Goal: Task Accomplishment & Management: Manage account settings

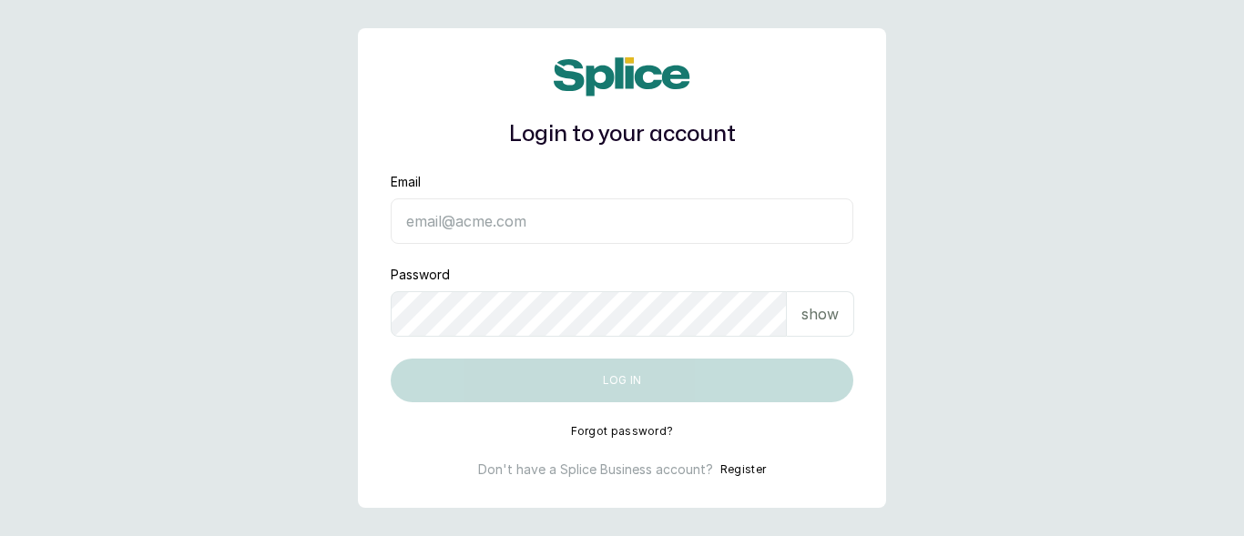
type input "[EMAIL_ADDRESS][DOMAIN_NAME]"
click at [669, 388] on button "Log in" at bounding box center [622, 381] width 463 height 44
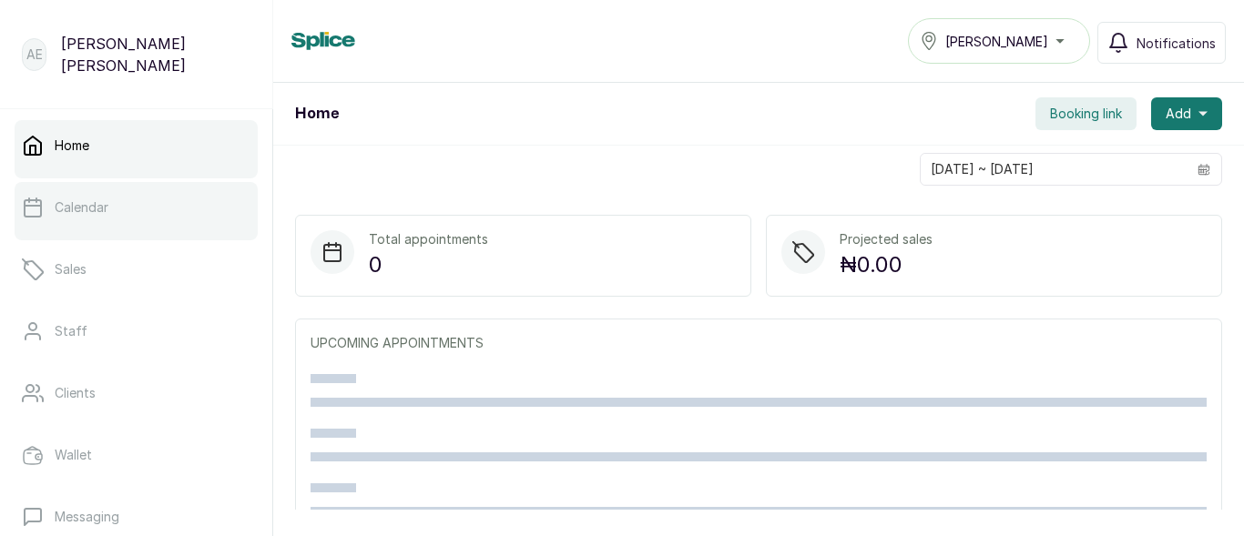
click at [93, 199] on p "Calendar" at bounding box center [82, 208] width 54 height 18
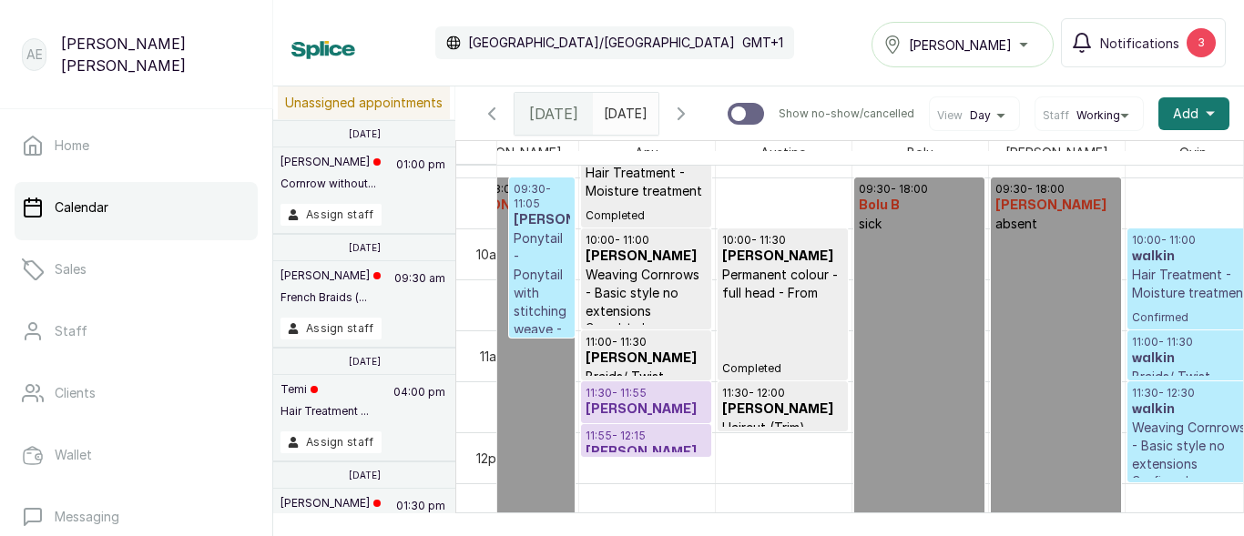
scroll to position [0, 292]
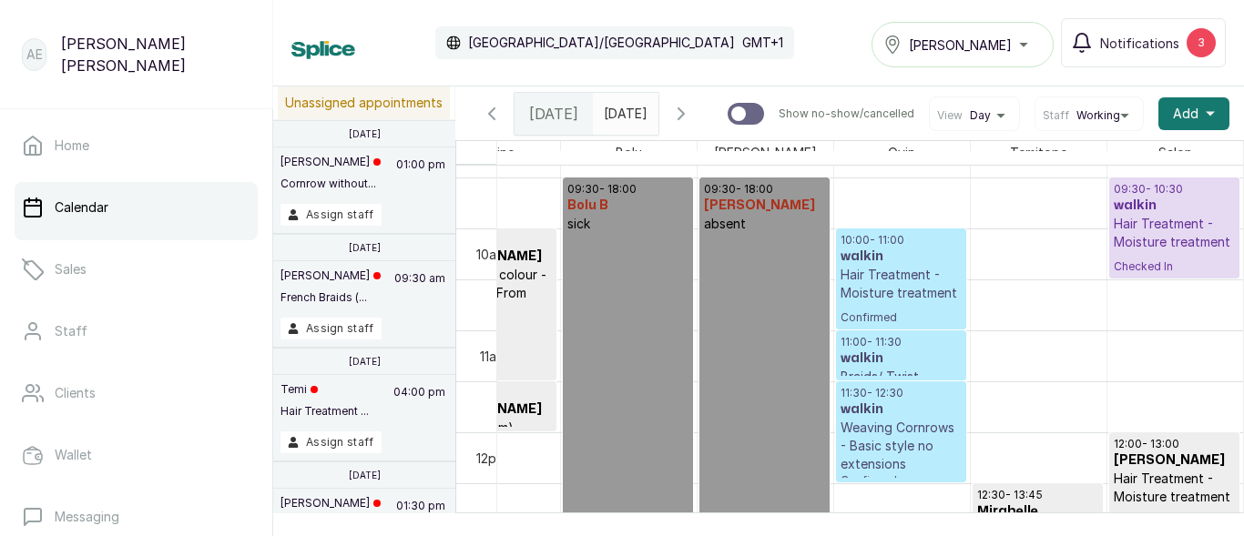
click at [1168, 234] on p "Hair Treatment - Moisture treatment" at bounding box center [1175, 233] width 122 height 36
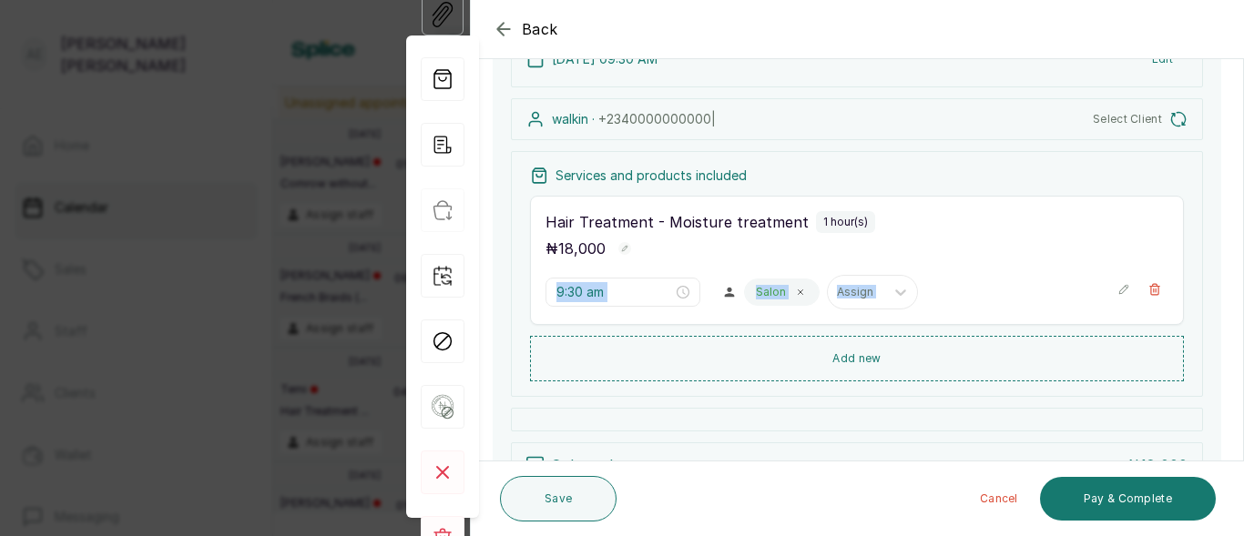
drag, startPoint x: 926, startPoint y: 237, endPoint x: 925, endPoint y: 201, distance: 35.5
click at [926, 201] on div "Hair Treatment - Moisture treatment 1 hour(s) ₦ 18,000 9:30 am Salon Assign" at bounding box center [857, 260] width 654 height 129
click at [931, 269] on div "Hair Treatment - Moisture treatment 1 hour(s) ₦ 18,000 9:30 am Salon Assign" at bounding box center [857, 260] width 654 height 129
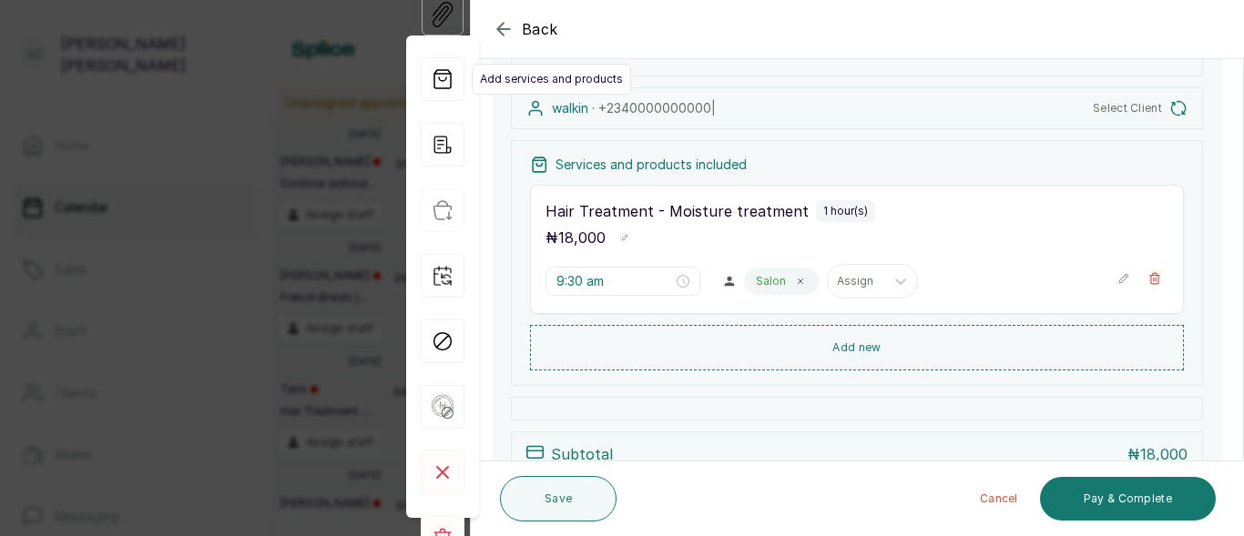
click at [440, 65] on icon "button" at bounding box center [443, 79] width 44 height 44
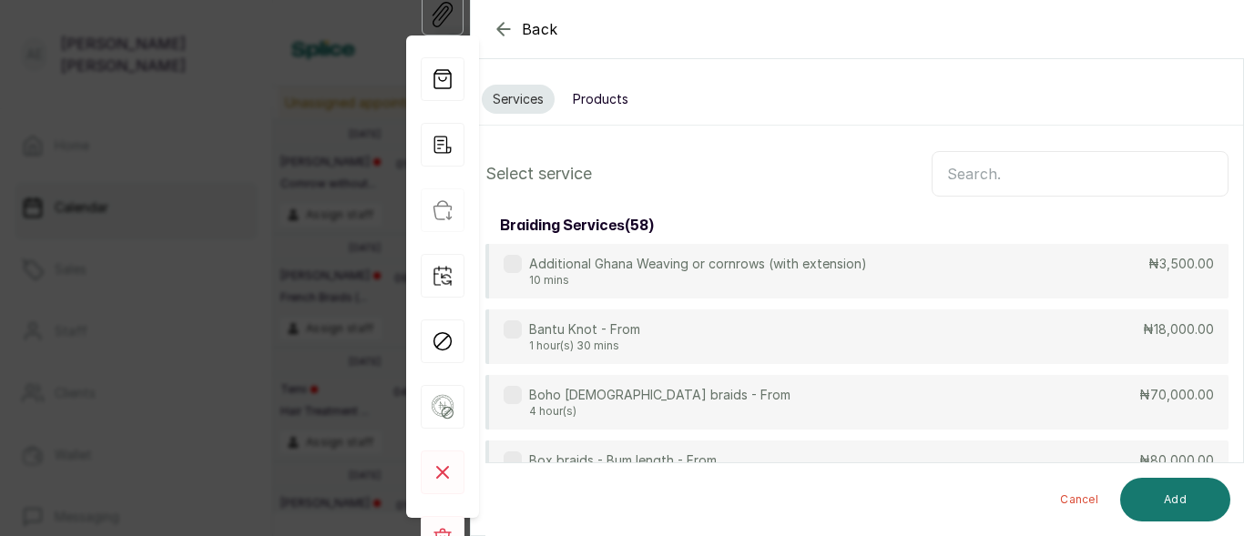
click at [1027, 173] on input "text" at bounding box center [1080, 174] width 297 height 46
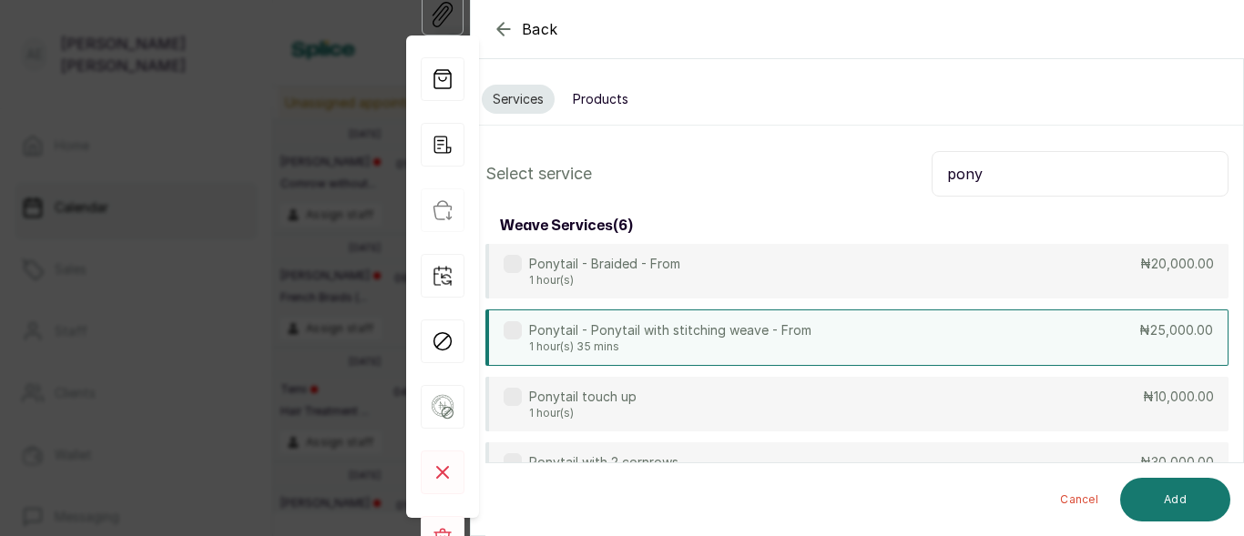
type input "pony"
click at [966, 329] on div "Ponytail - Ponytail with stitching weave - From 1 hour(s) 35 mins ₦25,000.00" at bounding box center [856, 338] width 743 height 56
click at [1165, 490] on button "Add" at bounding box center [1175, 500] width 110 height 44
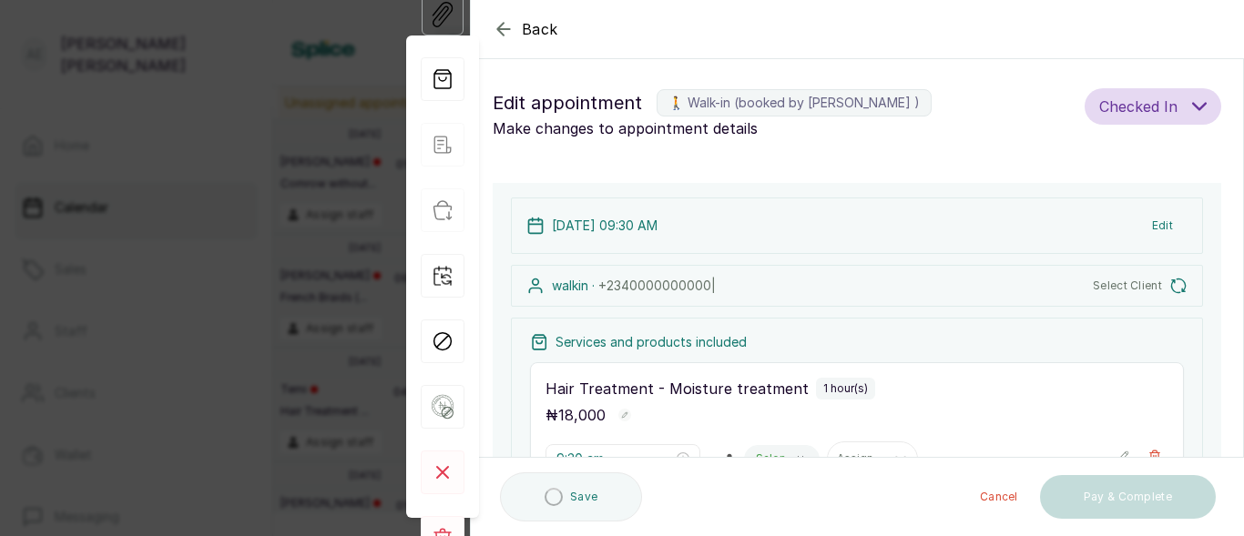
type input "10:30 am"
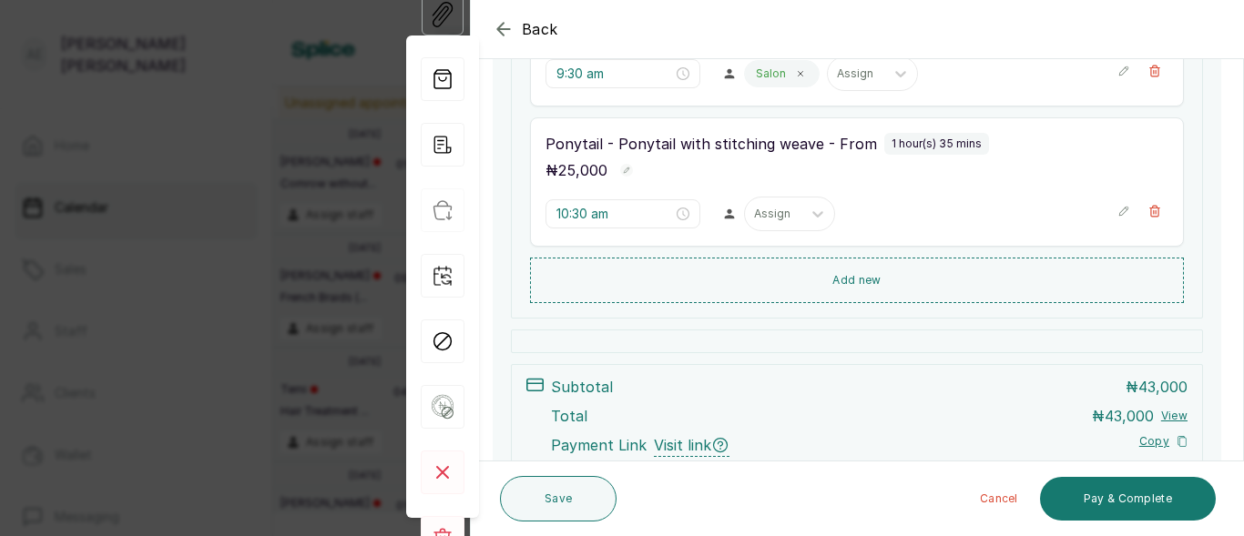
scroll to position [290, 0]
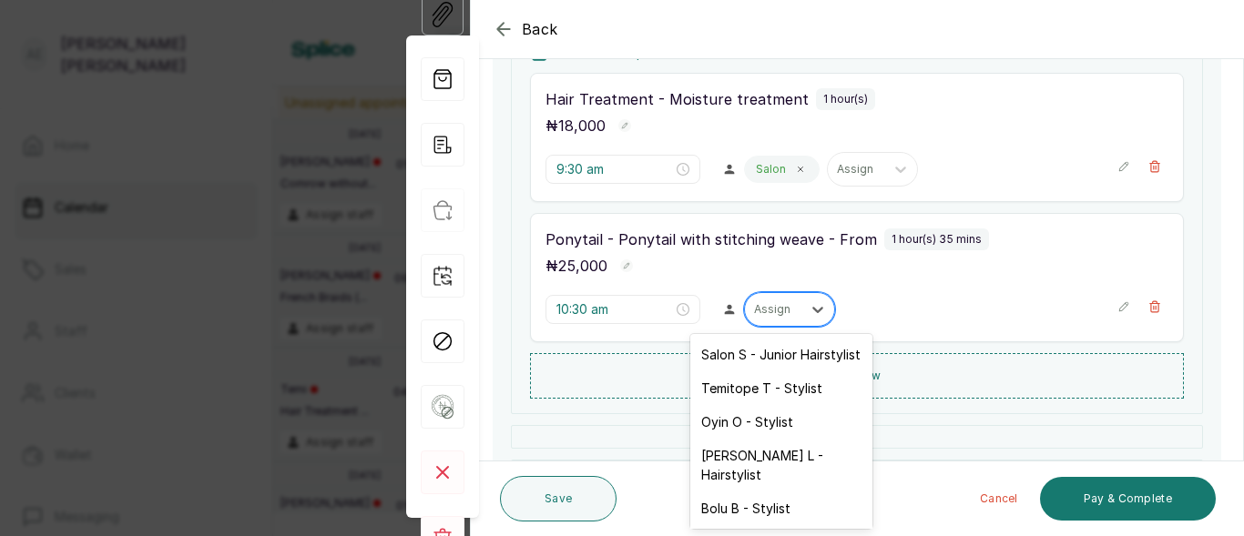
click at [775, 312] on div at bounding box center [773, 309] width 38 height 16
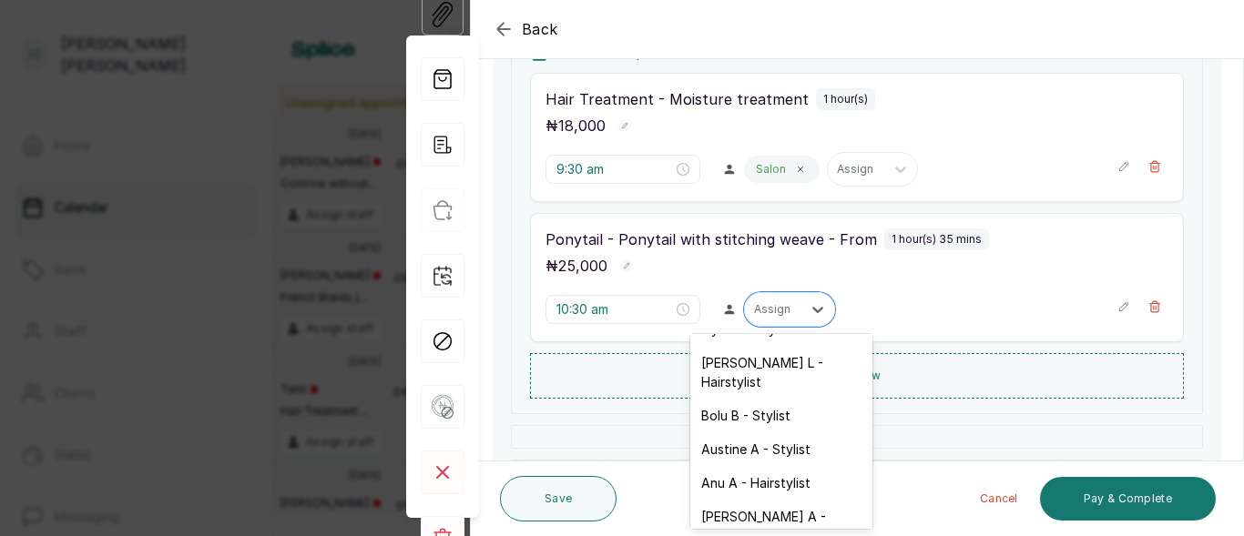
scroll to position [116, 0]
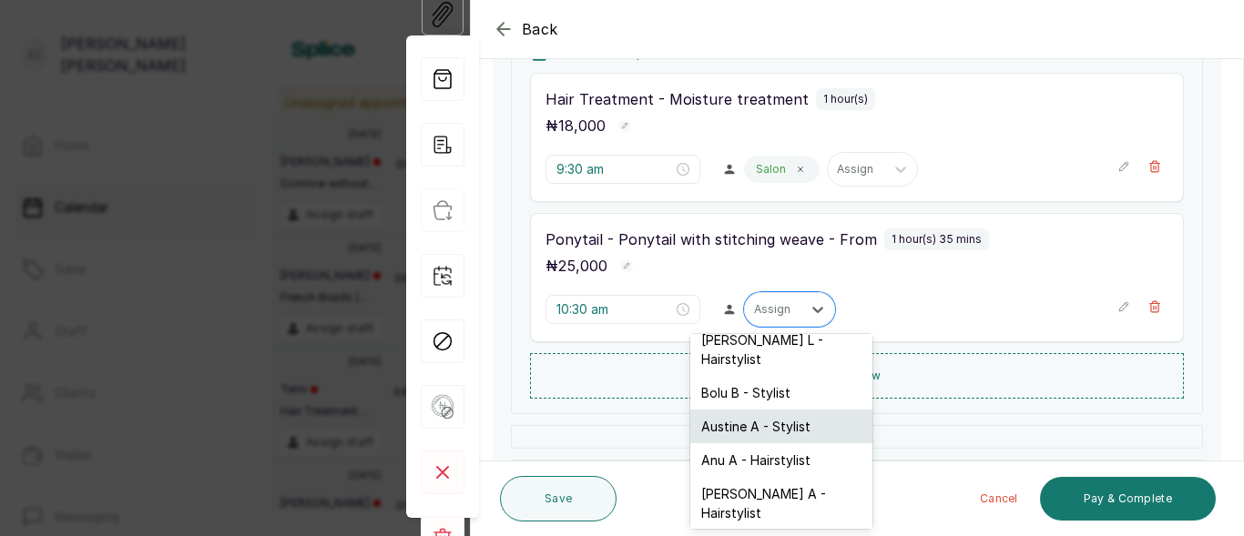
click at [769, 421] on div "Austine A - Stylist" at bounding box center [781, 427] width 182 height 34
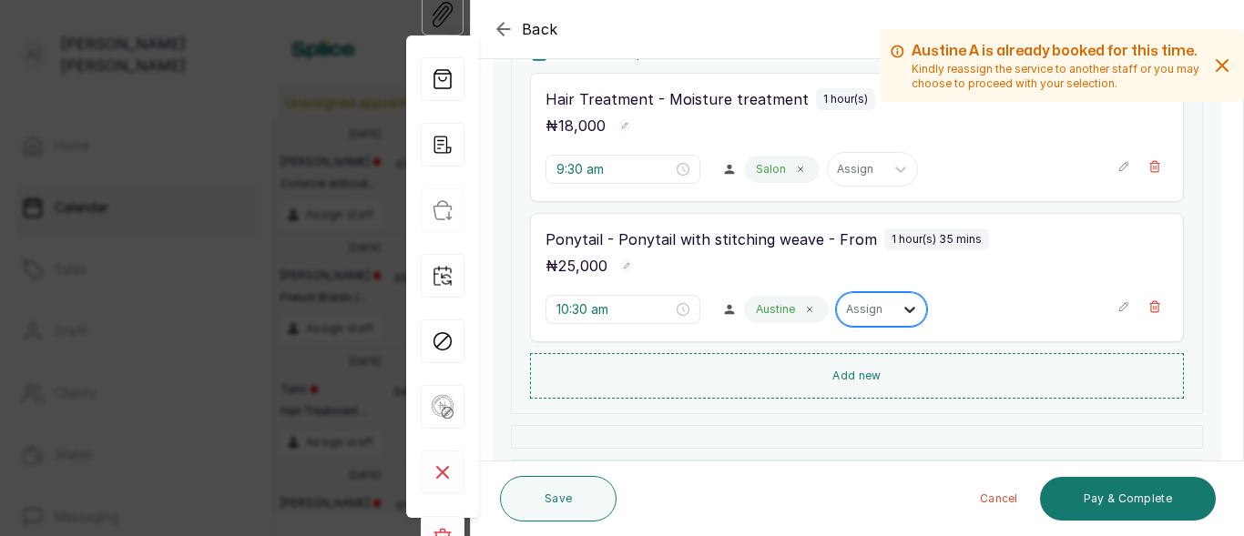
click at [905, 301] on icon at bounding box center [910, 310] width 18 height 18
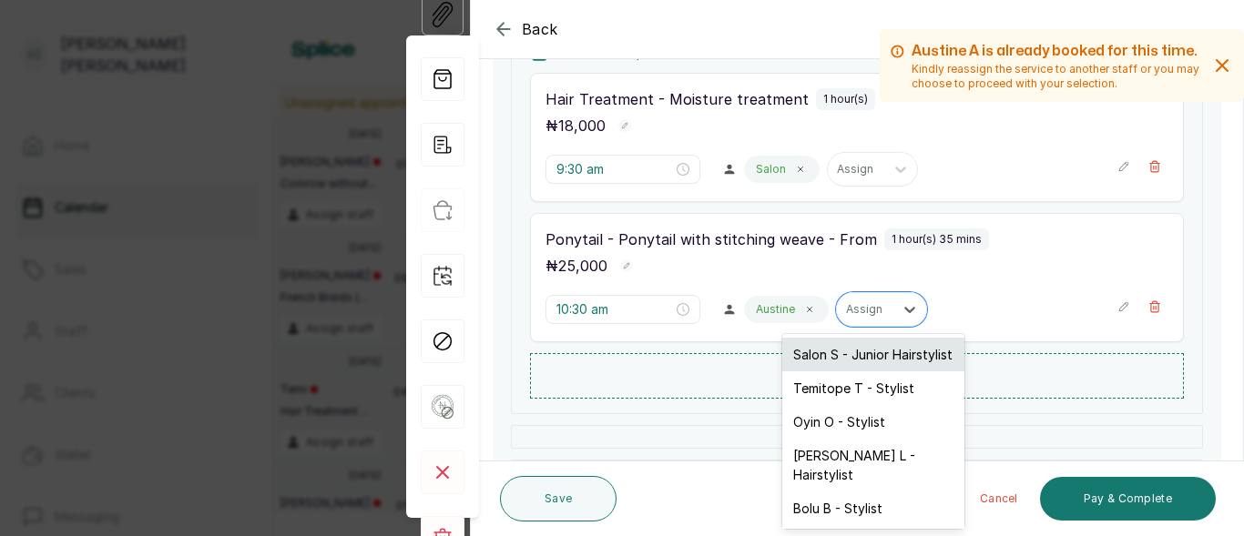
click at [881, 354] on div "Salon S - Junior Hairstylist" at bounding box center [873, 355] width 182 height 34
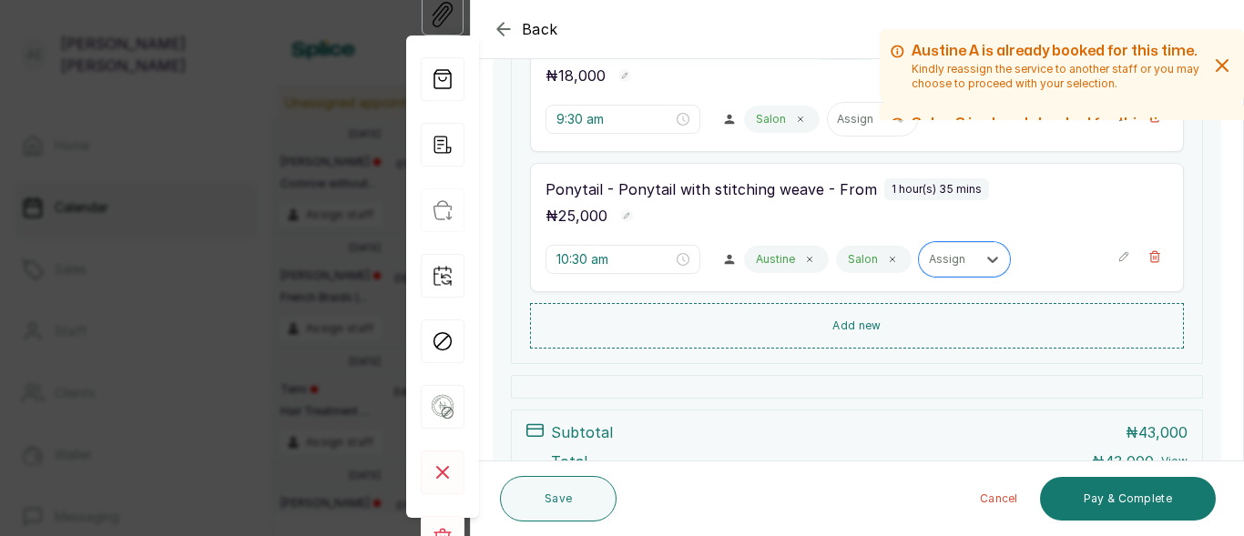
scroll to position [281, 0]
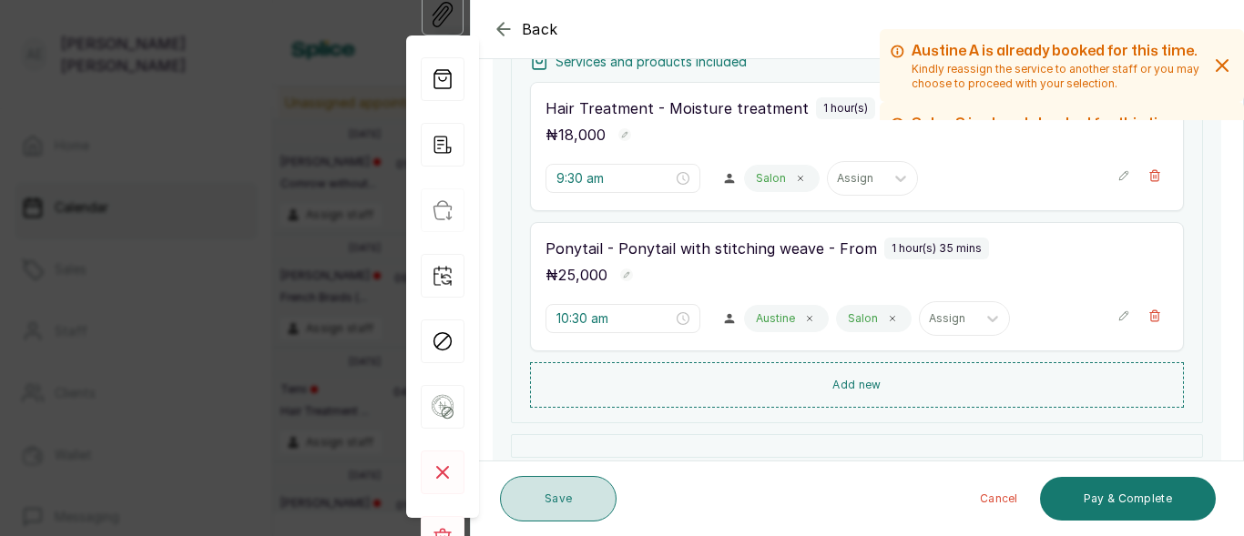
click at [569, 496] on button "Save" at bounding box center [558, 499] width 117 height 46
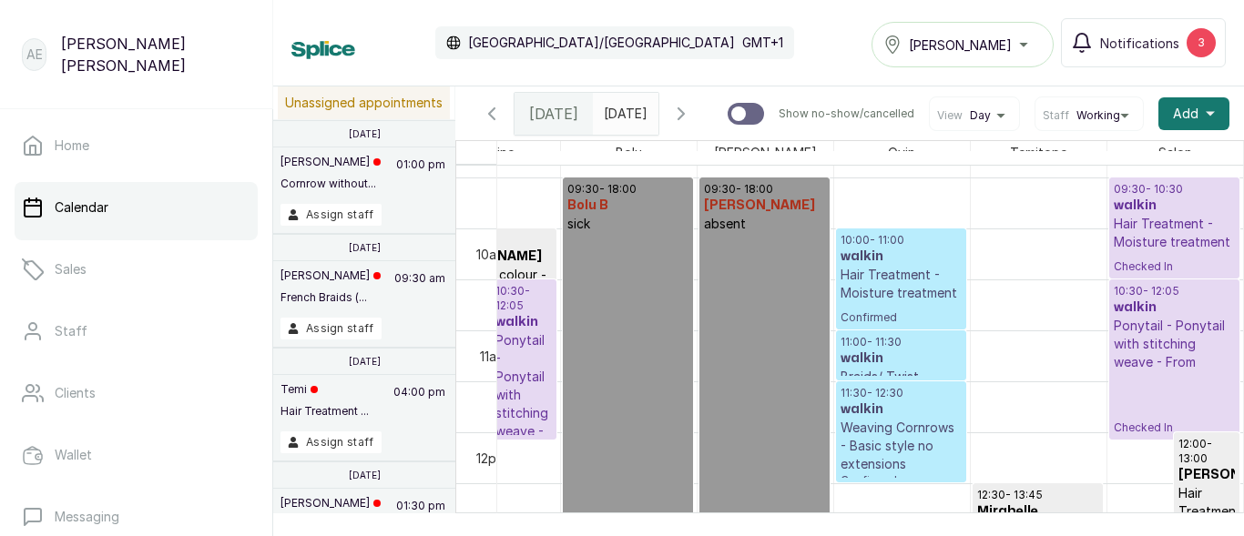
click at [854, 460] on p "Weaving Cornrows - Basic style no extensions" at bounding box center [901, 446] width 121 height 55
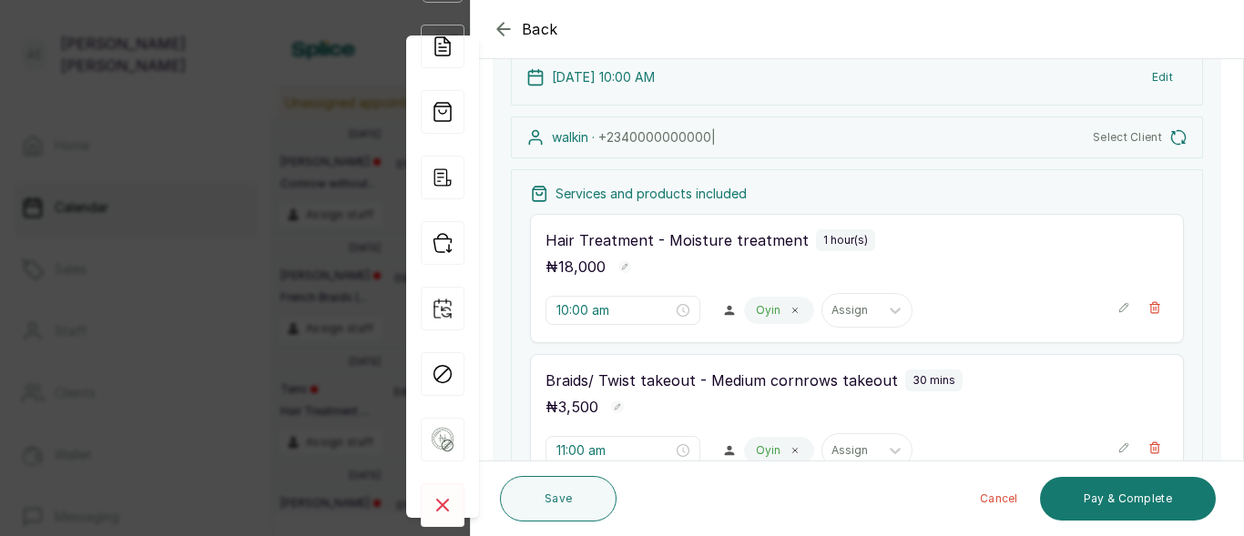
scroll to position [265, 0]
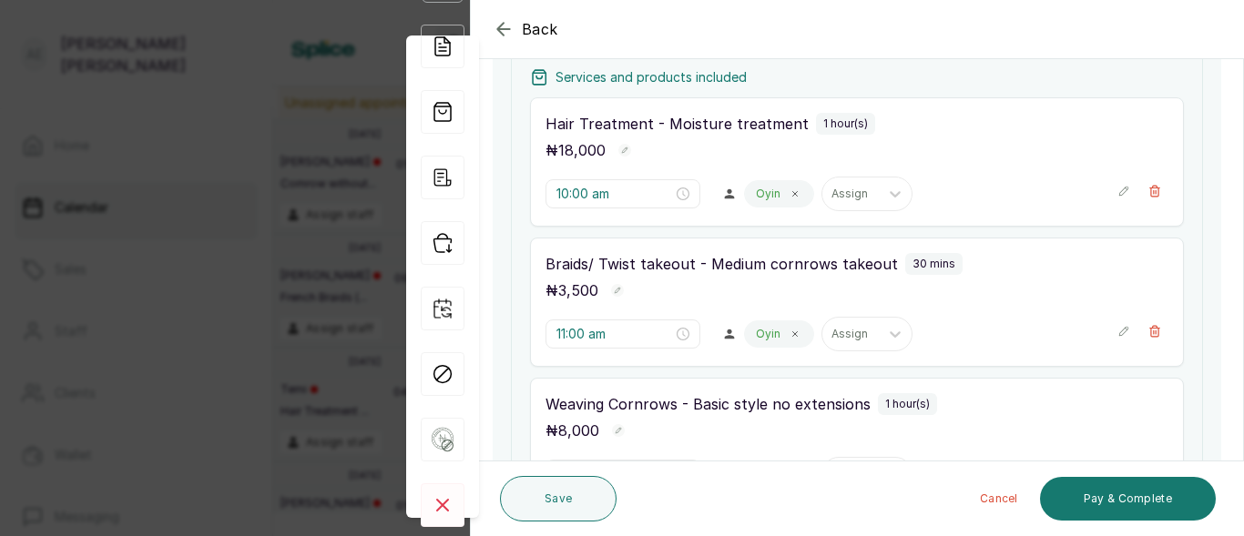
click at [800, 405] on p "Weaving Cornrows - Basic style no extensions" at bounding box center [708, 404] width 325 height 22
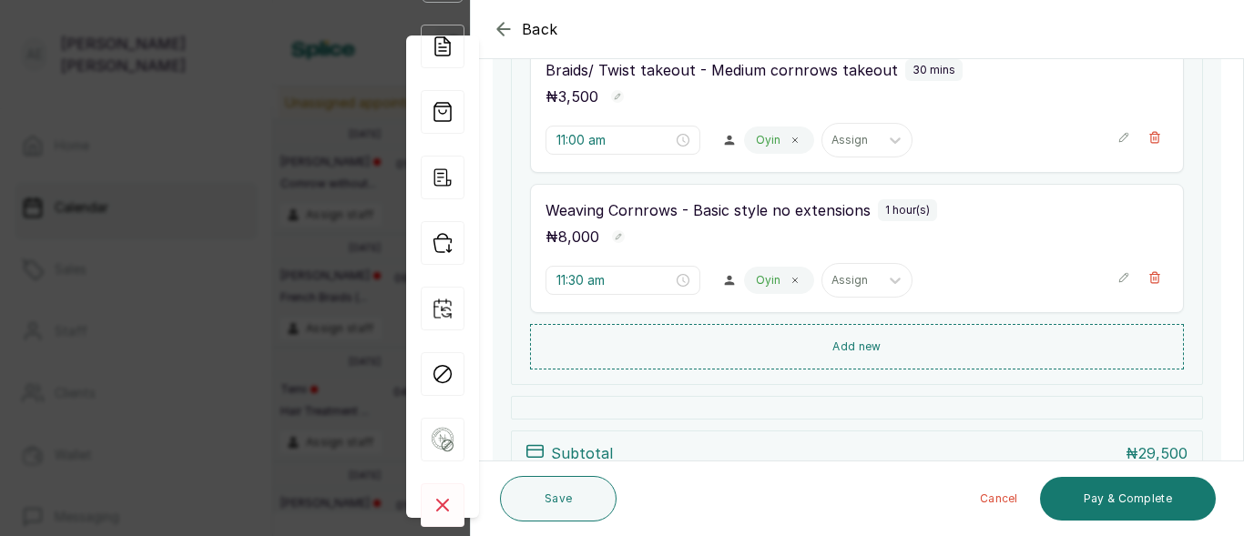
scroll to position [469, 0]
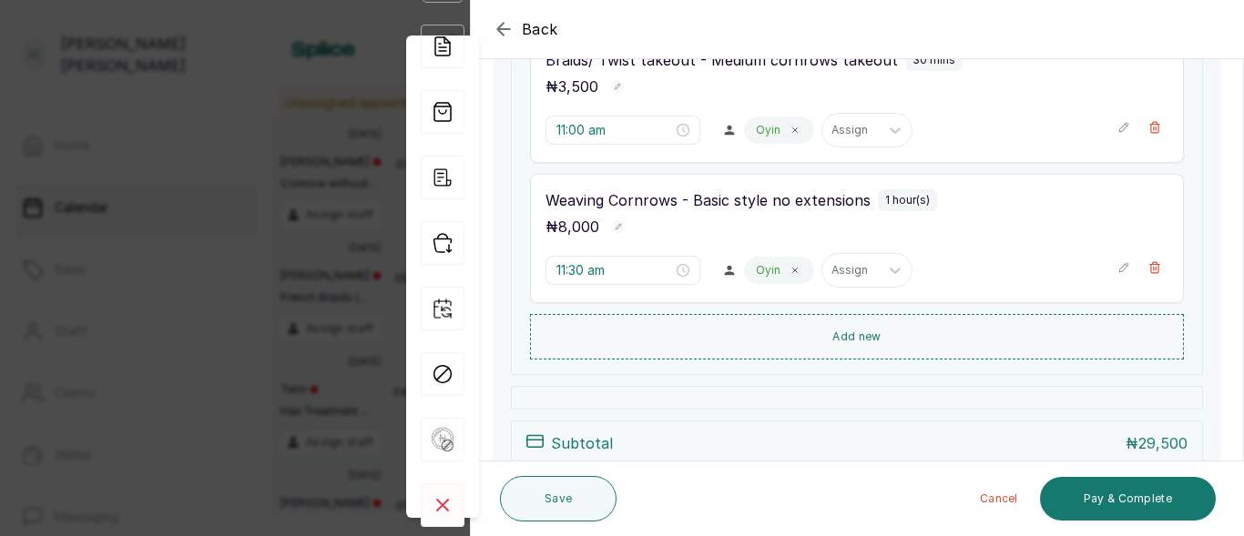
click at [1118, 271] on icon "button" at bounding box center [1124, 267] width 13 height 13
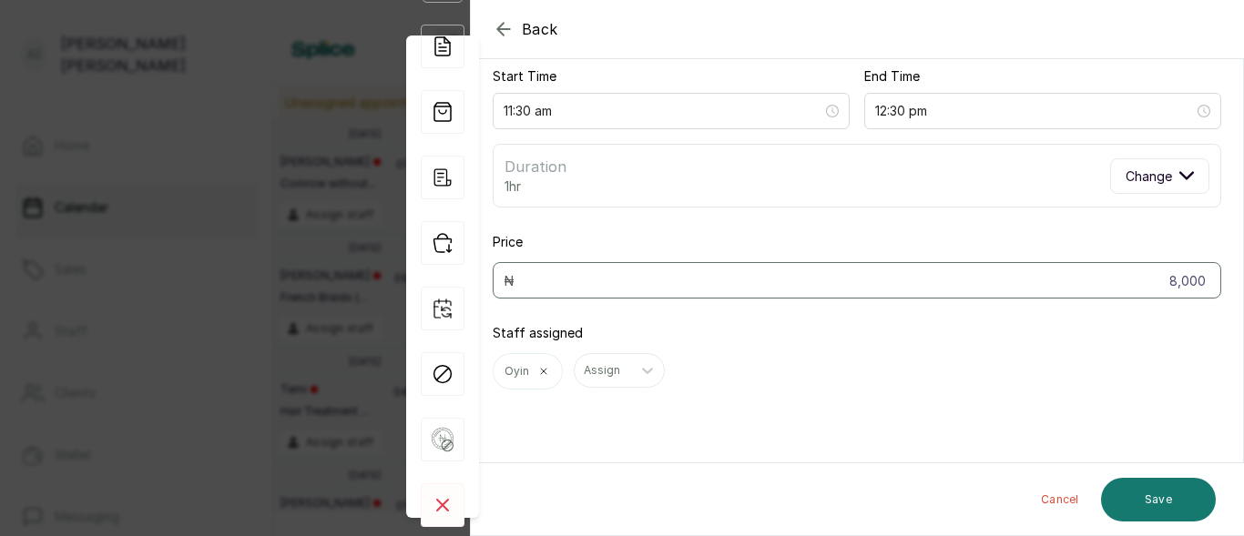
scroll to position [215, 0]
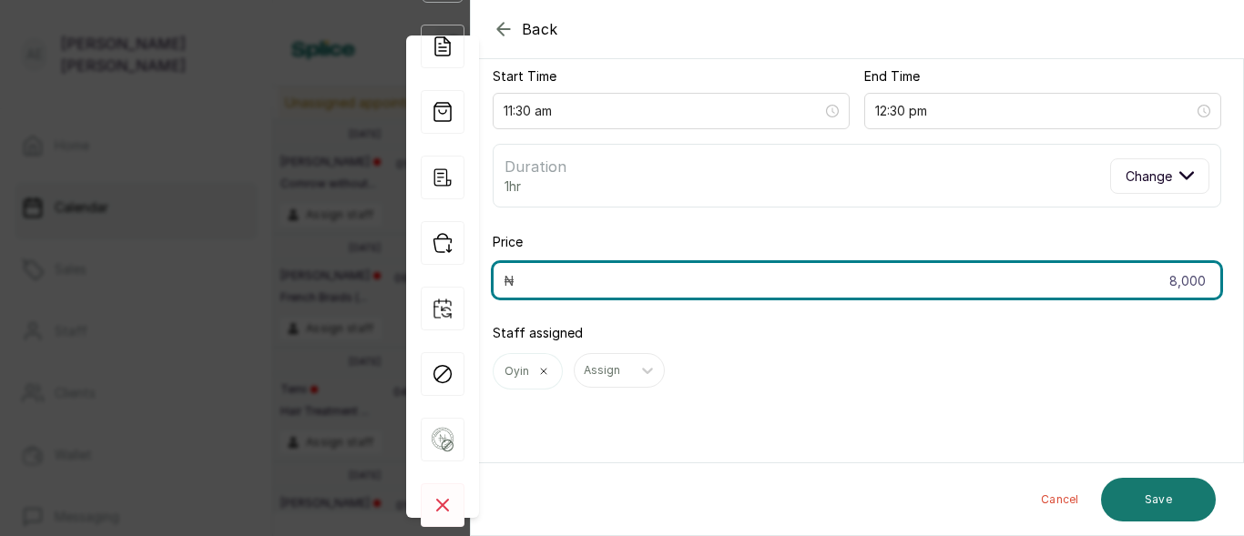
drag, startPoint x: 1111, startPoint y: 271, endPoint x: 1072, endPoint y: 214, distance: 68.7
click at [1072, 214] on div "Edit service Weaving Cornrows - Basic style no extensions Change Schedule Start…" at bounding box center [857, 142] width 772 height 567
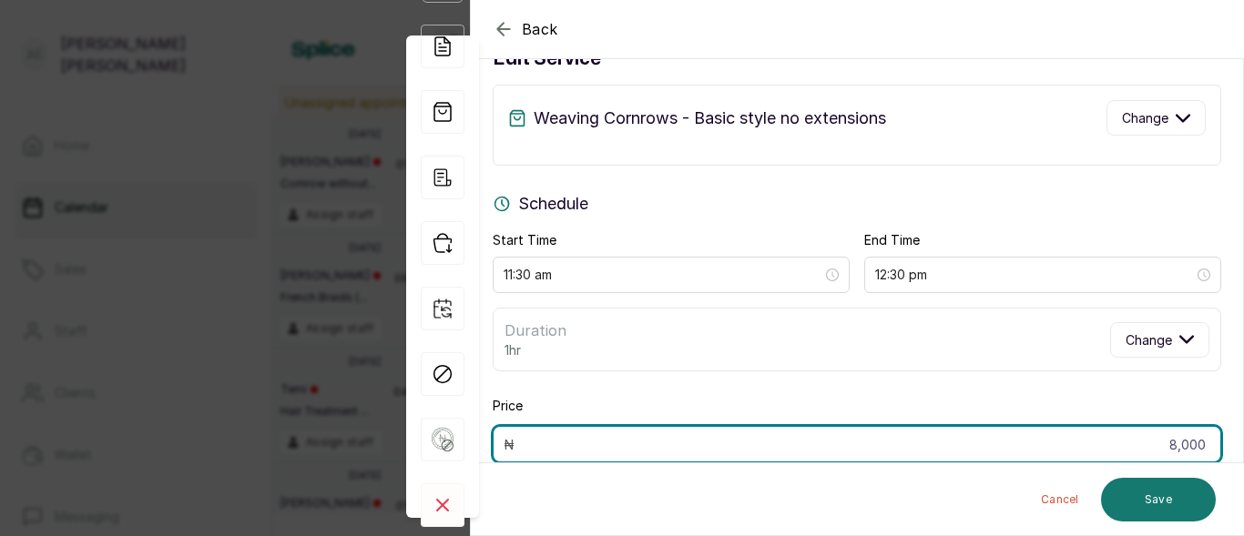
scroll to position [0, 0]
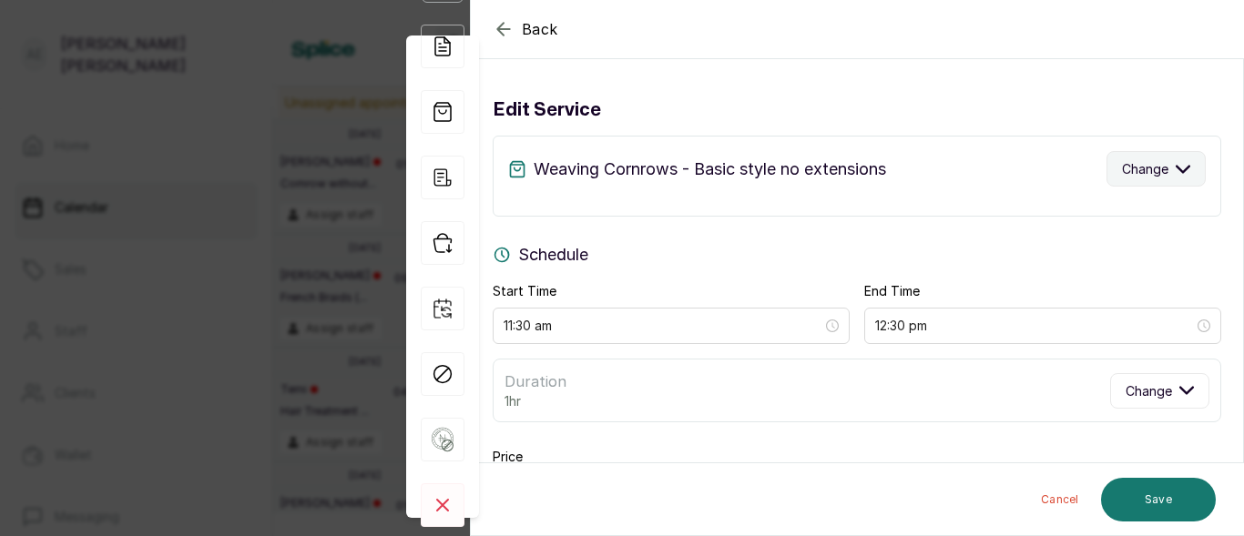
click at [1162, 159] on button "Change" at bounding box center [1156, 169] width 99 height 36
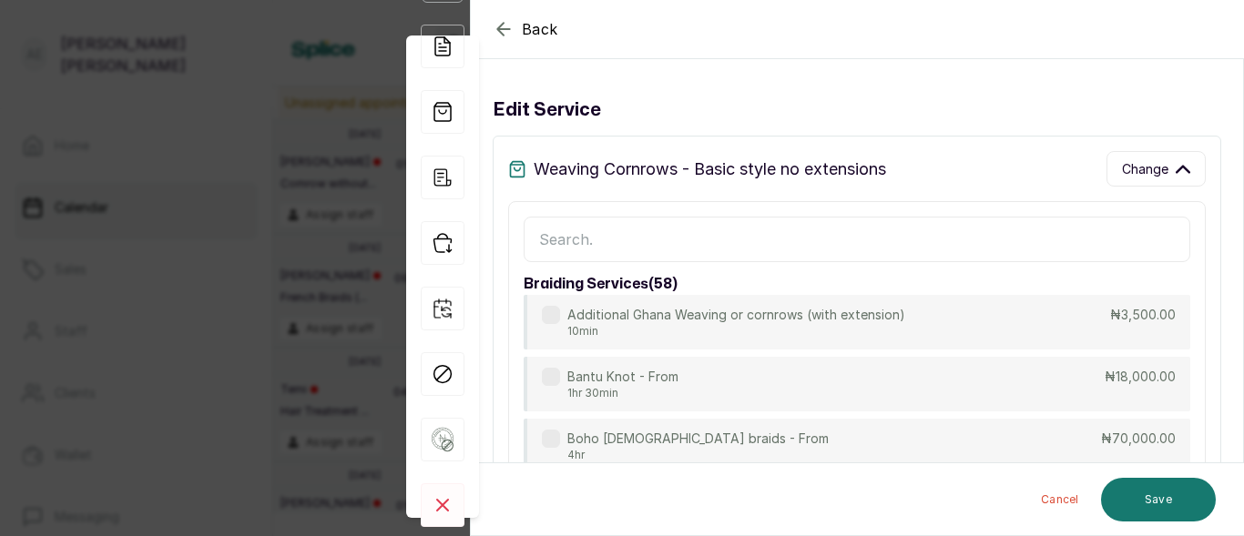
click at [762, 244] on input "text" at bounding box center [857, 240] width 667 height 46
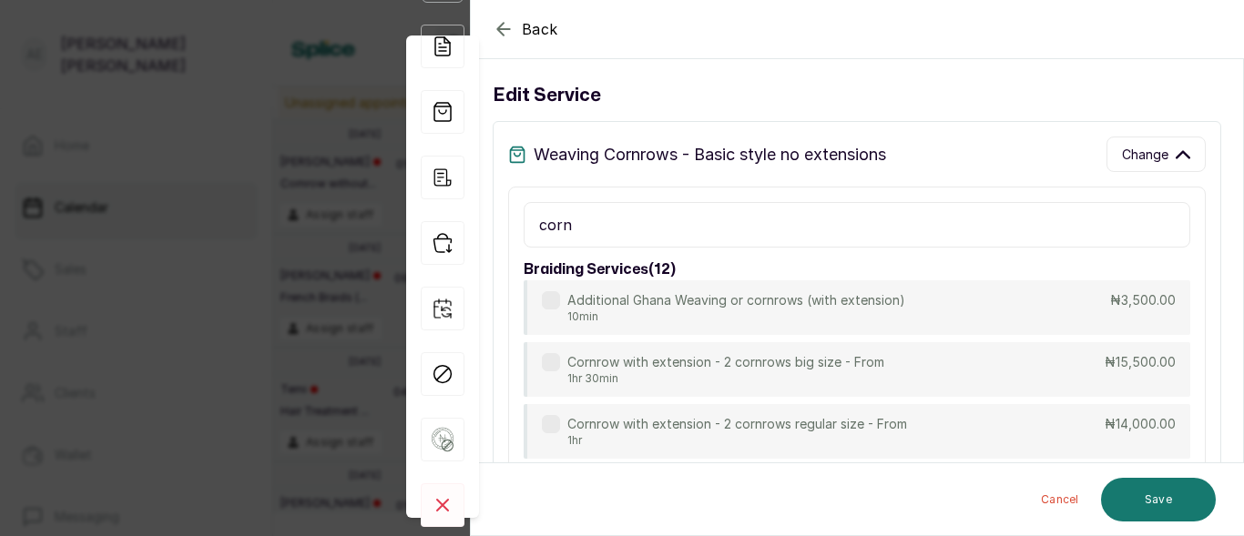
scroll to position [28, 0]
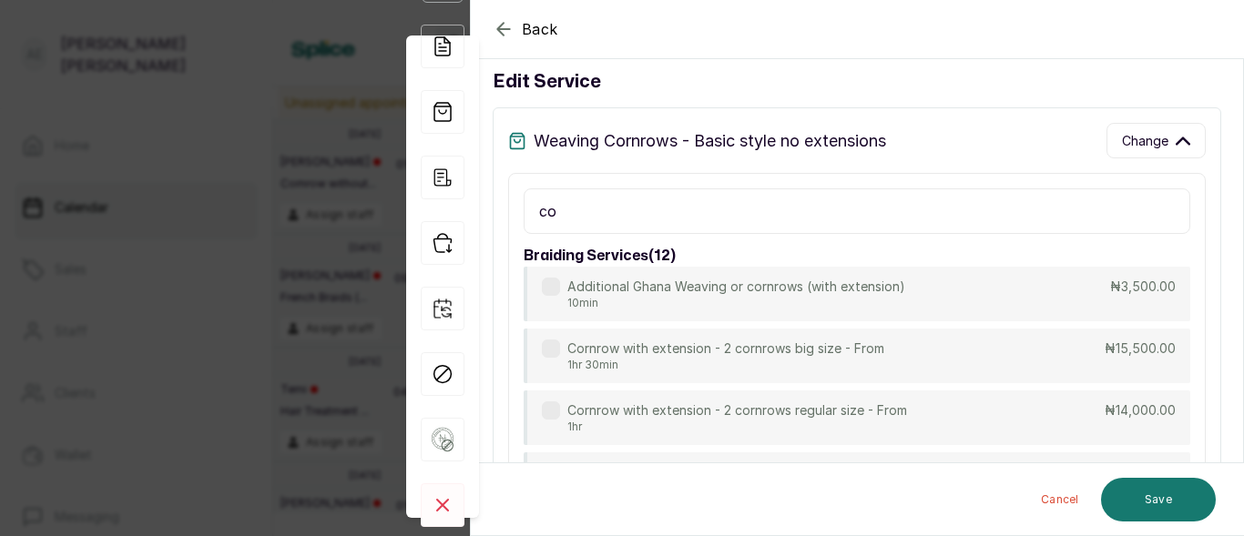
type input "c"
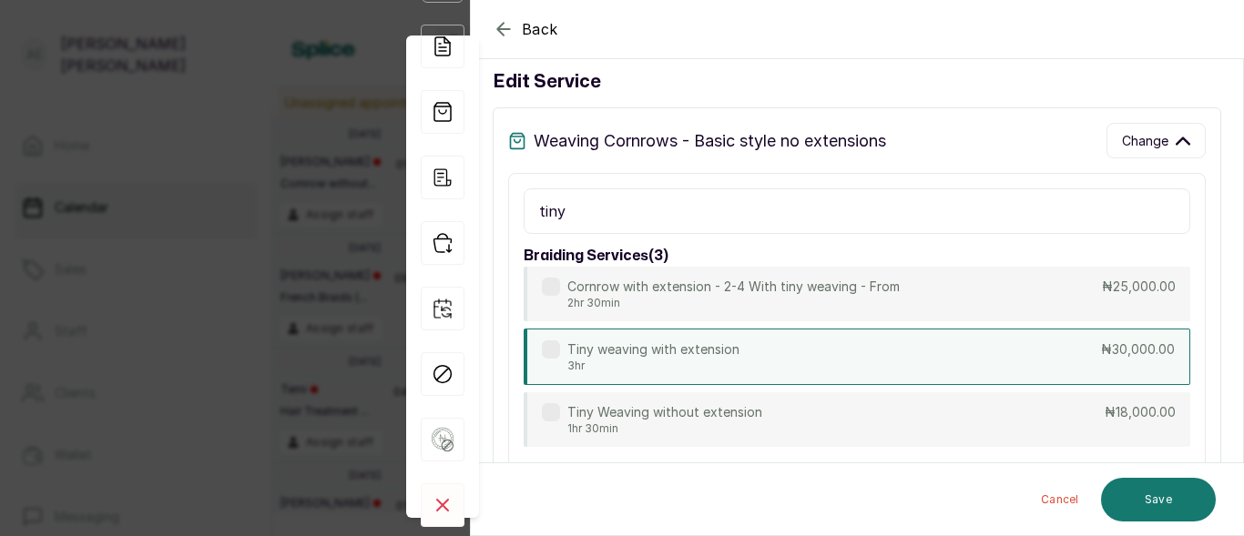
type input "tiny"
click at [751, 360] on div "Tiny weaving with extension 3hr ₦30,000.00" at bounding box center [857, 357] width 667 height 56
type input "2:30 pm"
type input "30,000"
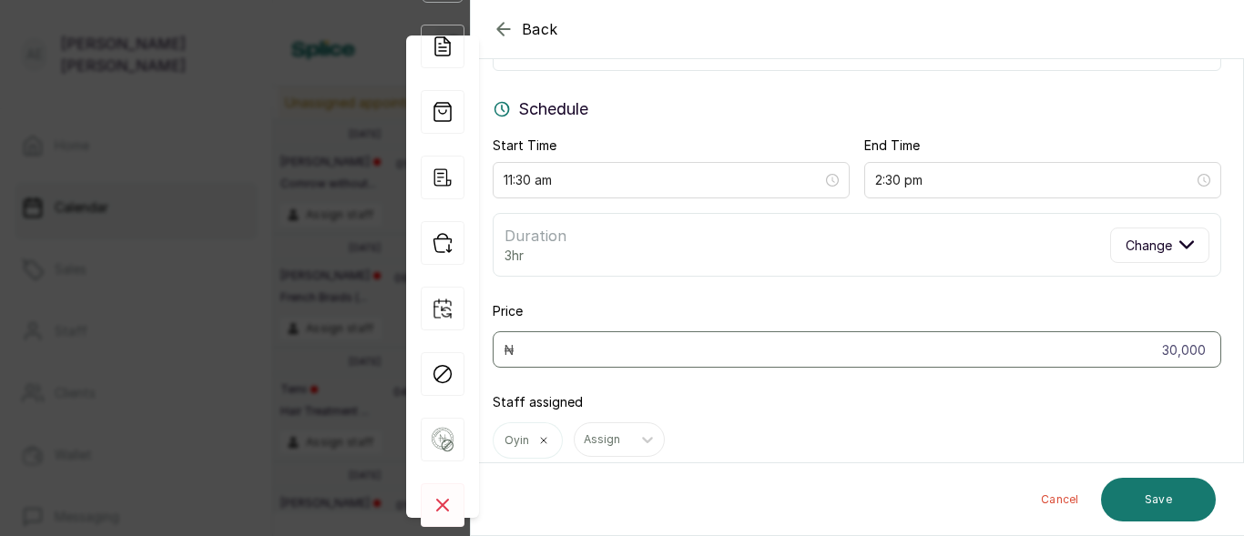
scroll to position [189, 0]
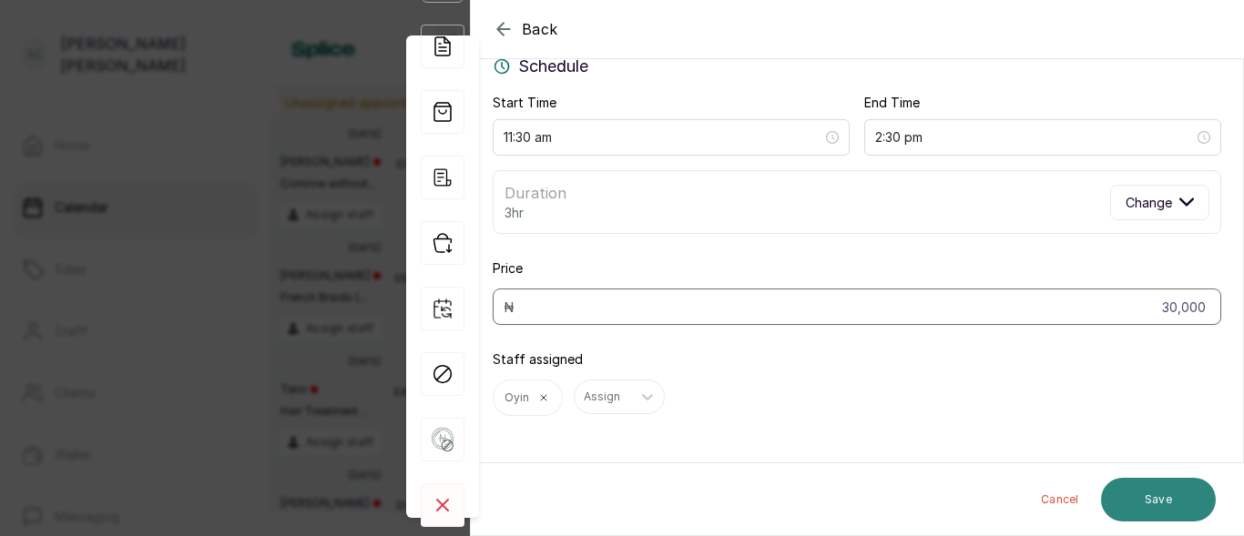
click at [1158, 505] on button "Save" at bounding box center [1158, 500] width 115 height 44
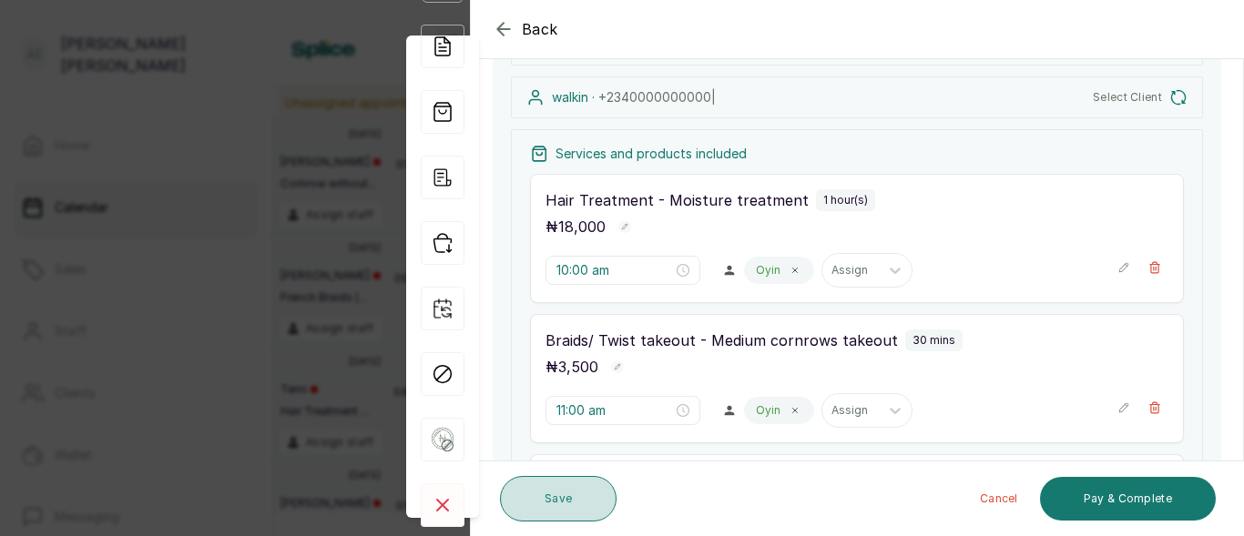
click at [571, 489] on button "Save" at bounding box center [558, 499] width 117 height 46
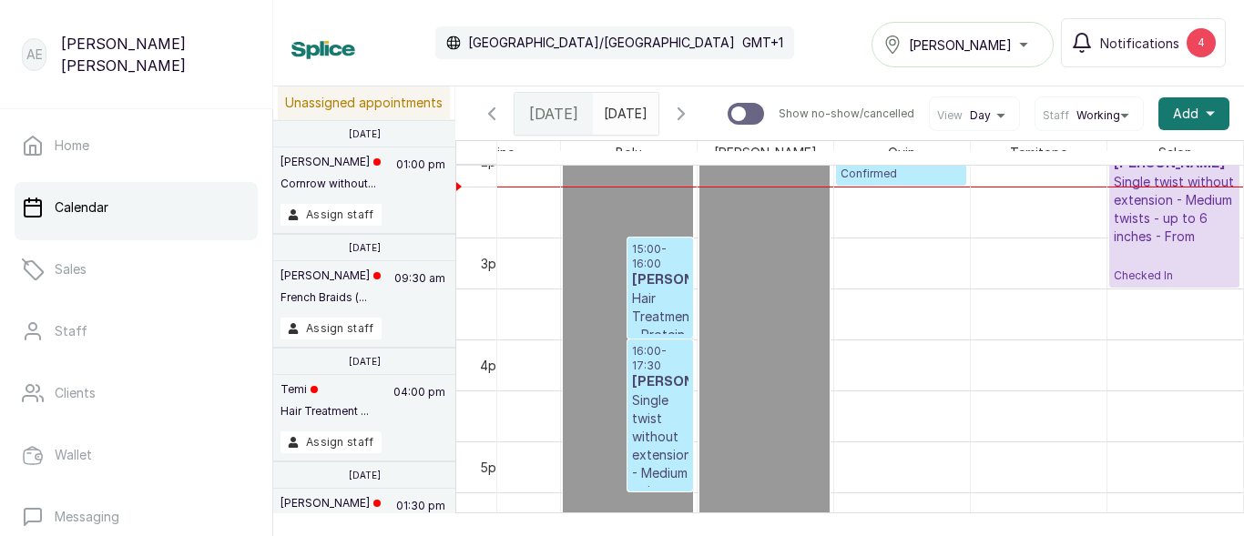
scroll to position [1440, 0]
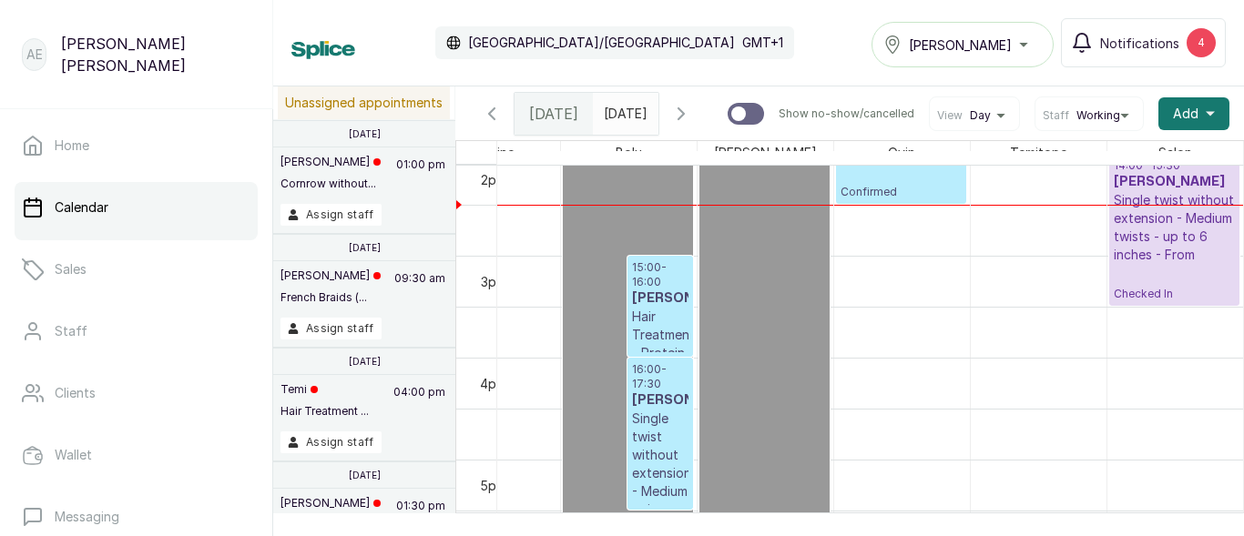
click at [632, 338] on p "Hair Treatment - Protein treatment - From" at bounding box center [660, 353] width 56 height 91
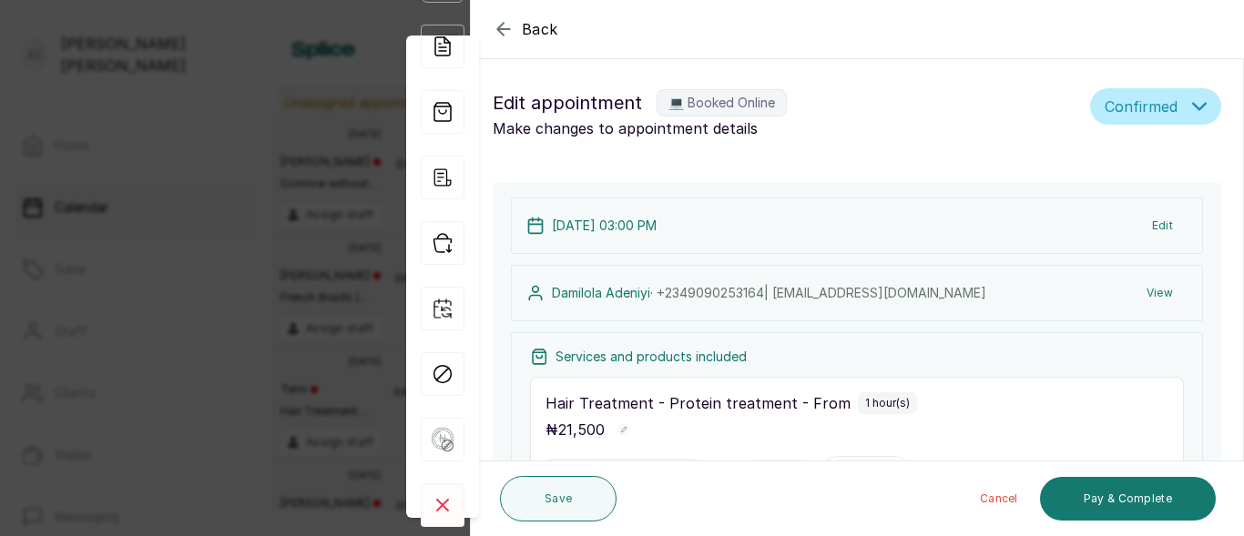
scroll to position [182, 0]
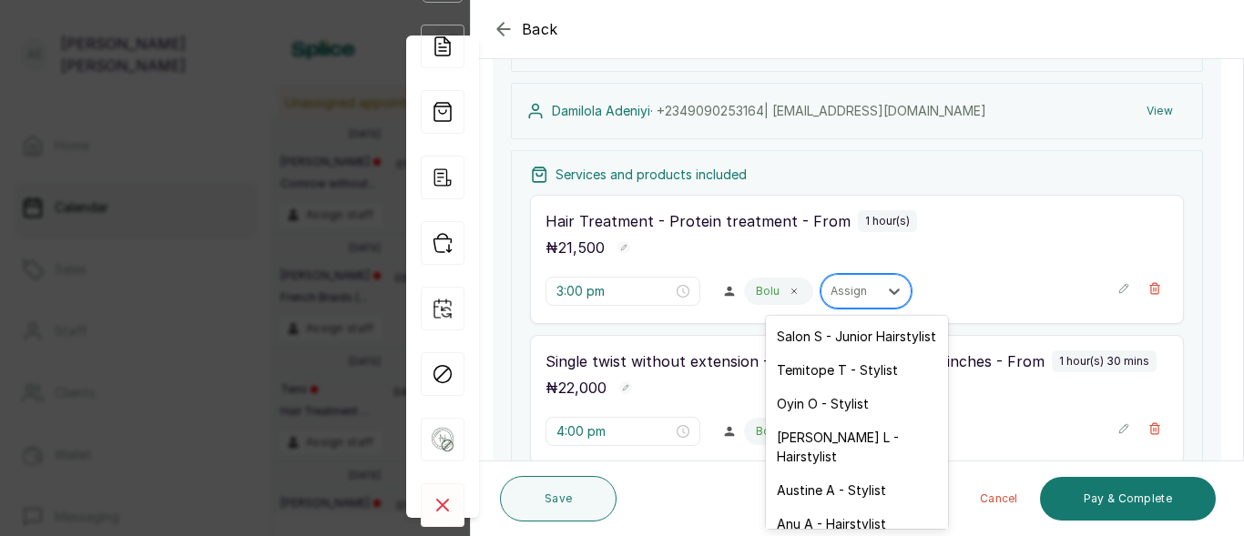
click at [855, 291] on div at bounding box center [850, 291] width 38 height 16
click at [854, 383] on div "Temitope T - Stylist" at bounding box center [857, 370] width 182 height 34
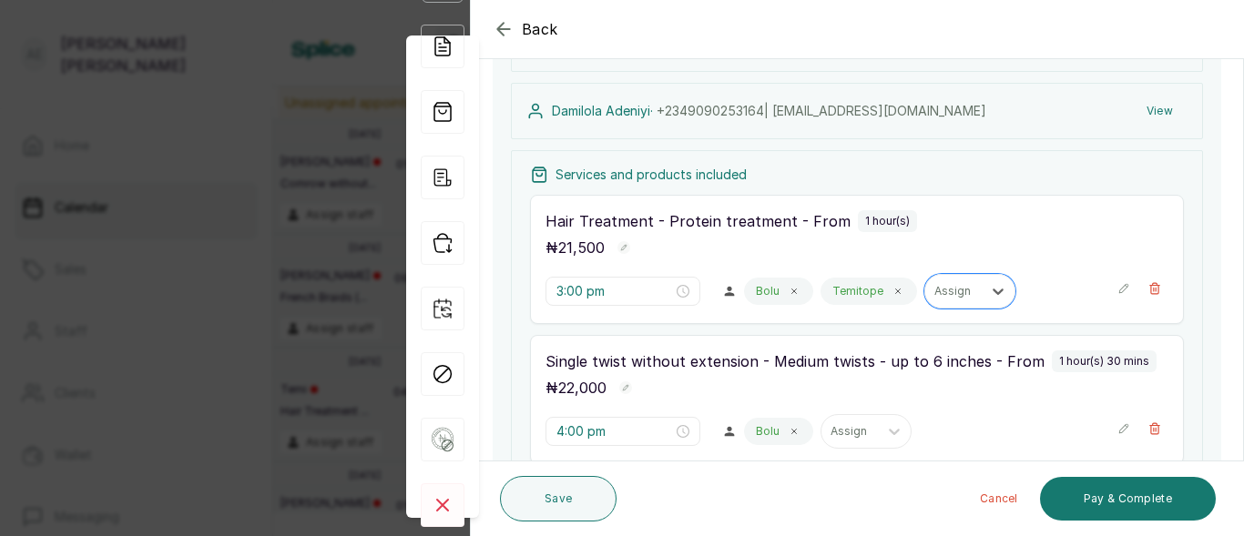
click at [777, 287] on div "Bolu" at bounding box center [778, 291] width 69 height 27
click at [790, 289] on icon at bounding box center [794, 291] width 9 height 9
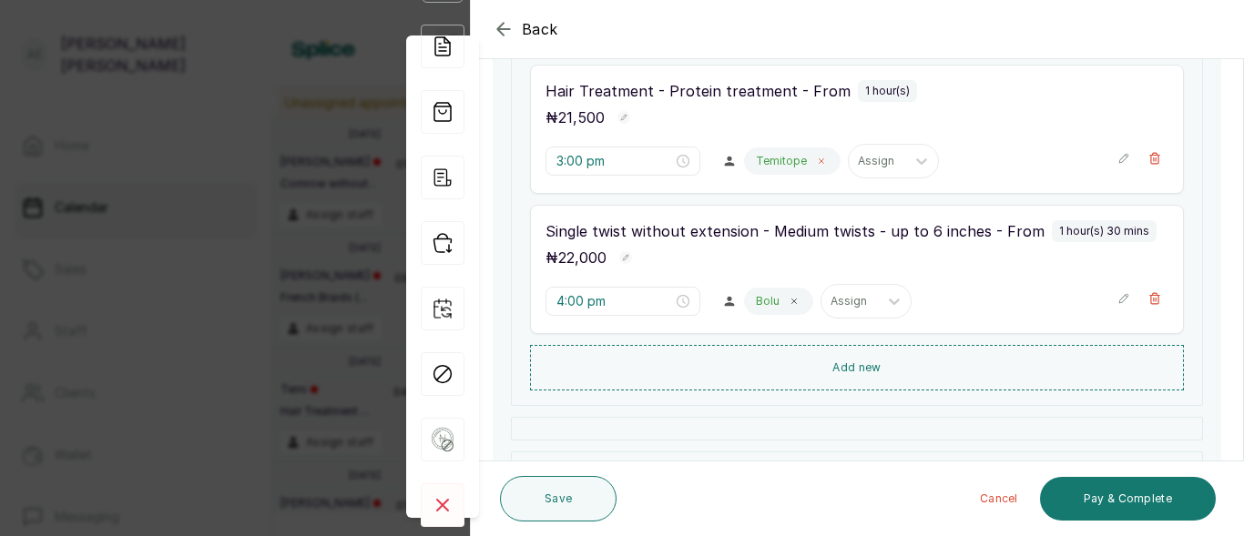
scroll to position [319, 0]
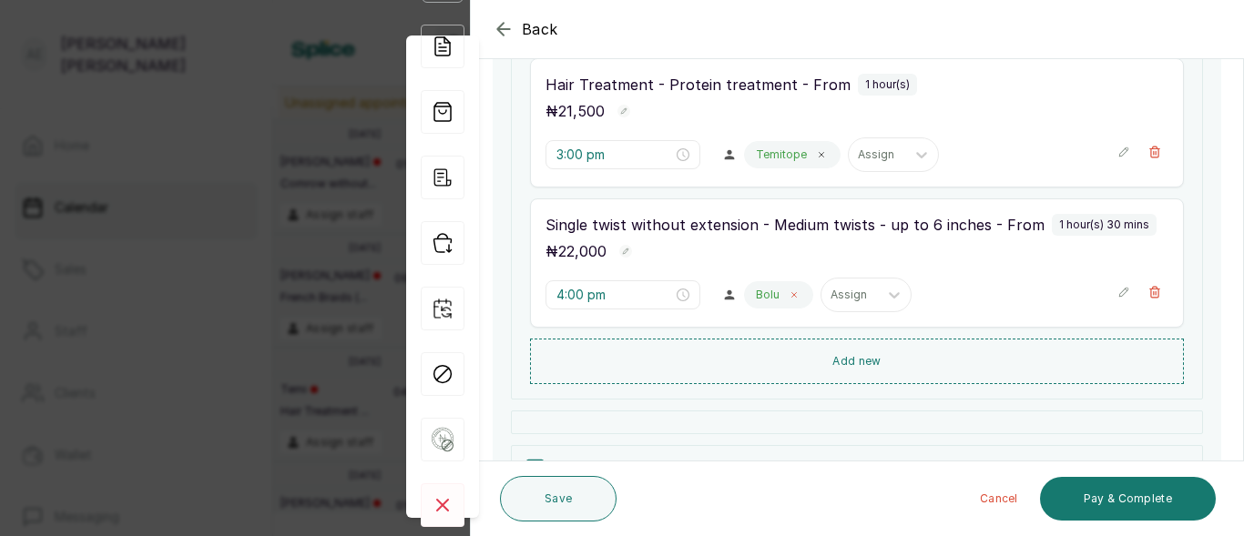
click at [790, 292] on icon at bounding box center [794, 295] width 9 height 9
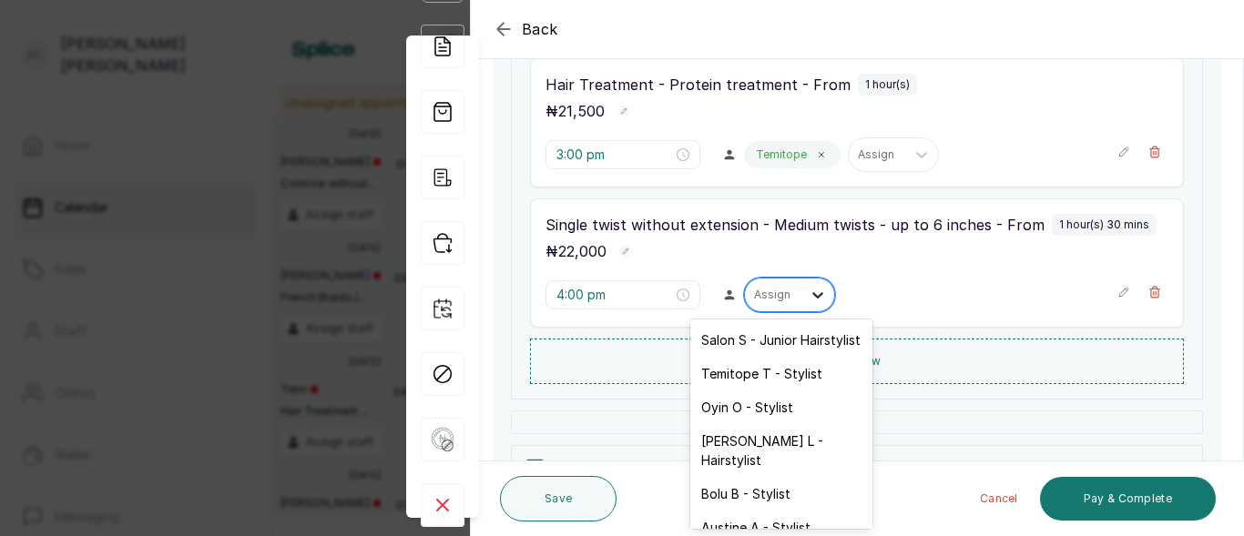
click at [809, 292] on icon at bounding box center [818, 295] width 18 height 18
click at [790, 391] on div "Temitope T - Stylist" at bounding box center [781, 374] width 182 height 34
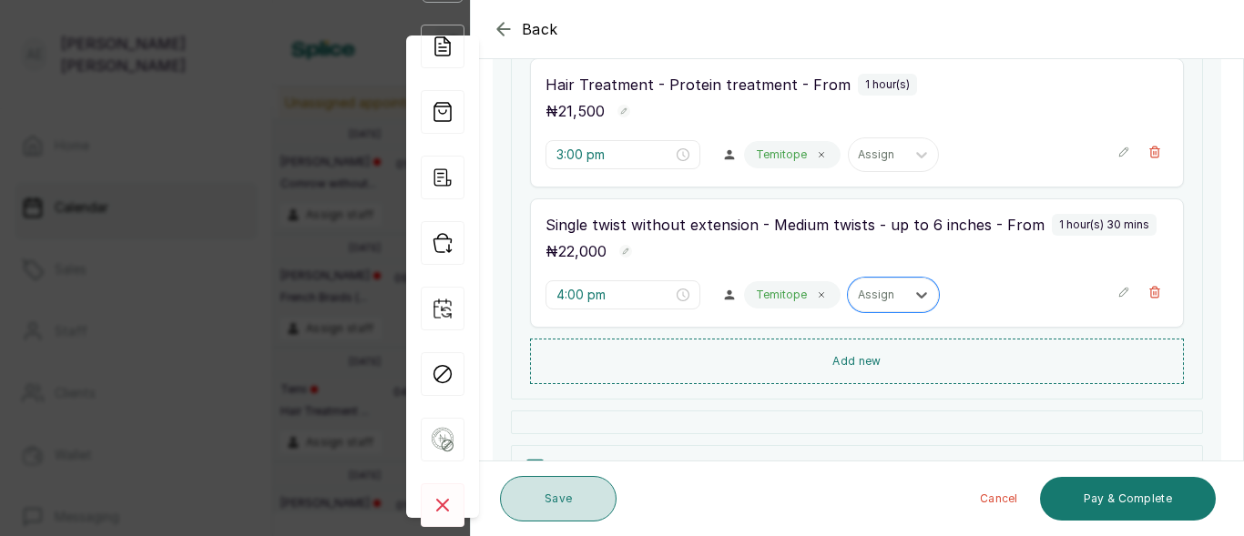
click at [567, 495] on button "Save" at bounding box center [558, 499] width 117 height 46
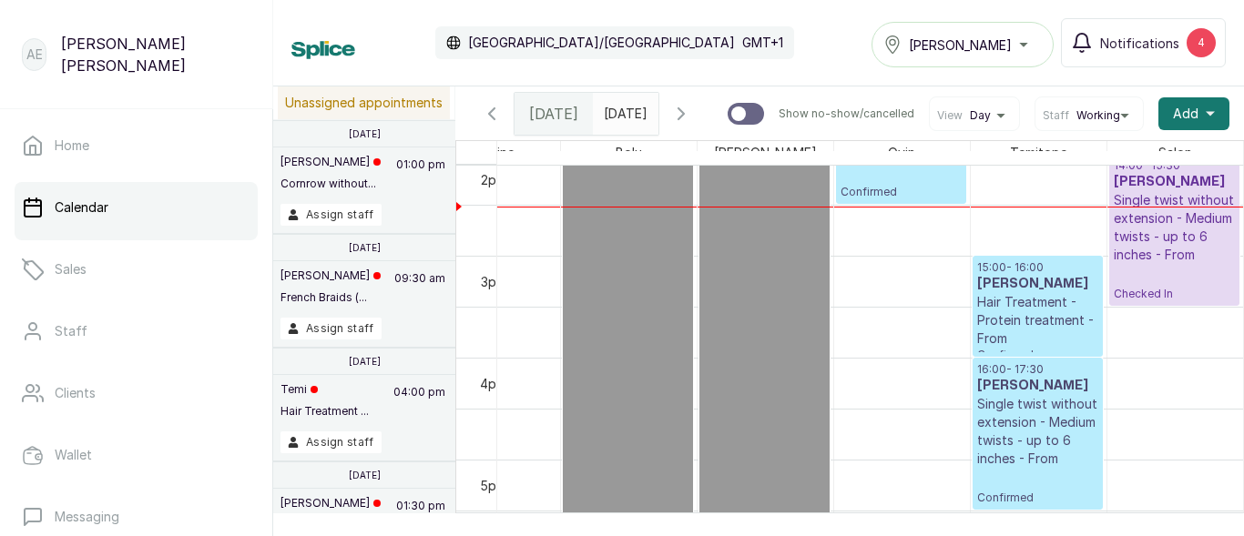
click at [1019, 357] on p "Confirmed" at bounding box center [1037, 355] width 121 height 15
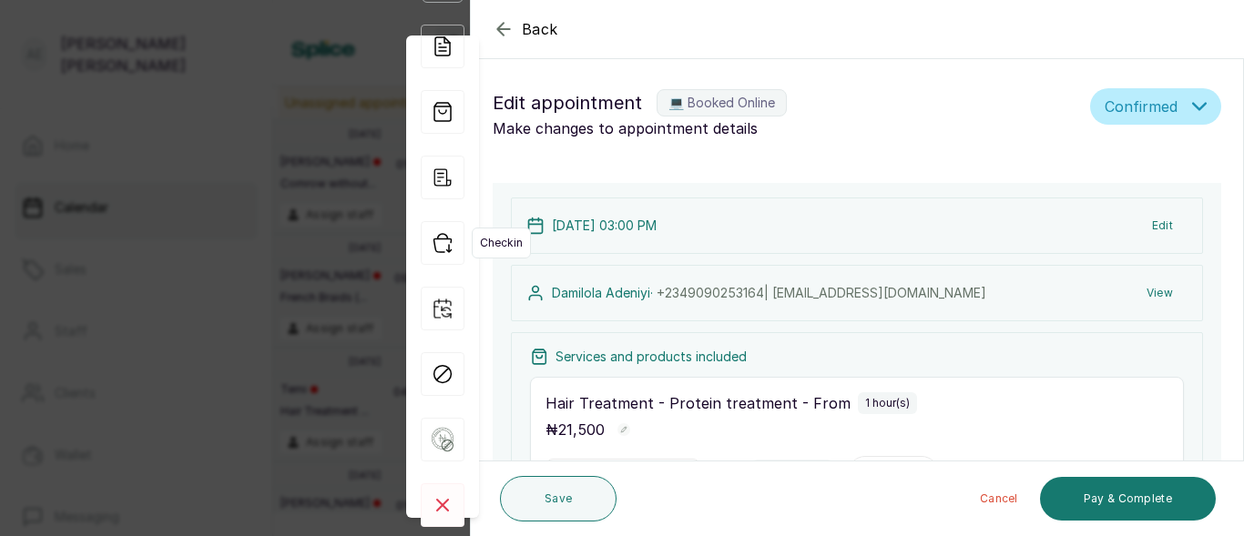
click at [438, 230] on icon "button" at bounding box center [443, 243] width 44 height 44
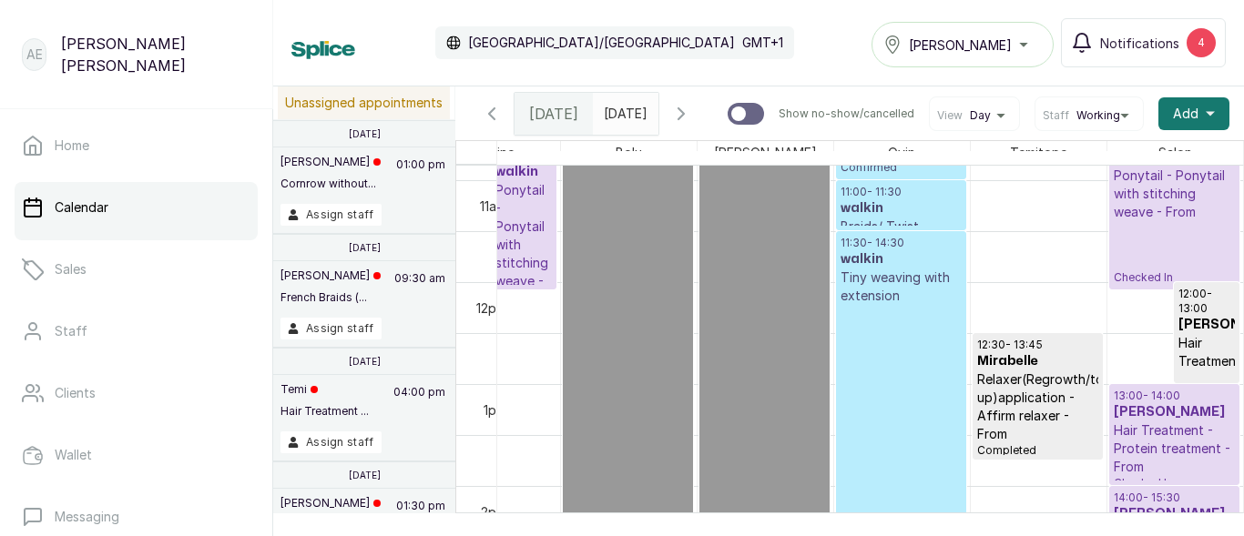
scroll to position [1027, 0]
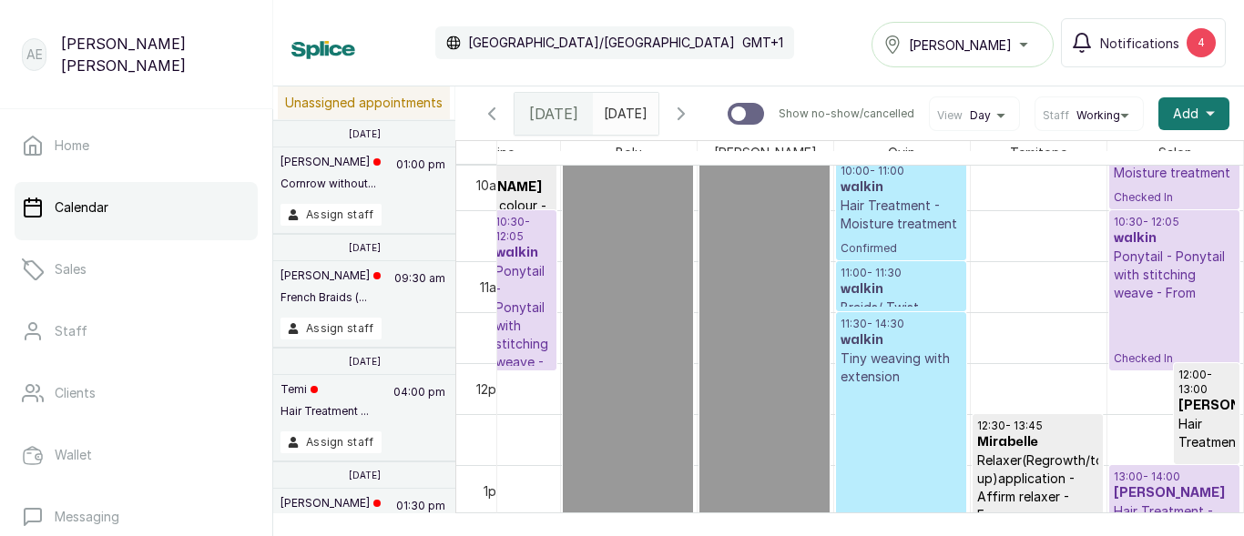
click at [841, 233] on p "Hair Treatment - Moisture treatment" at bounding box center [901, 215] width 121 height 36
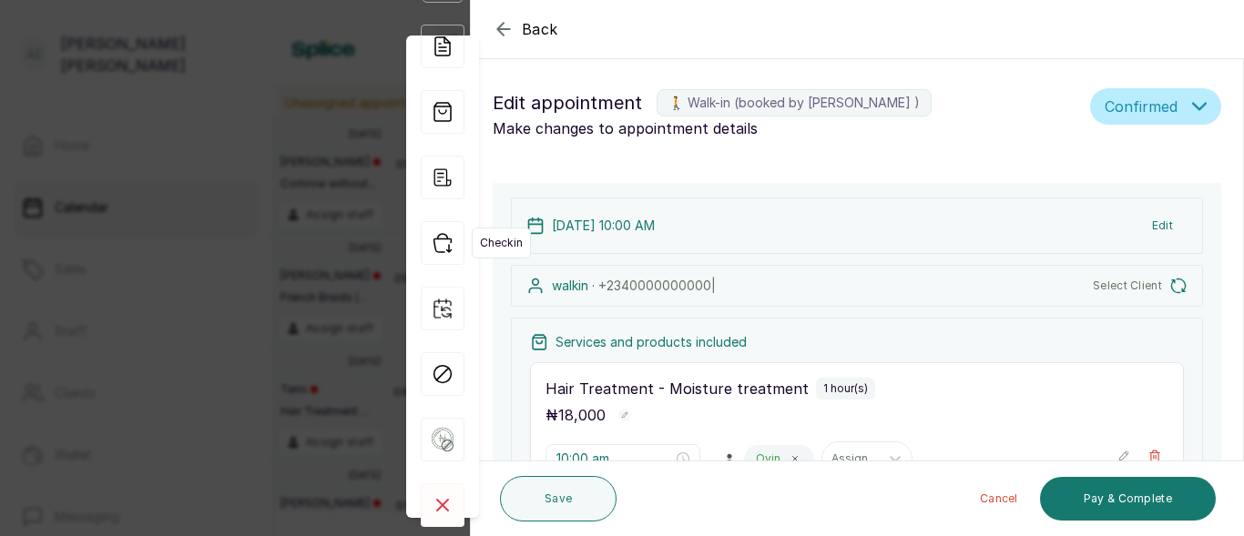
click at [444, 241] on icon "button" at bounding box center [443, 243] width 44 height 44
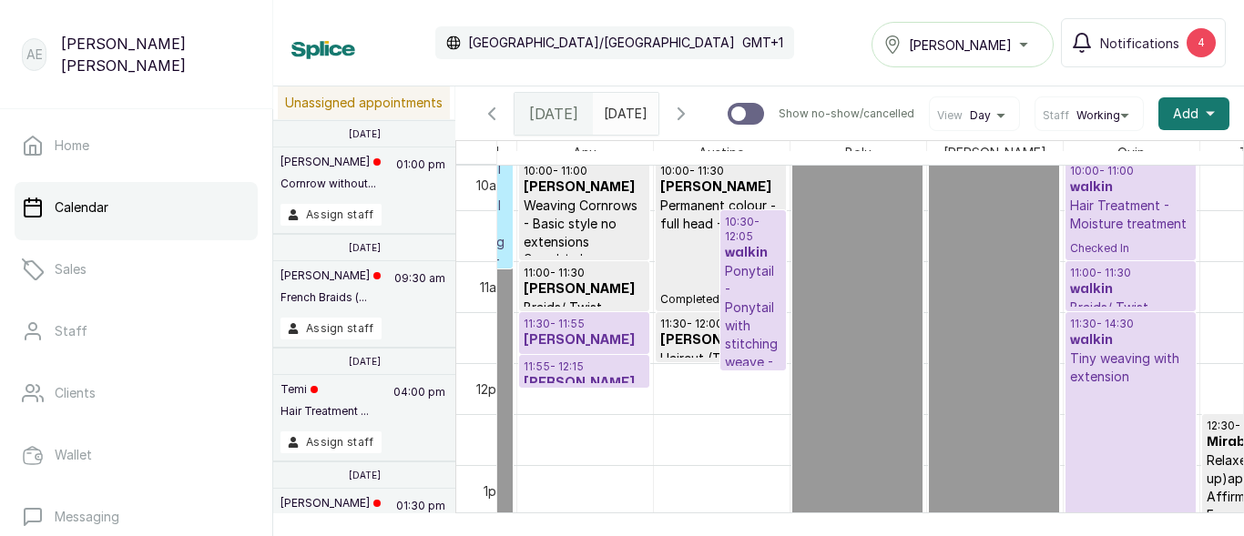
scroll to position [1027, 118]
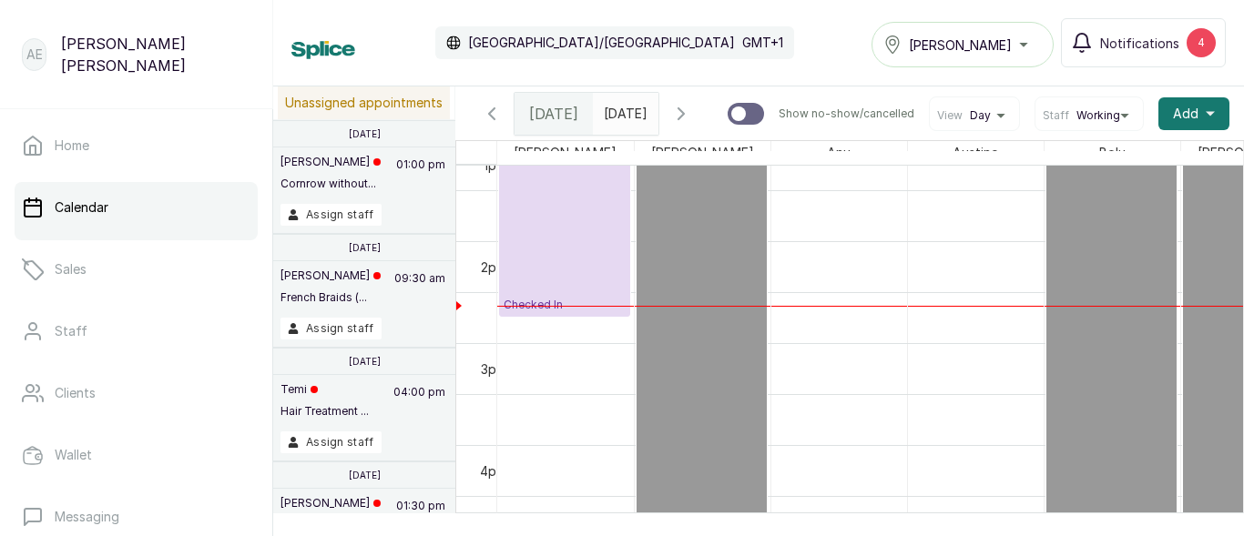
click at [677, 242] on p at bounding box center [701, 241] width 121 height 806
select select "4b95aa50-7e20-422f-89df-0da9cb197a0b"
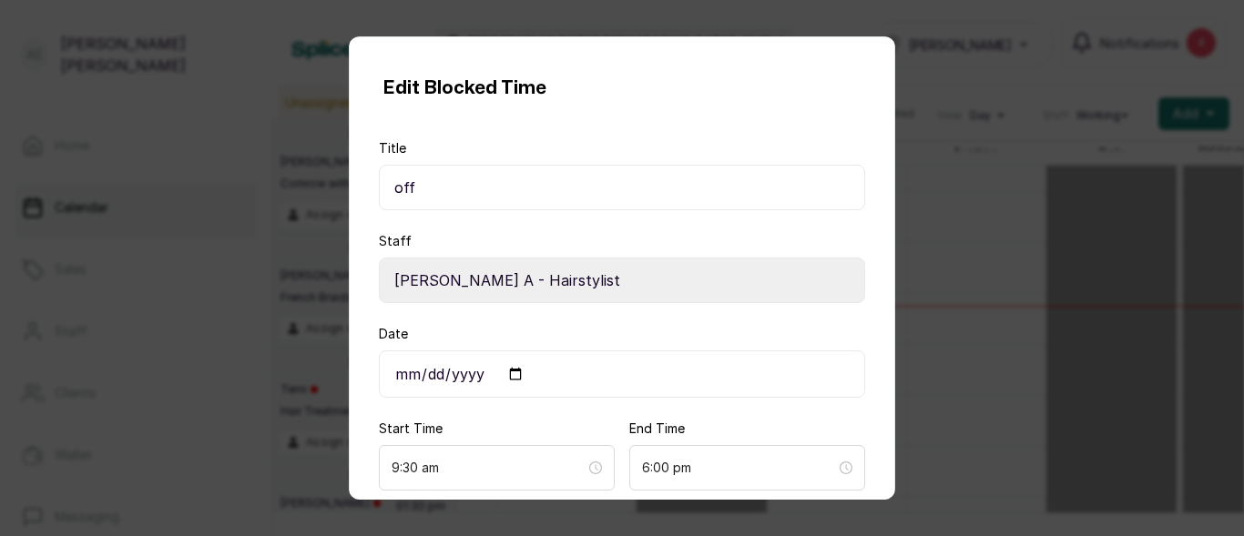
click at [923, 248] on div "Edit Blocked Time Title off Staff Select Staff Salon S - Junior Hairstylist Tem…" at bounding box center [622, 268] width 1244 height 536
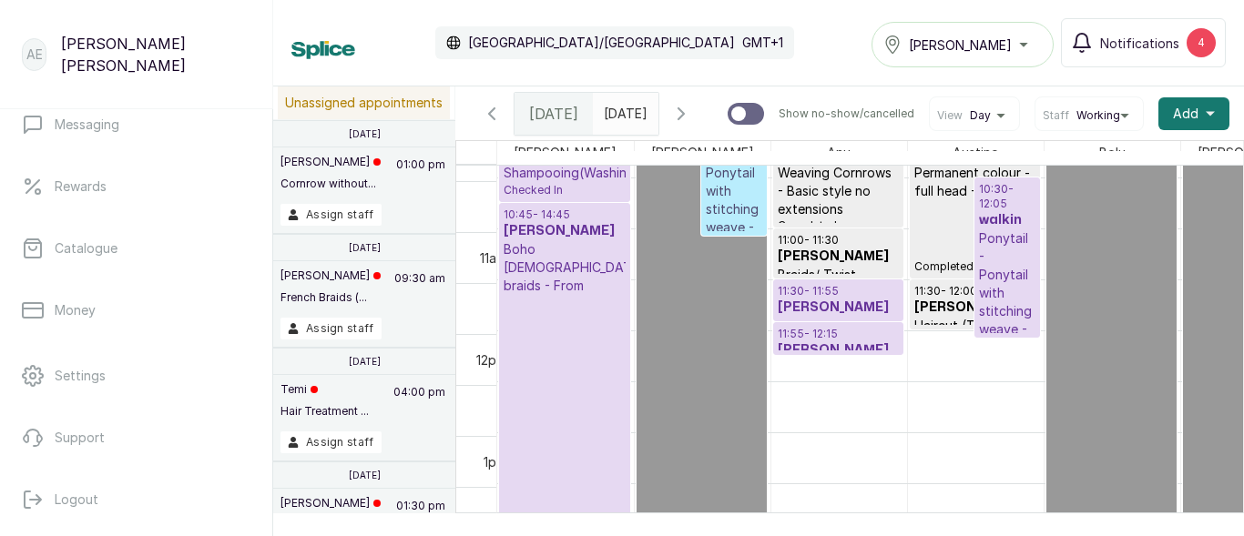
scroll to position [1059, 0]
click at [1008, 281] on p "Ponytail - Ponytail with stitching weave - From" at bounding box center [1007, 294] width 56 height 128
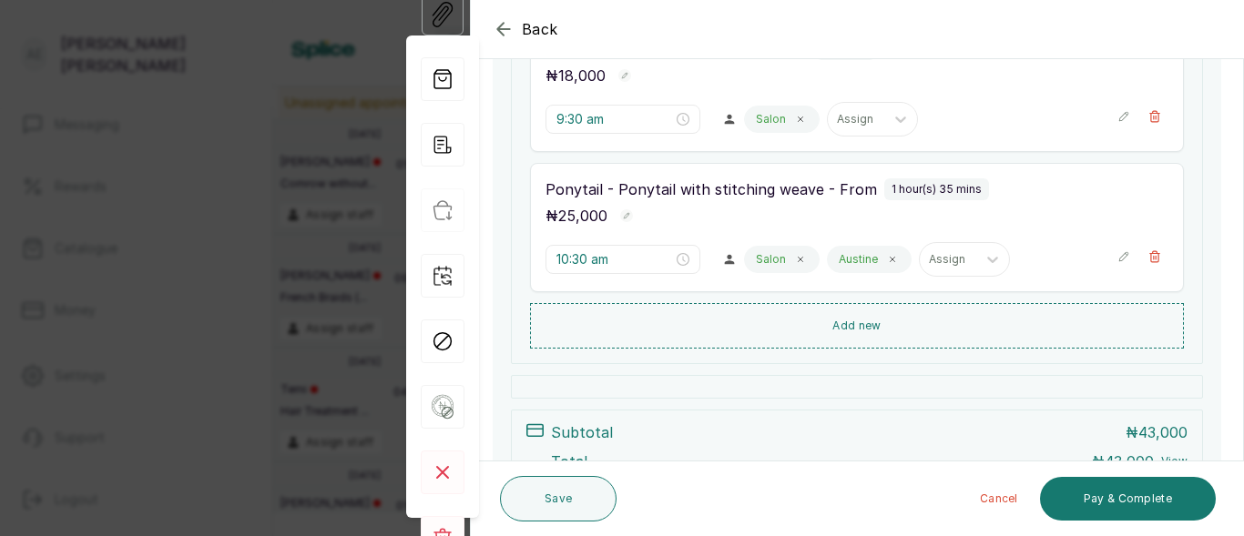
scroll to position [316, 0]
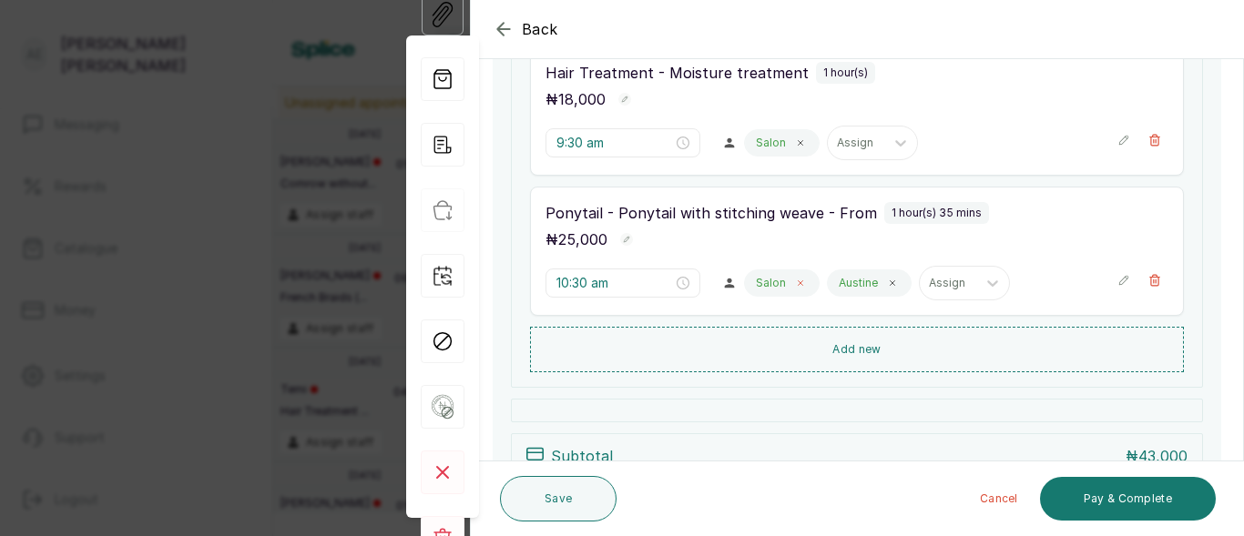
click at [796, 282] on icon at bounding box center [800, 283] width 9 height 9
click at [631, 283] on input "10:30 am" at bounding box center [615, 283] width 117 height 20
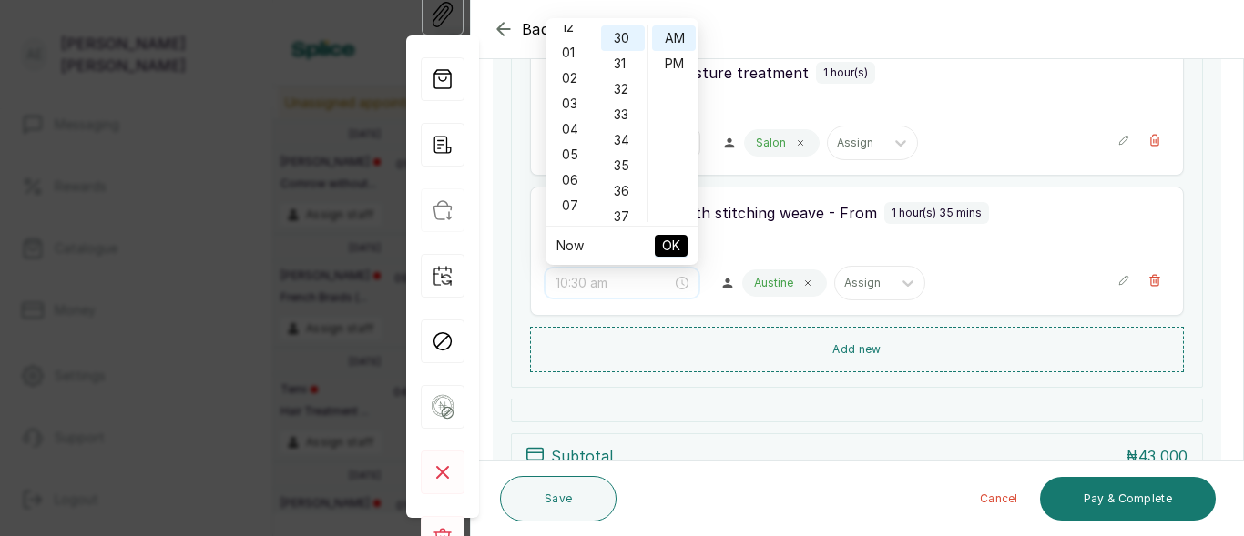
scroll to position [0, 0]
click at [573, 56] on div "01" at bounding box center [571, 64] width 44 height 26
click at [621, 28] on div "30" at bounding box center [623, 39] width 44 height 26
click at [627, 34] on div "30" at bounding box center [623, 39] width 44 height 26
type input "1:30 pm"
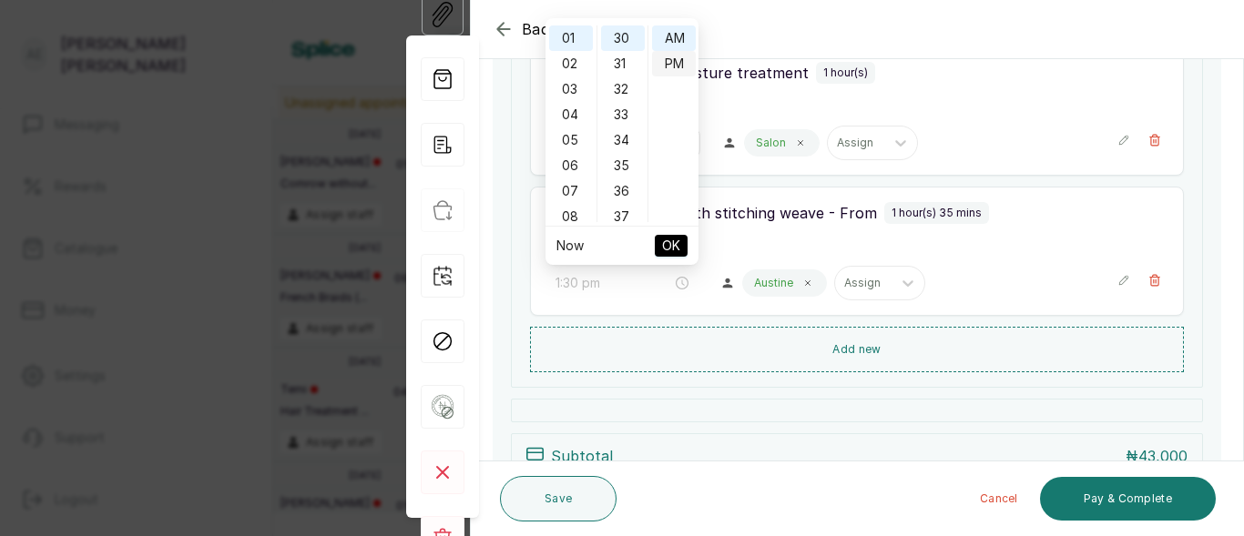
click at [679, 63] on div "PM" at bounding box center [674, 64] width 44 height 26
click at [668, 242] on span "OK" at bounding box center [671, 246] width 18 height 35
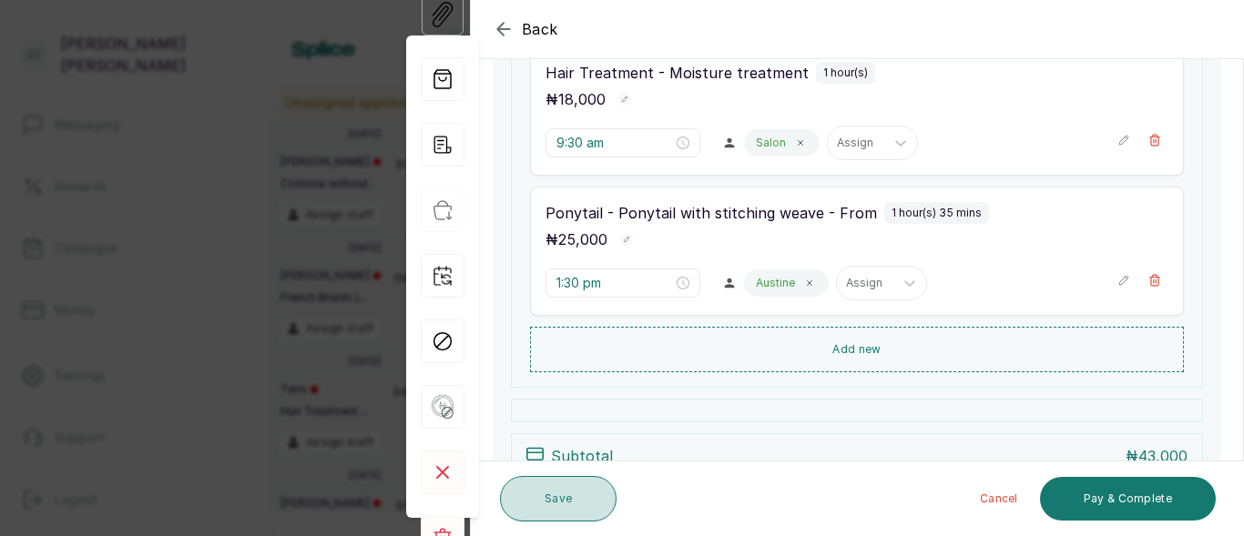
click at [557, 501] on button "Save" at bounding box center [558, 499] width 117 height 46
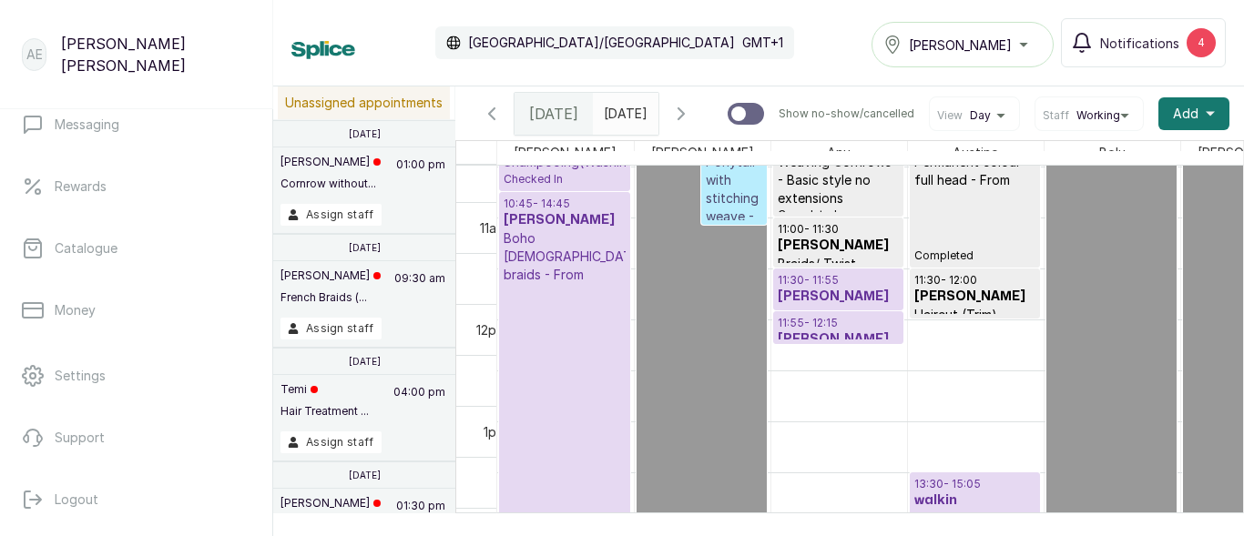
scroll to position [1070, 0]
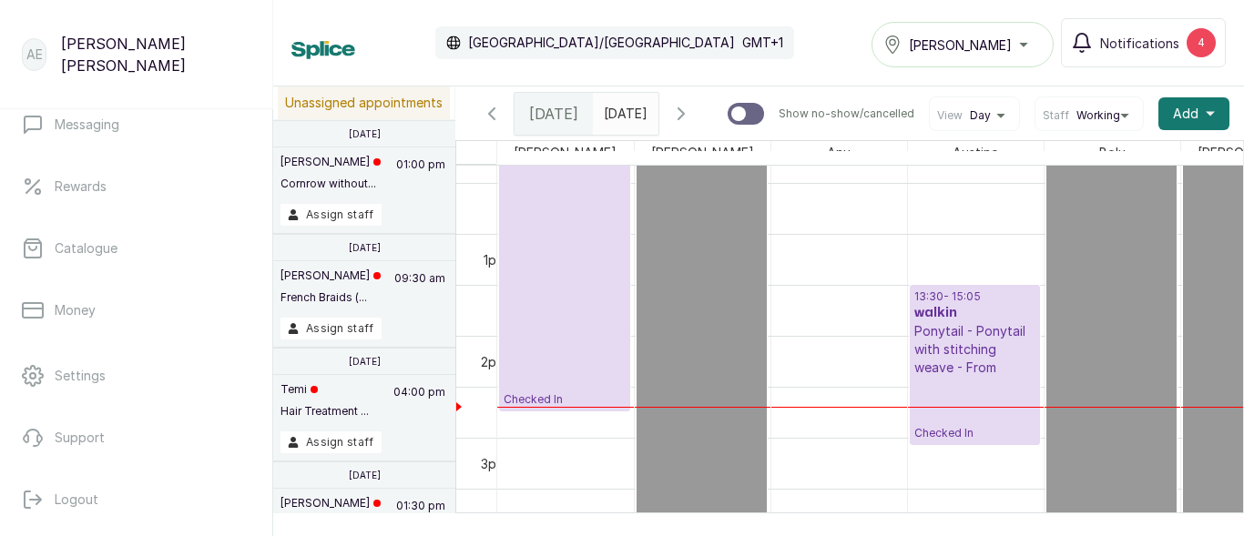
click at [953, 322] on h3 "walkin" at bounding box center [974, 313] width 121 height 18
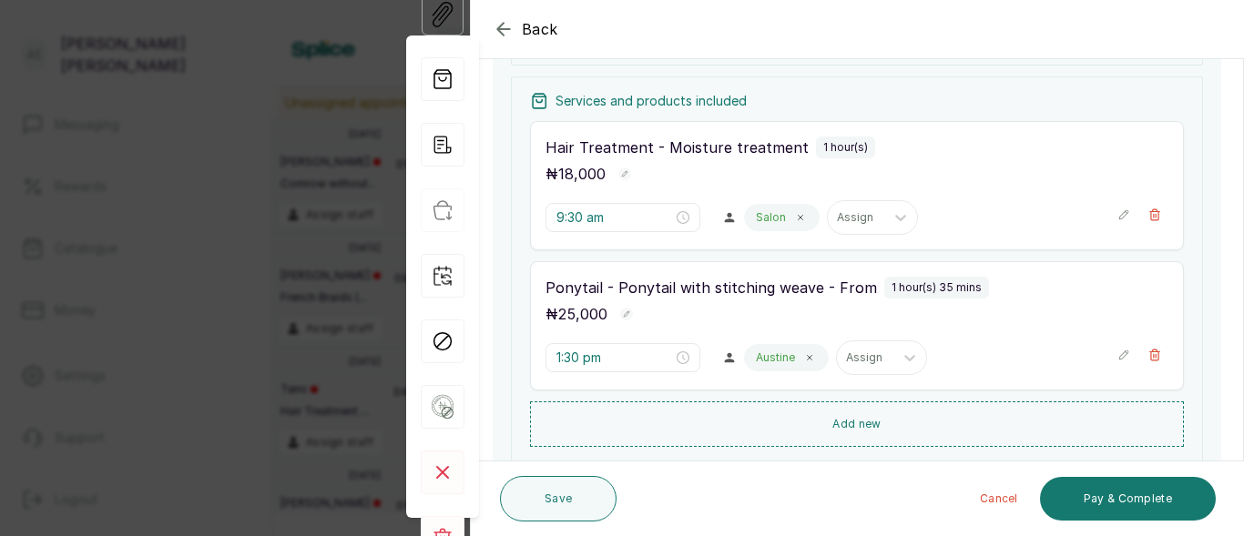
scroll to position [240, 0]
click at [610, 353] on input "1:30 pm" at bounding box center [614, 359] width 117 height 20
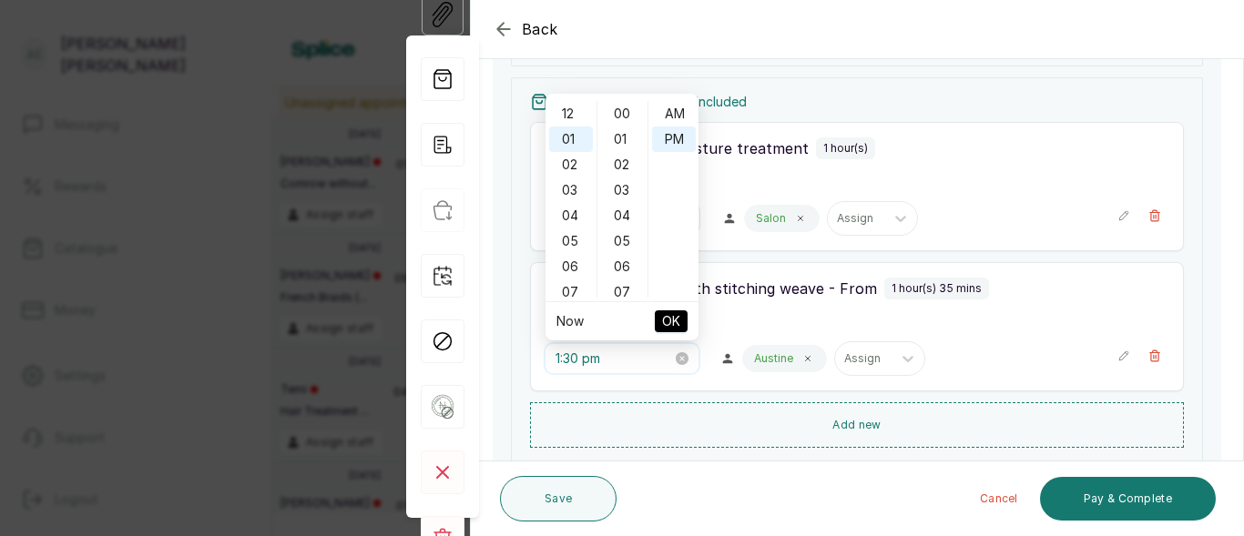
scroll to position [25, 0]
click at [562, 113] on div "12" at bounding box center [571, 114] width 44 height 26
type input "12:30 pm"
click at [675, 315] on span "OK" at bounding box center [671, 321] width 18 height 35
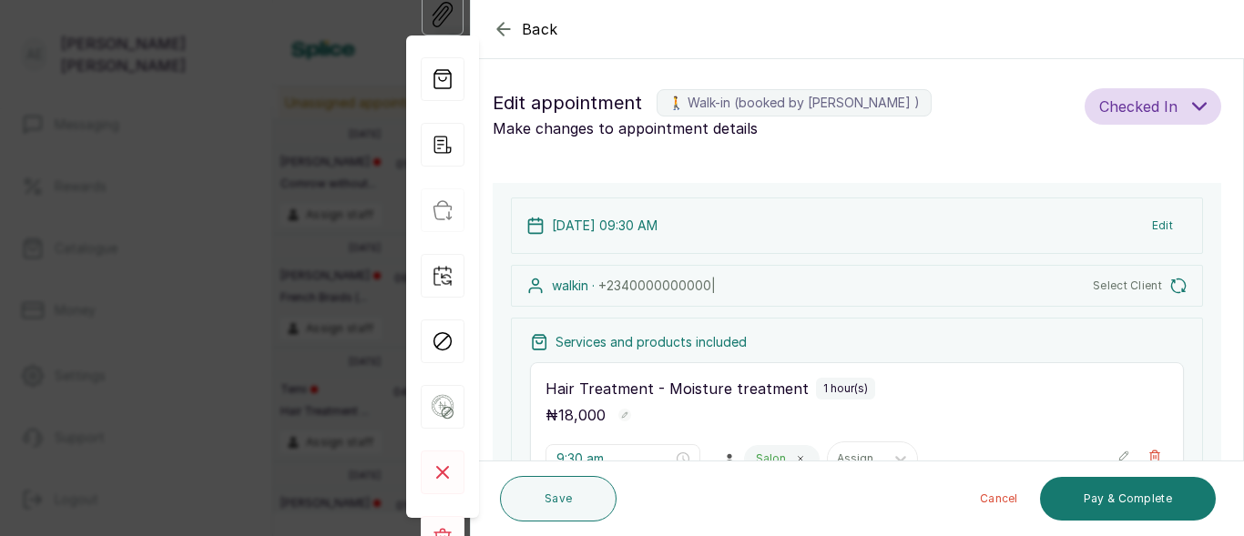
click at [898, 101] on label "🚶 Walk-in (booked by Agnes Emmanuel )" at bounding box center [794, 102] width 275 height 27
click at [1152, 109] on span "Checked In" at bounding box center [1138, 107] width 78 height 22
click at [915, 206] on div "17 Sep 2025, 09:30 AM Edit" at bounding box center [857, 226] width 692 height 56
click at [714, 100] on label "🚶 Walk-in (booked by Agnes Emmanuel )" at bounding box center [794, 102] width 275 height 27
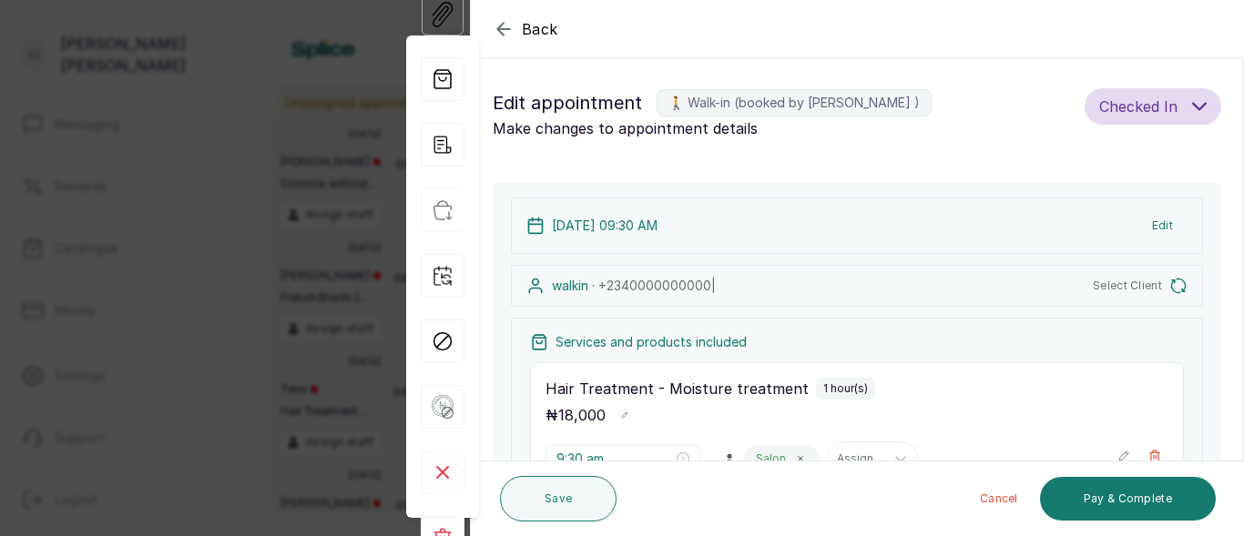
click at [1180, 223] on div "17 Sep 2025, 09:30 AM Edit" at bounding box center [857, 226] width 692 height 56
click at [1150, 223] on button "Edit" at bounding box center [1163, 225] width 50 height 33
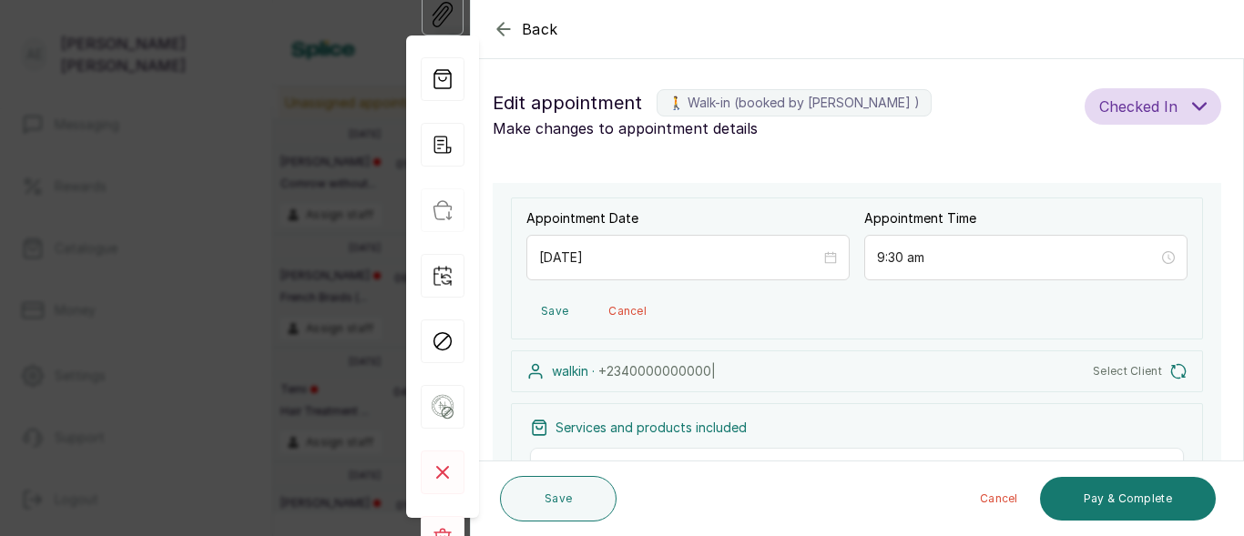
click at [1170, 373] on icon "button" at bounding box center [1179, 372] width 18 height 18
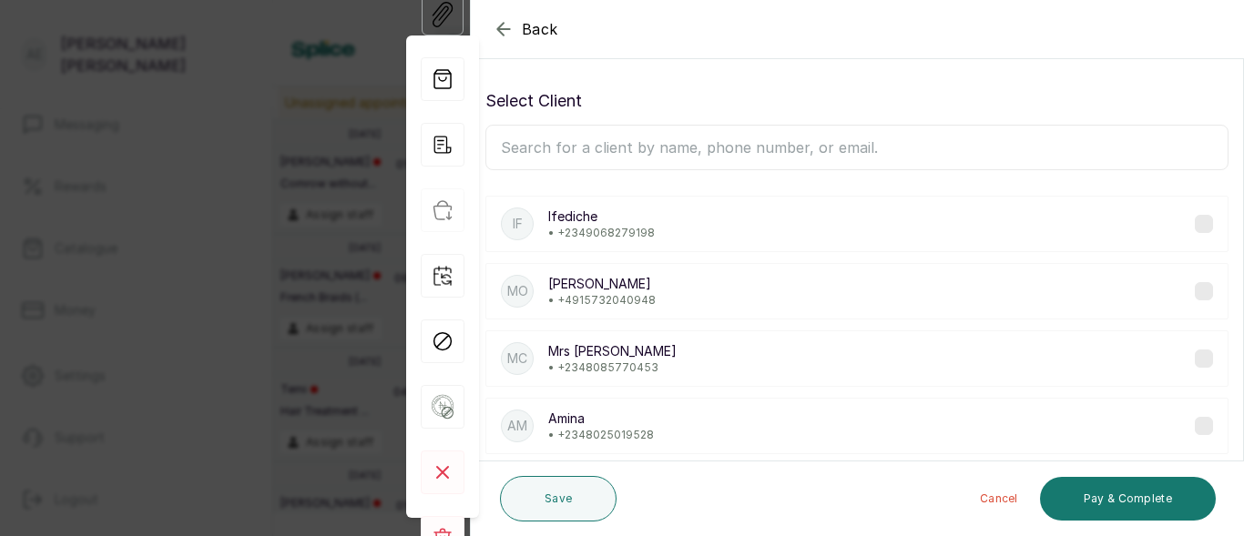
click at [654, 149] on input "text" at bounding box center [856, 148] width 743 height 46
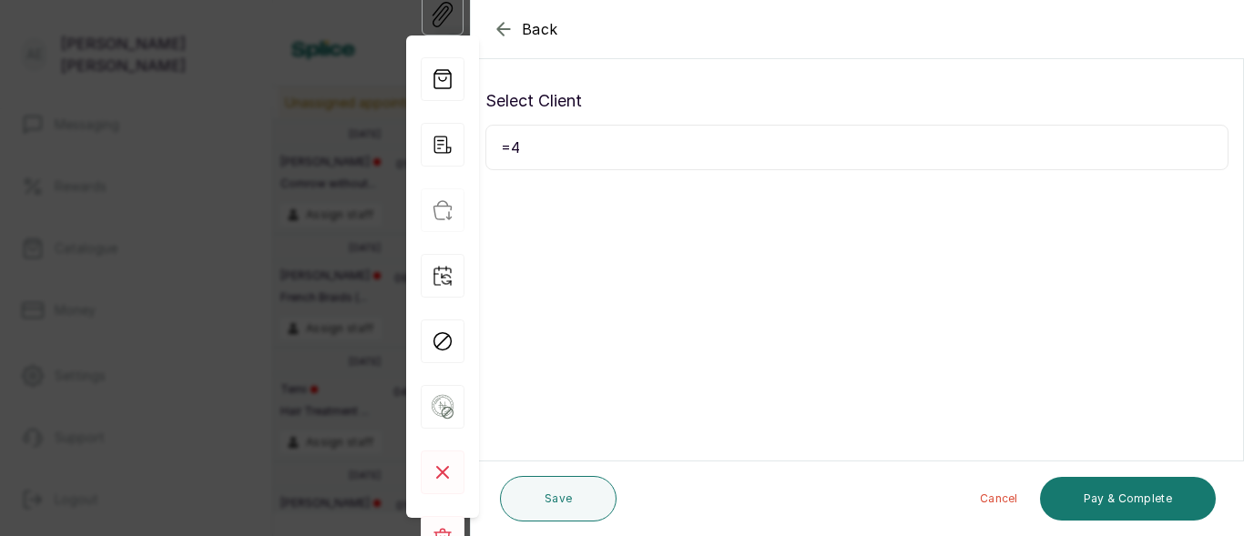
type input "="
click at [628, 143] on input "+447760283073" at bounding box center [856, 148] width 743 height 46
type input "+447760283073"
click at [571, 488] on button "Save" at bounding box center [558, 499] width 117 height 46
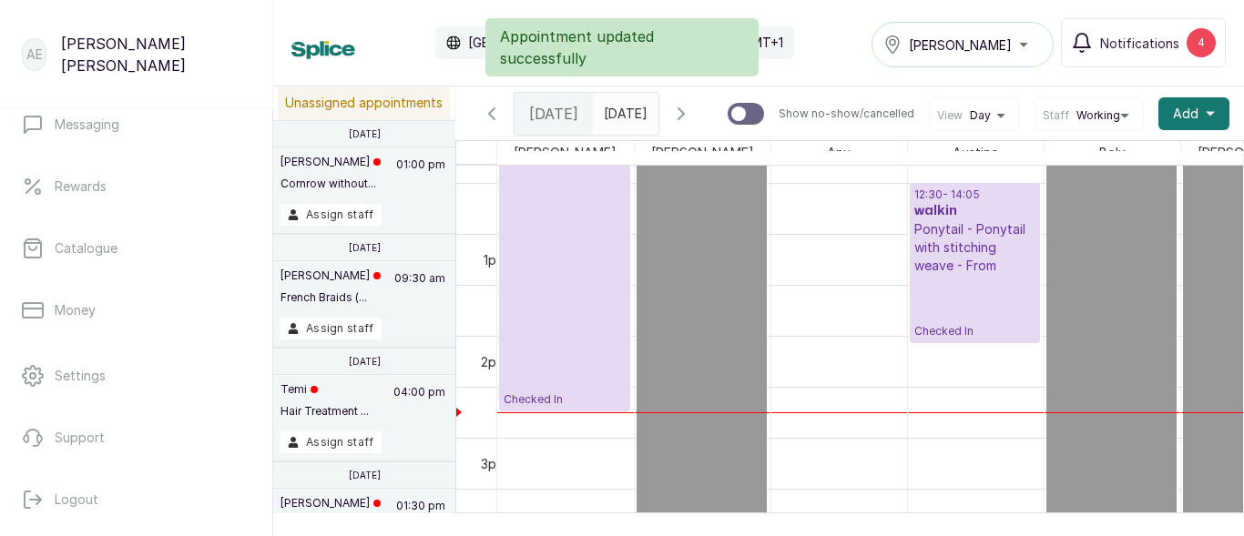
click at [983, 239] on p "Ponytail - Ponytail with stitching weave - From" at bounding box center [974, 247] width 121 height 55
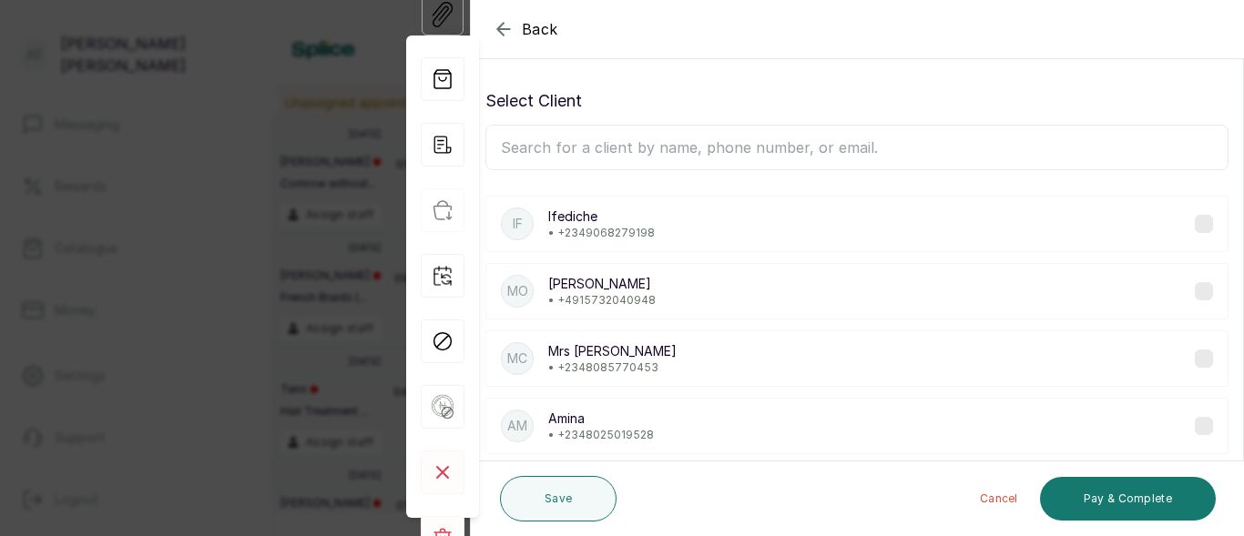
click at [689, 157] on input "text" at bounding box center [856, 148] width 743 height 46
click at [679, 86] on div "Select Client If Ifediche • +234 9068279198 Mo Modupe • +49 15732040948 MC Mrs …" at bounding box center [857, 481] width 772 height 814
click at [670, 104] on p "Select Client" at bounding box center [856, 101] width 743 height 26
click at [659, 144] on input "text" at bounding box center [856, 148] width 743 height 46
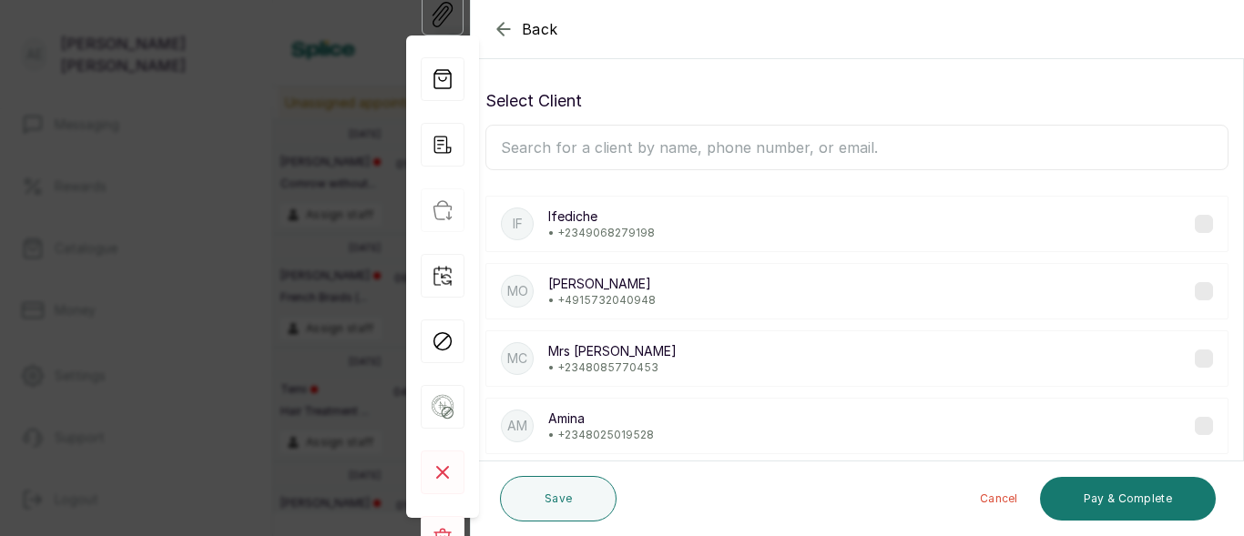
click at [495, 17] on div "Back" at bounding box center [1093, 29] width 1244 height 58
click at [498, 26] on icon "button" at bounding box center [504, 29] width 22 height 22
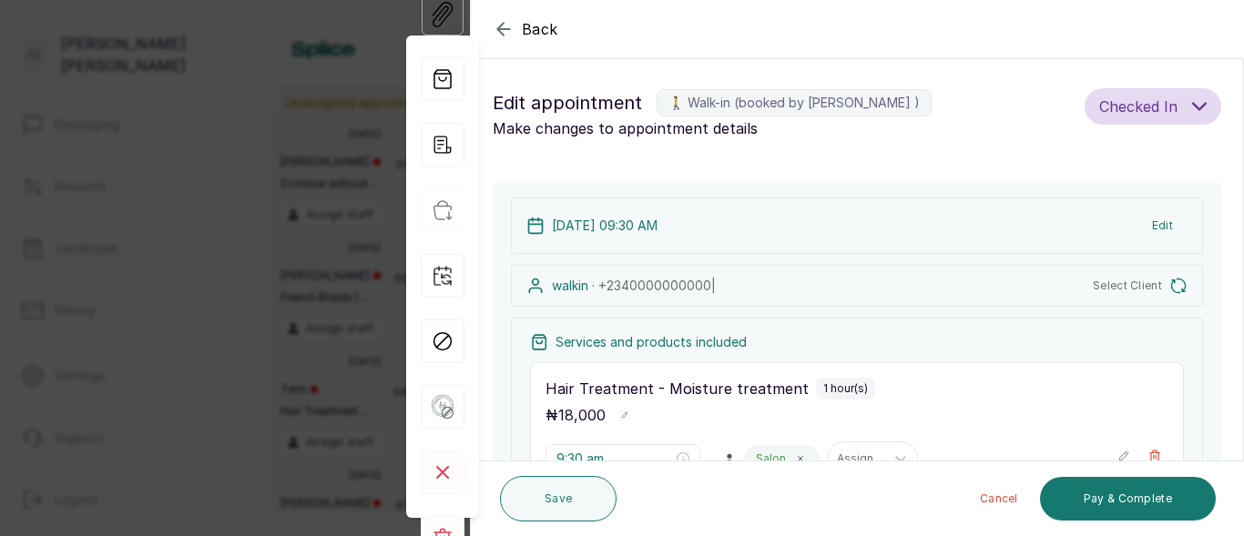
click at [1170, 281] on icon "button" at bounding box center [1179, 286] width 18 height 18
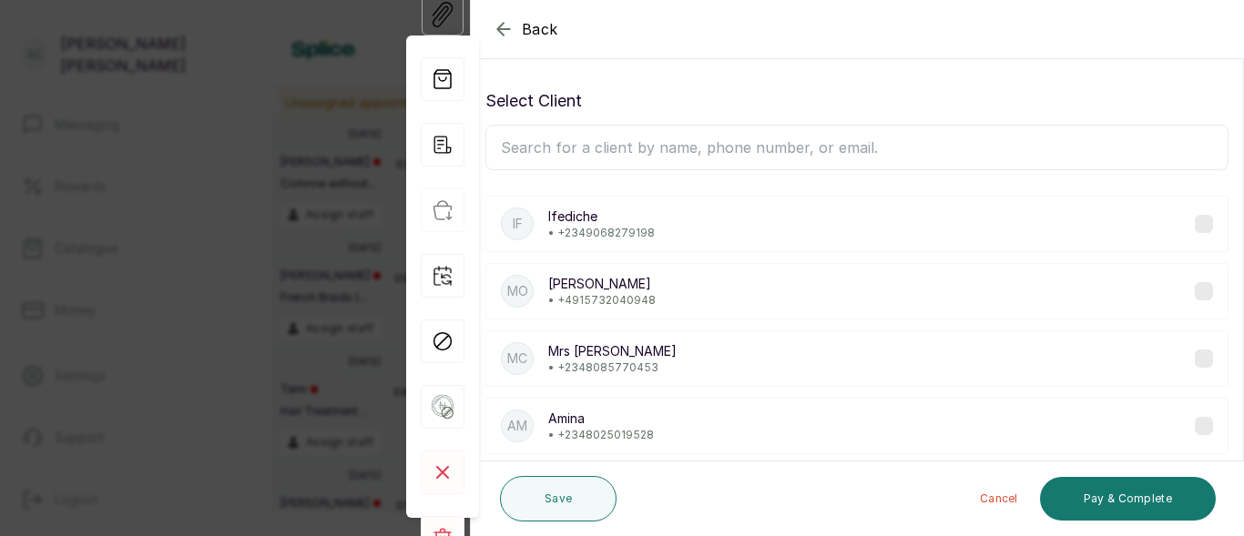
click at [748, 149] on input "text" at bounding box center [856, 148] width 743 height 46
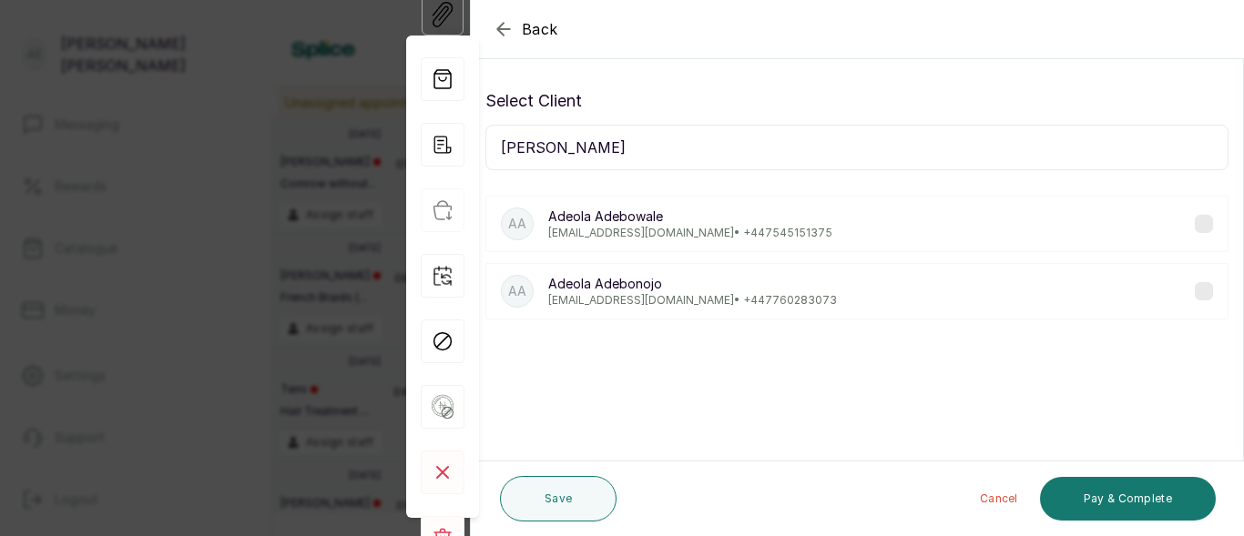
type input "adeola adebo"
click at [713, 293] on p "adeola2000@yahoo.co.uk • +44 7760283073" at bounding box center [692, 300] width 289 height 15
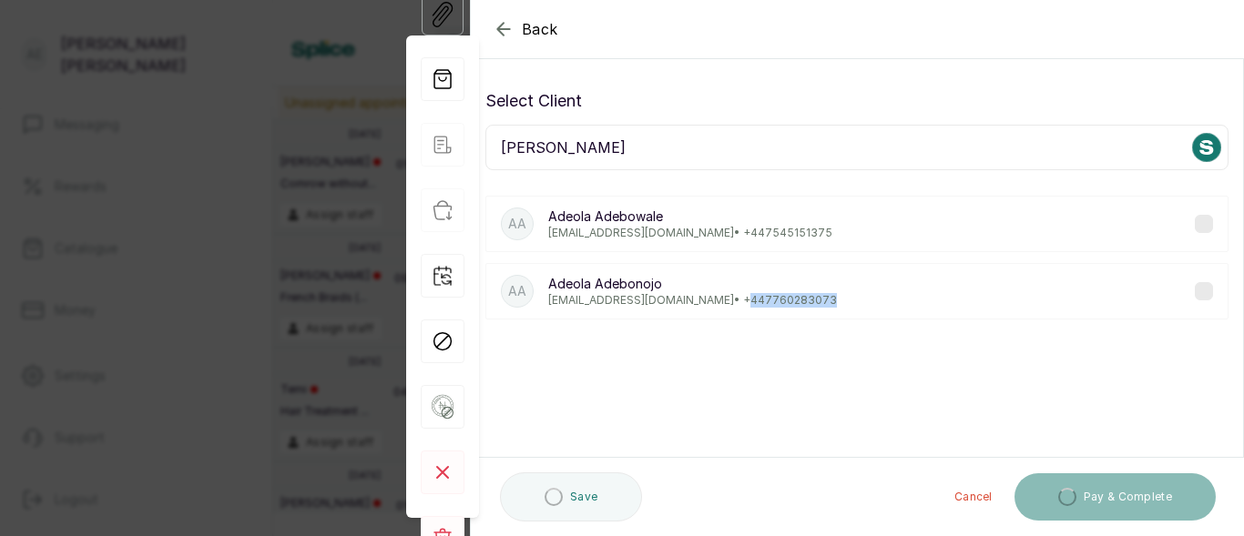
click at [713, 293] on p "adeola2000@yahoo.co.uk • +44 7760283073" at bounding box center [692, 300] width 289 height 15
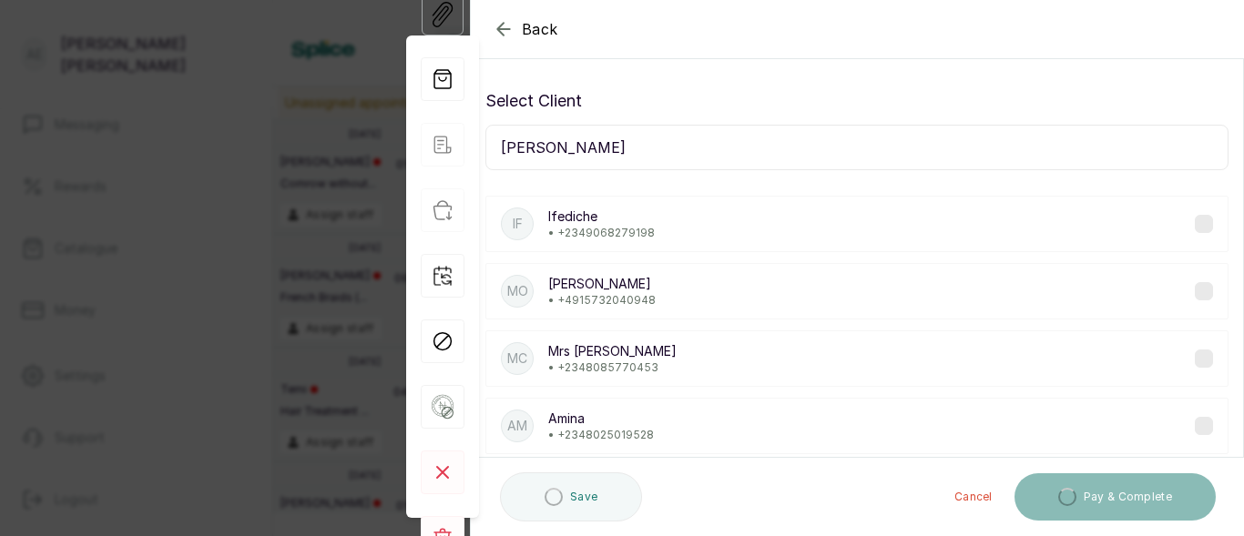
click at [647, 285] on p "Modupe" at bounding box center [601, 284] width 107 height 18
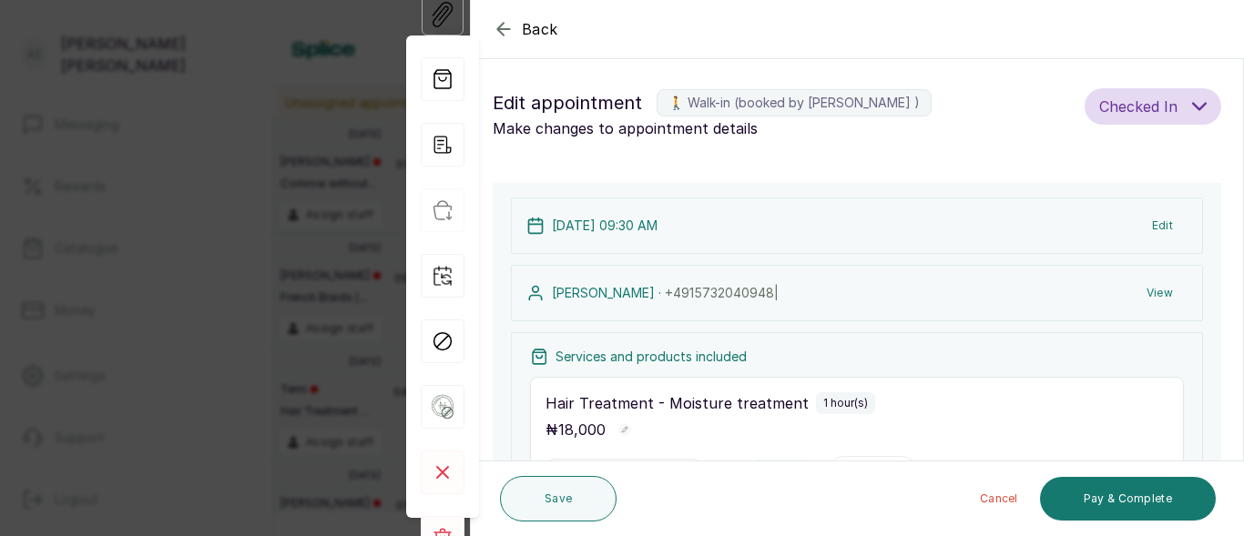
click at [1158, 234] on button "Edit" at bounding box center [1163, 225] width 50 height 33
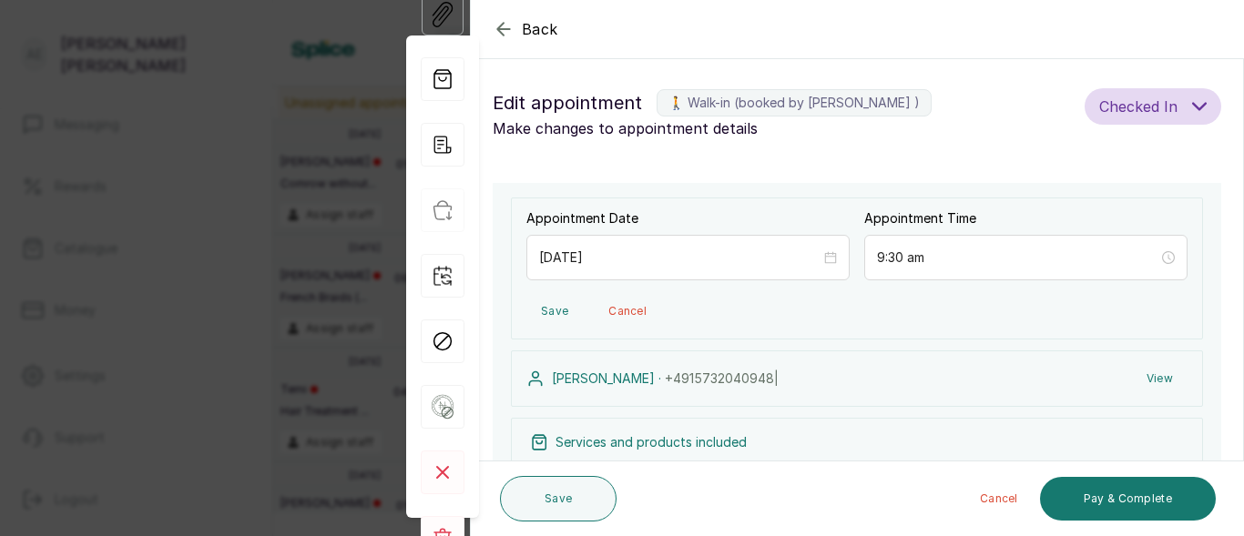
click at [498, 24] on icon "button" at bounding box center [504, 29] width 22 height 22
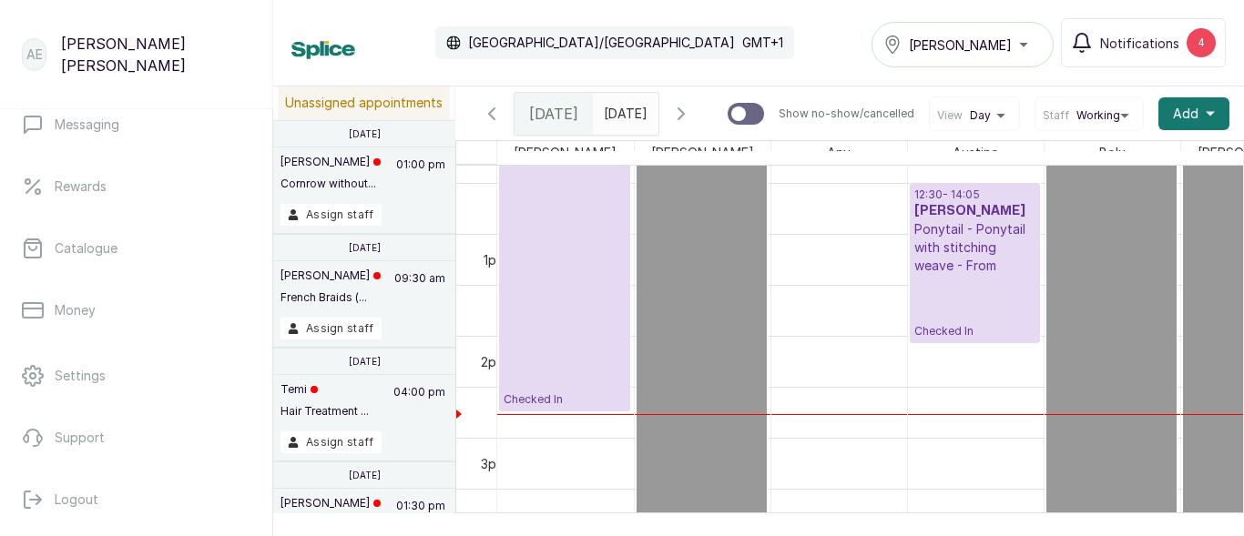
click at [952, 220] on h3 "Modupe" at bounding box center [974, 211] width 121 height 18
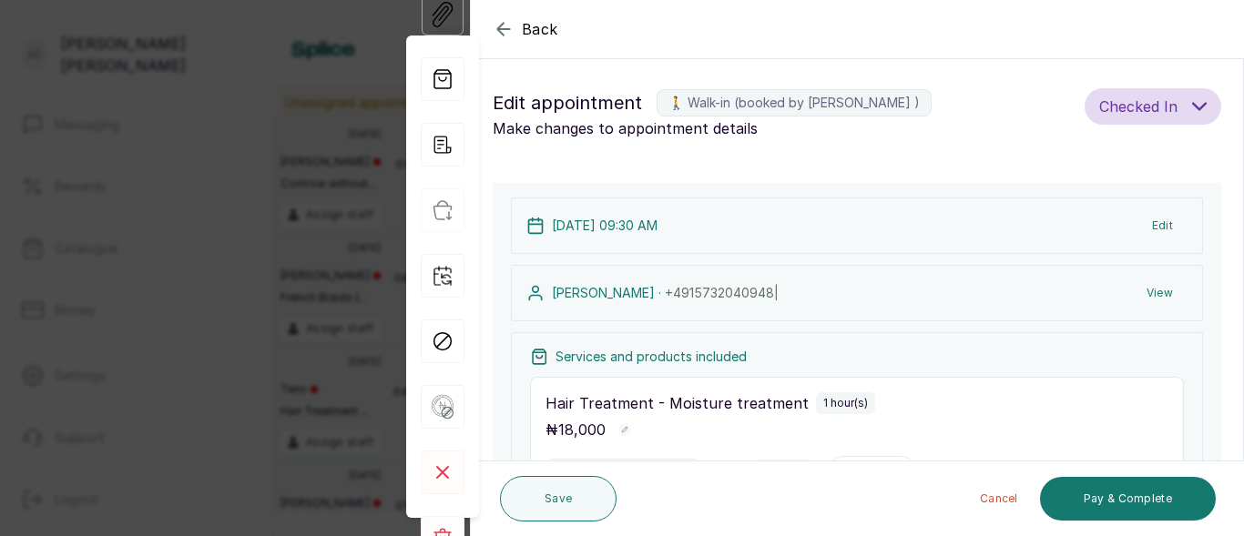
click at [1155, 222] on button "Edit" at bounding box center [1163, 225] width 50 height 33
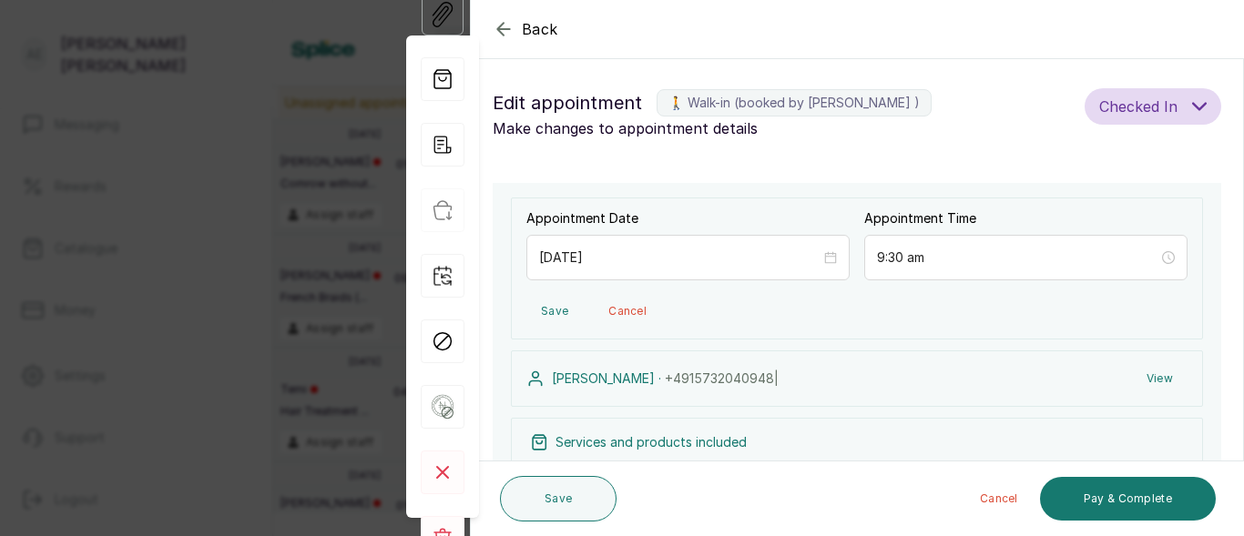
click at [796, 91] on label "🚶 Walk-in (booked by Agnes Emmanuel )" at bounding box center [794, 102] width 275 height 27
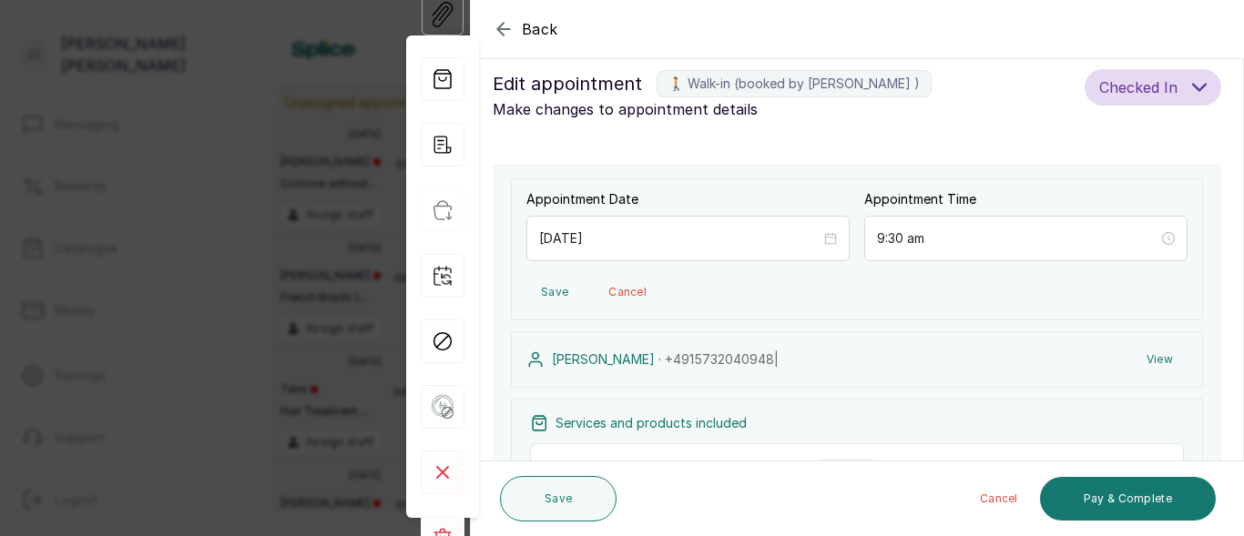
scroll to position [18, 0]
click at [639, 82] on h1 "Edit appointment 🚶 Walk-in (booked by Agnes Emmanuel )" at bounding box center [785, 84] width 585 height 29
click at [675, 111] on p "Make changes to appointment details" at bounding box center [785, 110] width 585 height 22
click at [618, 94] on span "Edit appointment" at bounding box center [567, 84] width 149 height 29
click at [641, 83] on h1 "Edit appointment 🚶 Walk-in (booked by Agnes Emmanuel )" at bounding box center [785, 84] width 585 height 29
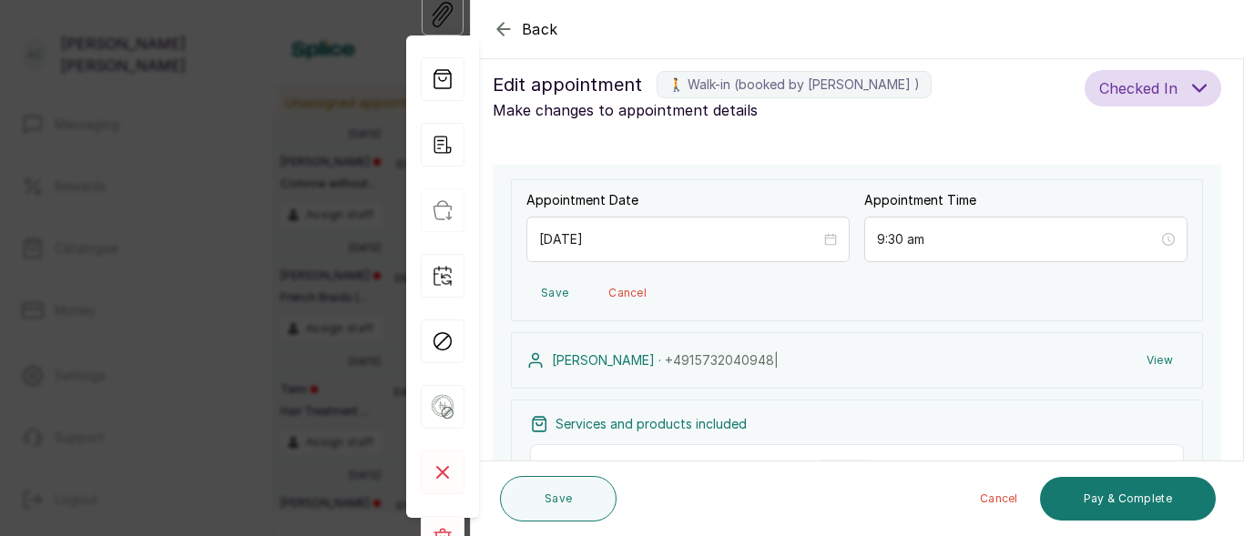
click at [641, 83] on h1 "Edit appointment 🚶 Walk-in (booked by Agnes Emmanuel )" at bounding box center [785, 84] width 585 height 29
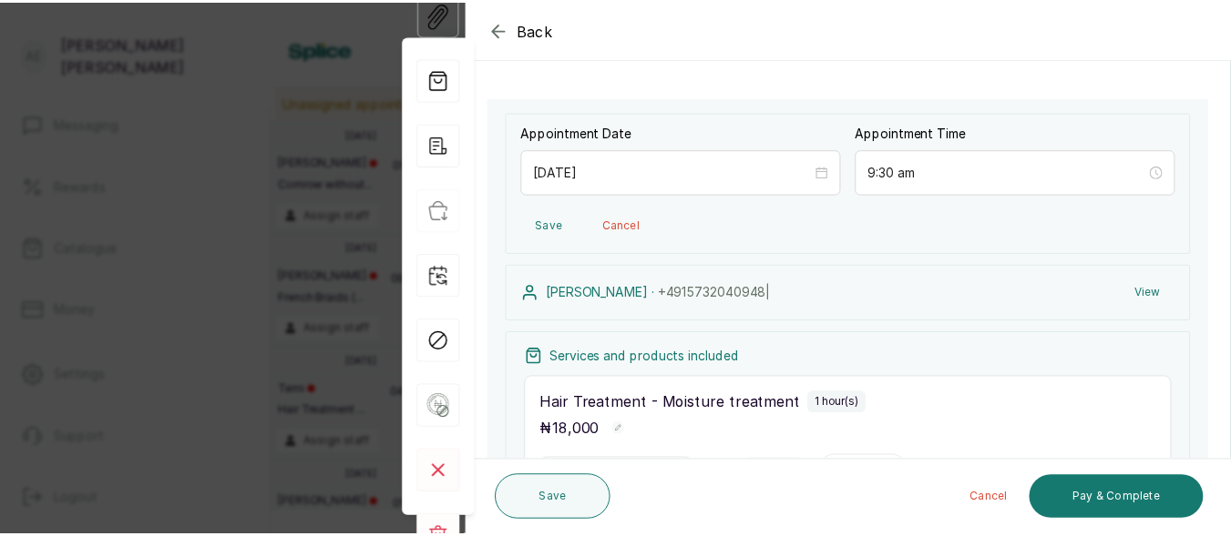
scroll to position [0, 0]
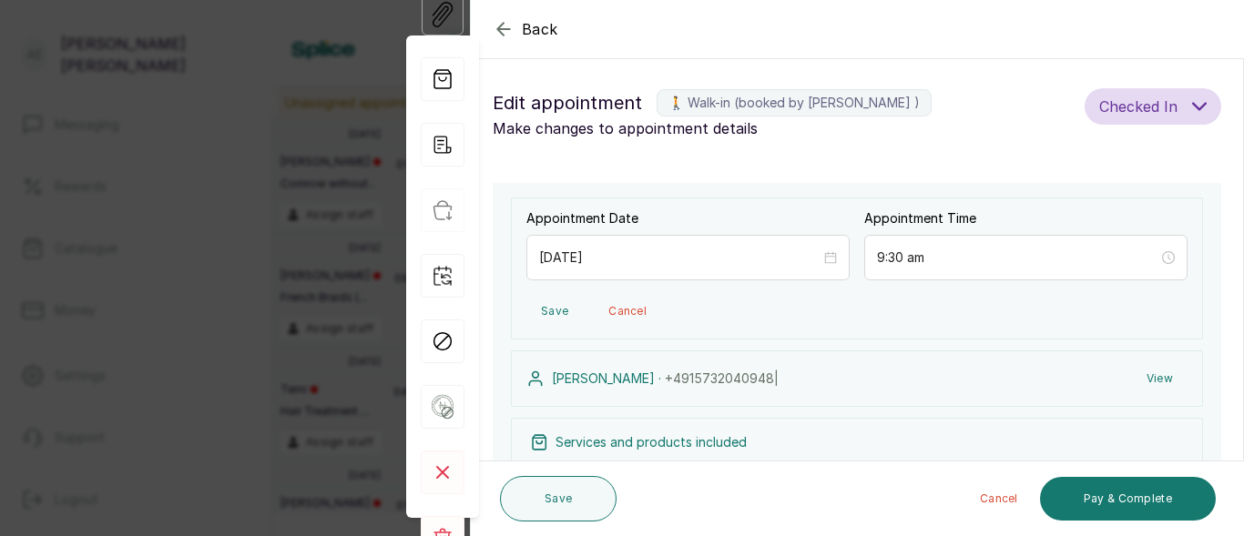
click at [735, 373] on div "Modupe · +49 15732040948 | View" at bounding box center [857, 379] width 692 height 56
click at [1155, 372] on button "View" at bounding box center [1160, 379] width 56 height 33
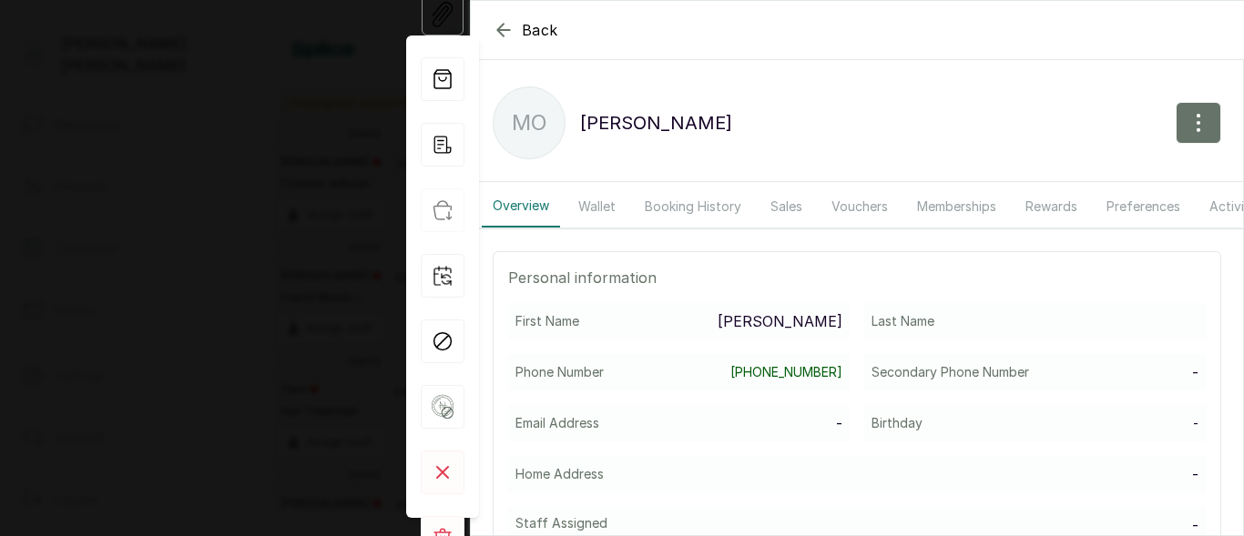
click at [494, 29] on icon "button" at bounding box center [504, 30] width 22 height 22
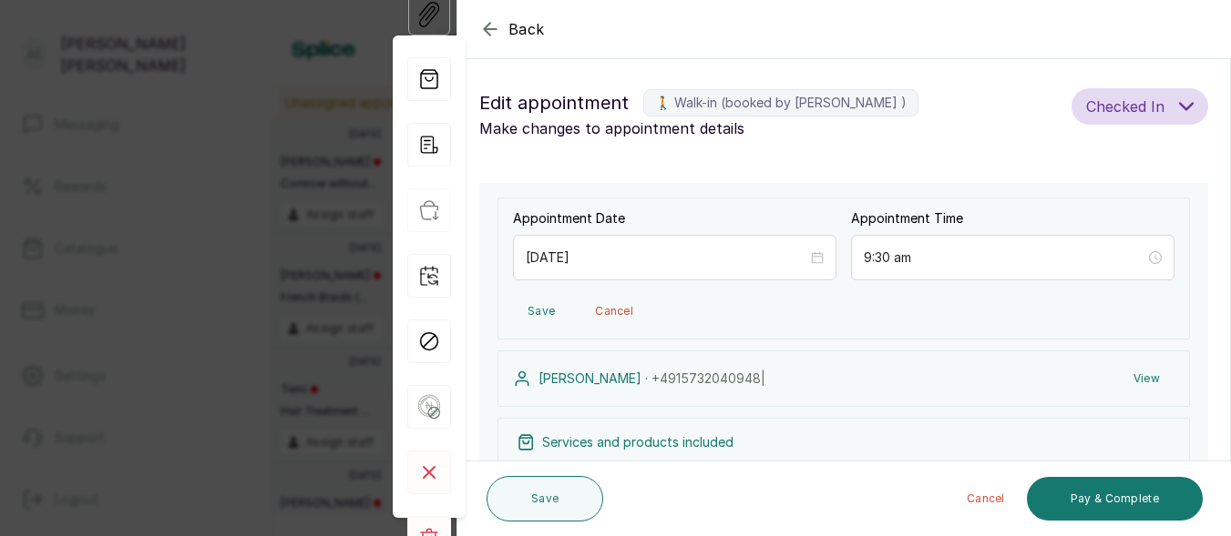
click at [701, 101] on label "🚶 Walk-in (booked by Agnes Emmanuel )" at bounding box center [780, 102] width 275 height 27
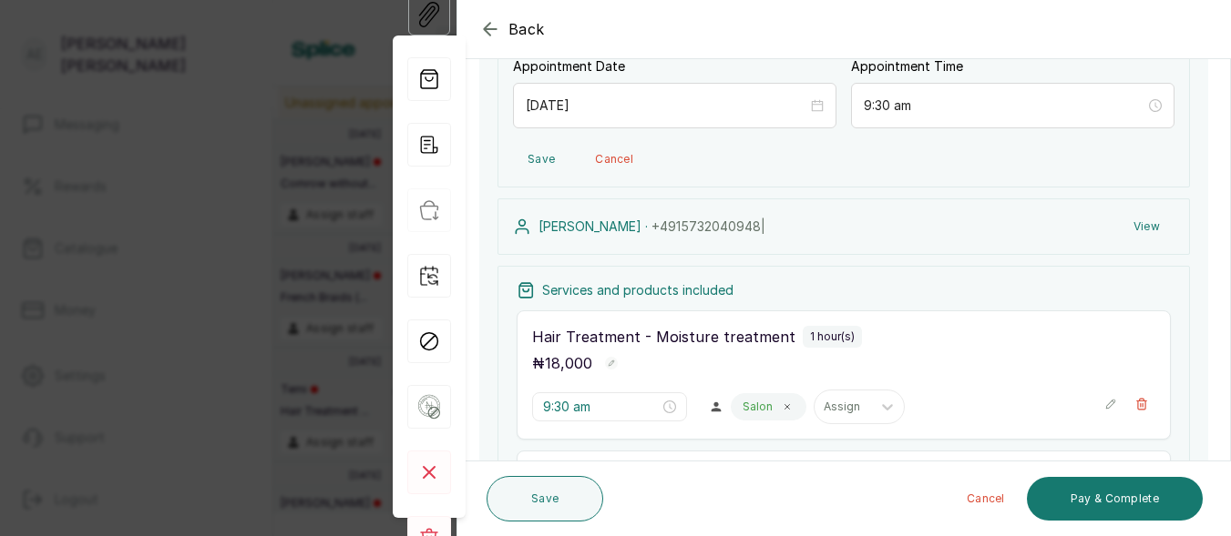
scroll to position [198, 0]
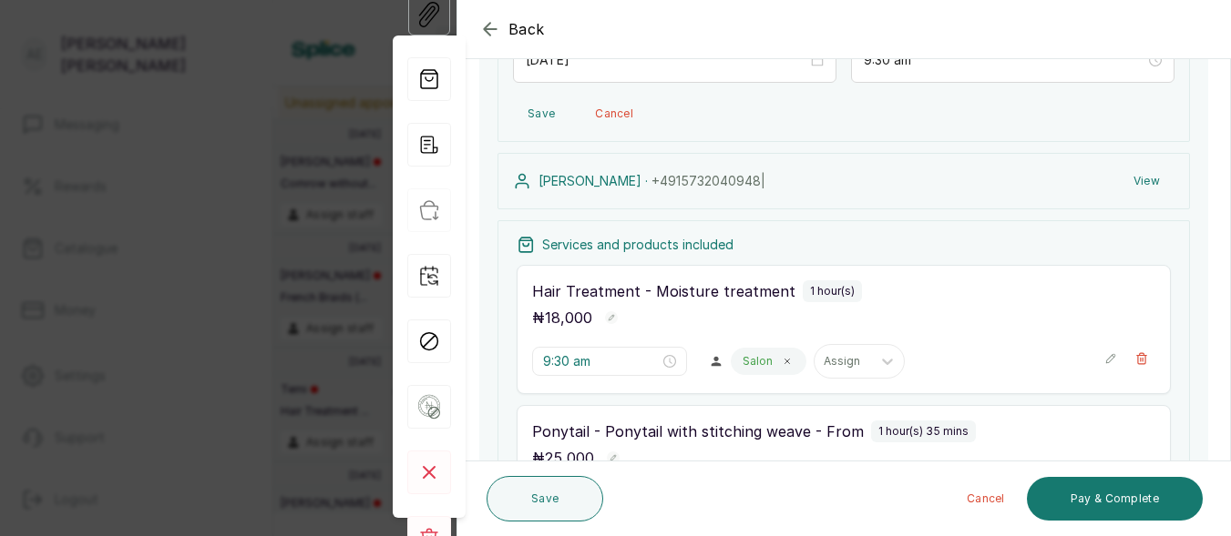
click at [600, 169] on div "Modupe · +49 15732040948 | View" at bounding box center [843, 181] width 692 height 56
click at [700, 174] on span "+49 15732040948 |" at bounding box center [708, 180] width 114 height 15
click at [711, 179] on span "+49 15732040948 |" at bounding box center [708, 180] width 114 height 15
click at [711, 181] on span "+49 15732040948 |" at bounding box center [708, 180] width 114 height 15
click at [617, 112] on button "Cancel" at bounding box center [613, 113] width 67 height 33
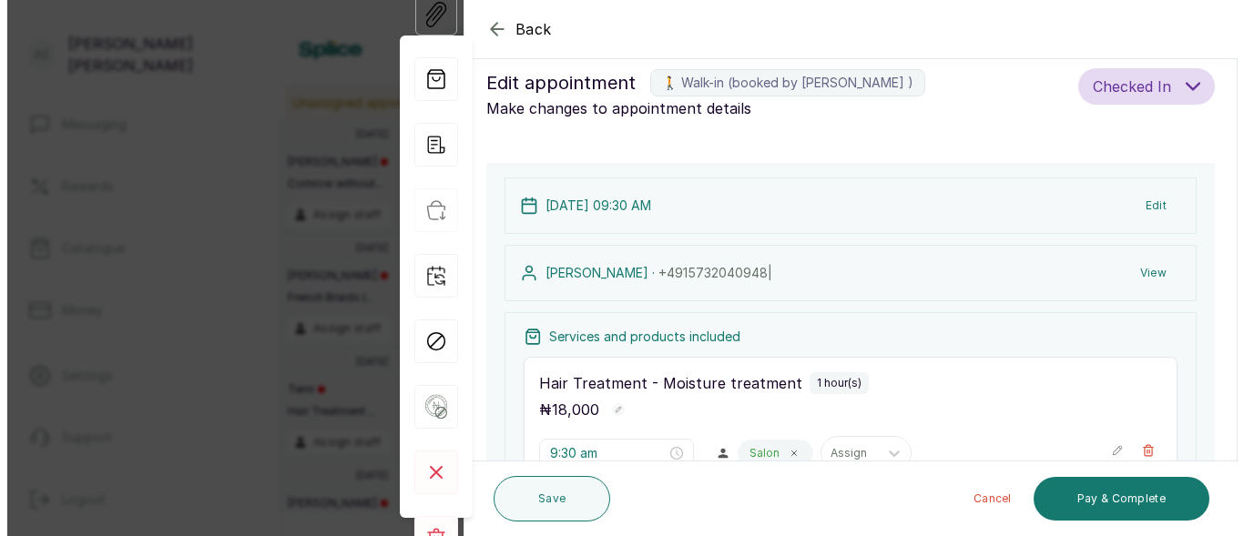
scroll to position [14, 0]
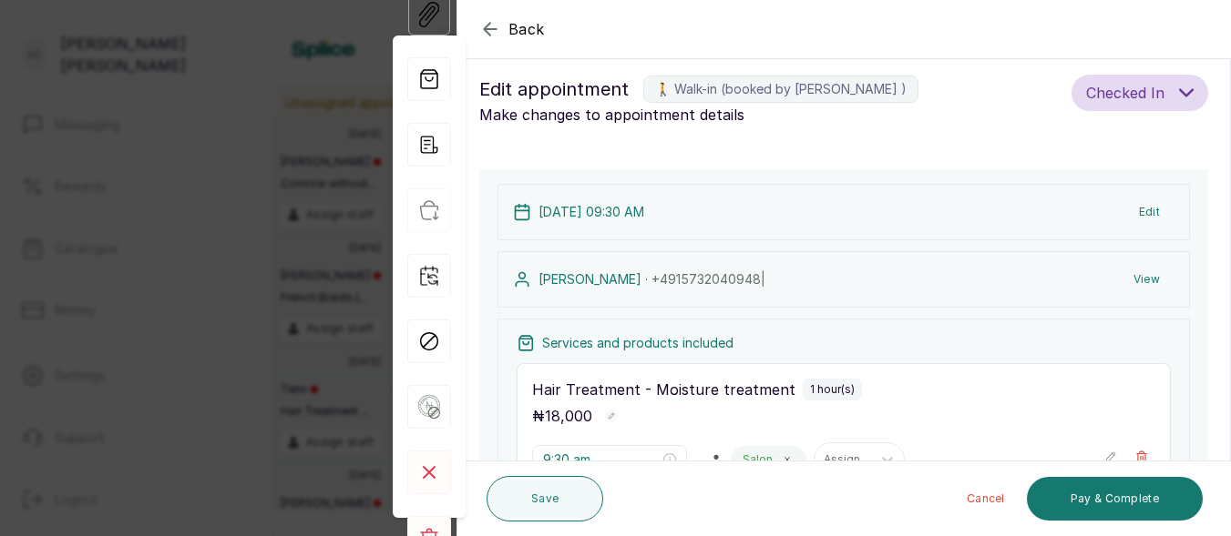
click at [1147, 209] on button "Edit" at bounding box center [1149, 212] width 50 height 33
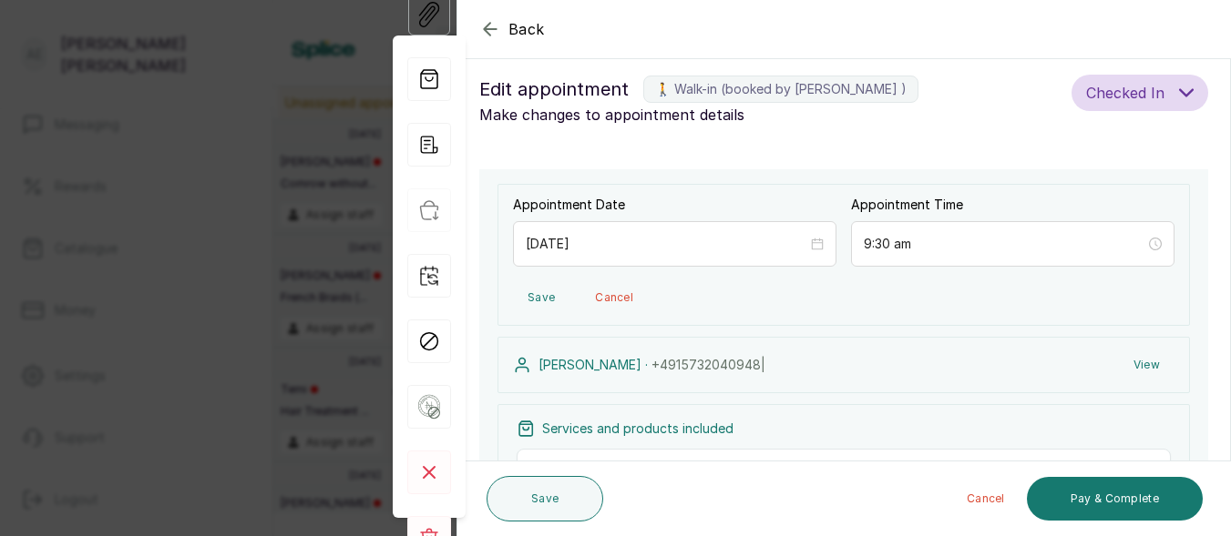
click at [791, 370] on div "Modupe · +49 15732040948 | View" at bounding box center [843, 365] width 692 height 56
click at [715, 340] on div "Modupe · +49 15732040948 | View" at bounding box center [843, 365] width 692 height 56
click at [681, 352] on div "Modupe · +49 15732040948 | View" at bounding box center [843, 365] width 692 height 56
click at [616, 299] on button "Cancel" at bounding box center [613, 297] width 67 height 33
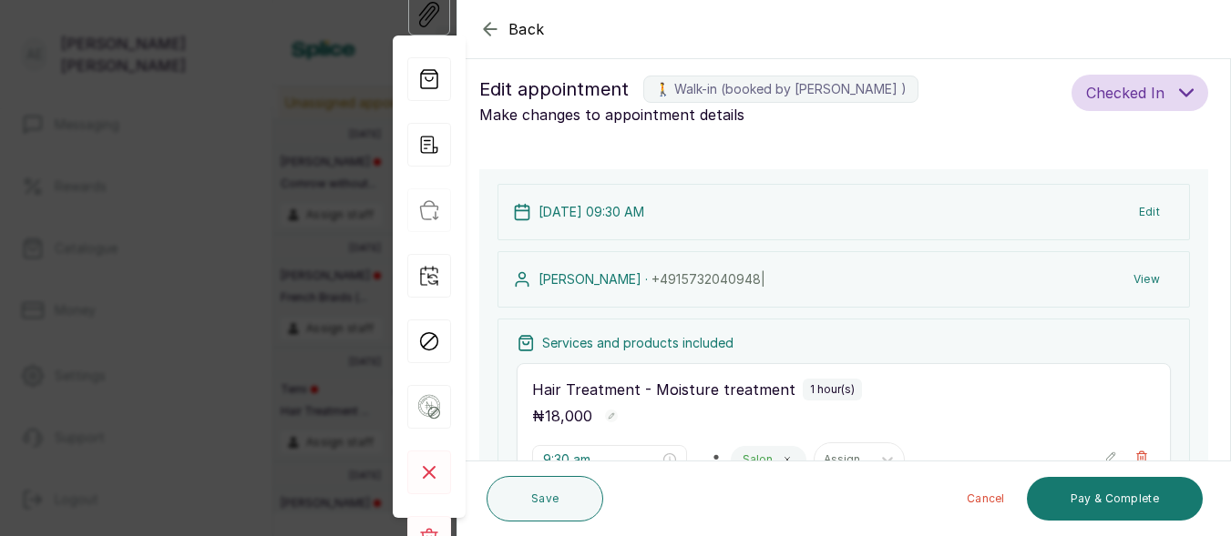
click at [1169, 205] on div "17 Sep 2025, 09:30 AM Edit" at bounding box center [843, 212] width 692 height 56
click at [1142, 211] on button "Edit" at bounding box center [1149, 212] width 50 height 33
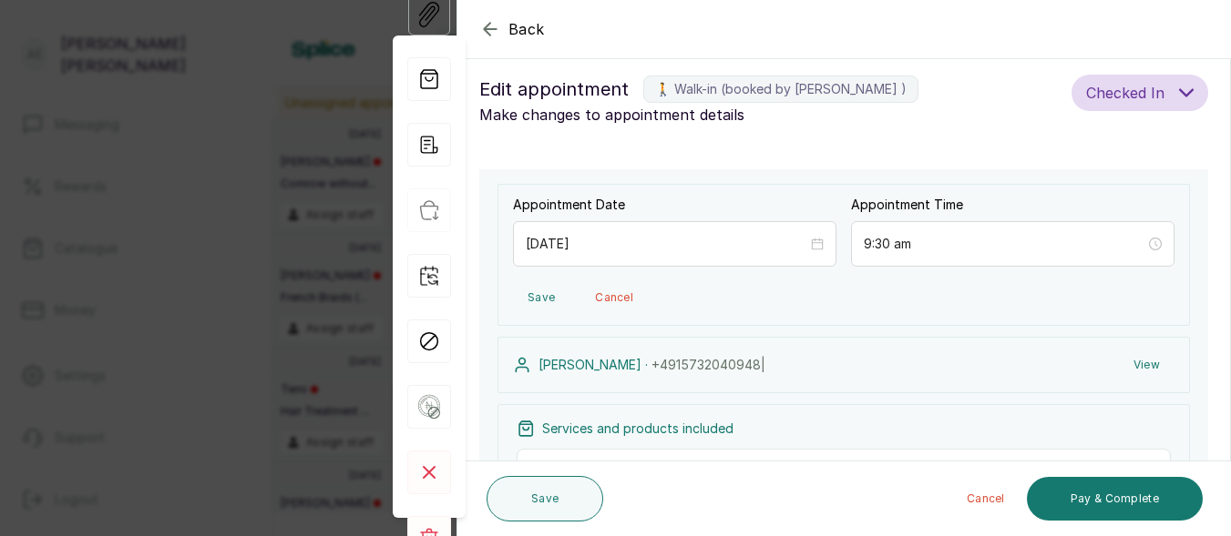
click at [1137, 364] on button "View" at bounding box center [1147, 365] width 56 height 33
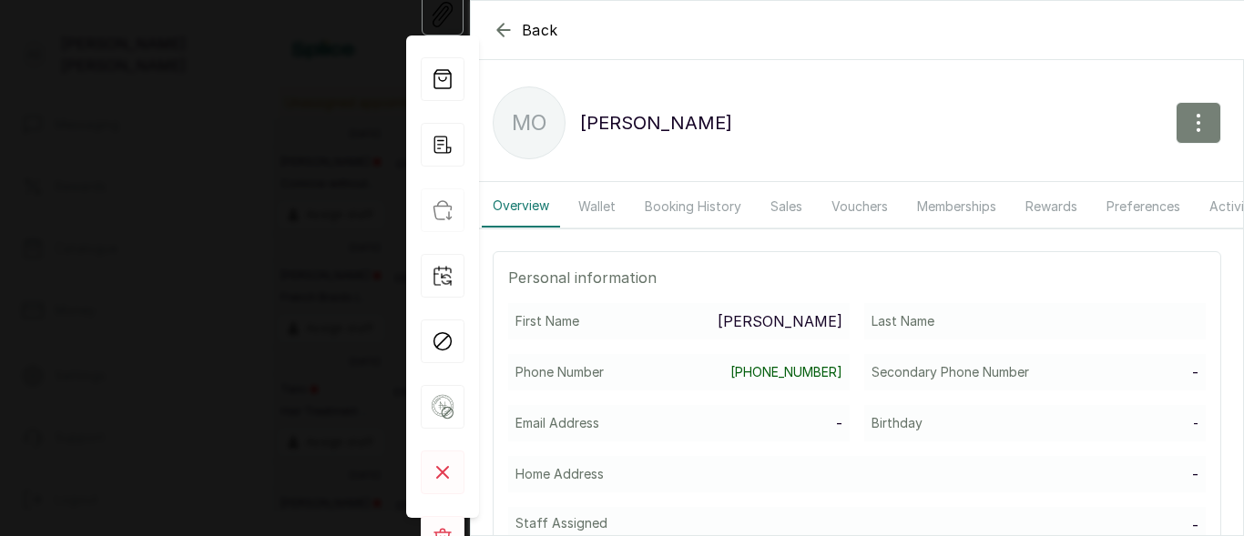
click at [1179, 110] on button "button" at bounding box center [1199, 123] width 46 height 42
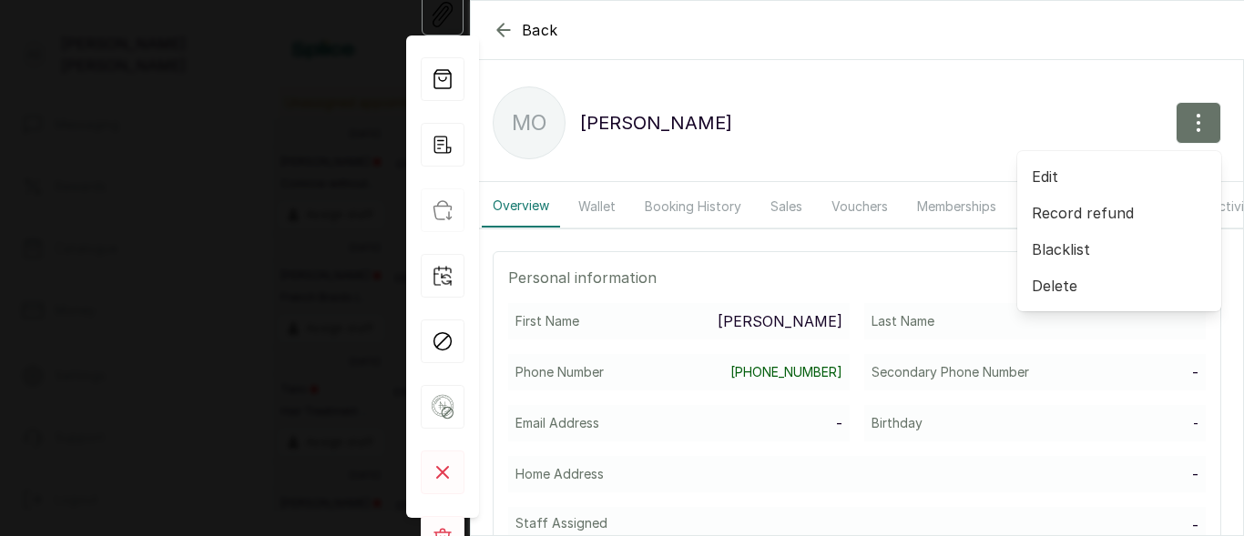
click at [1051, 178] on span "Edit" at bounding box center [1119, 177] width 175 height 22
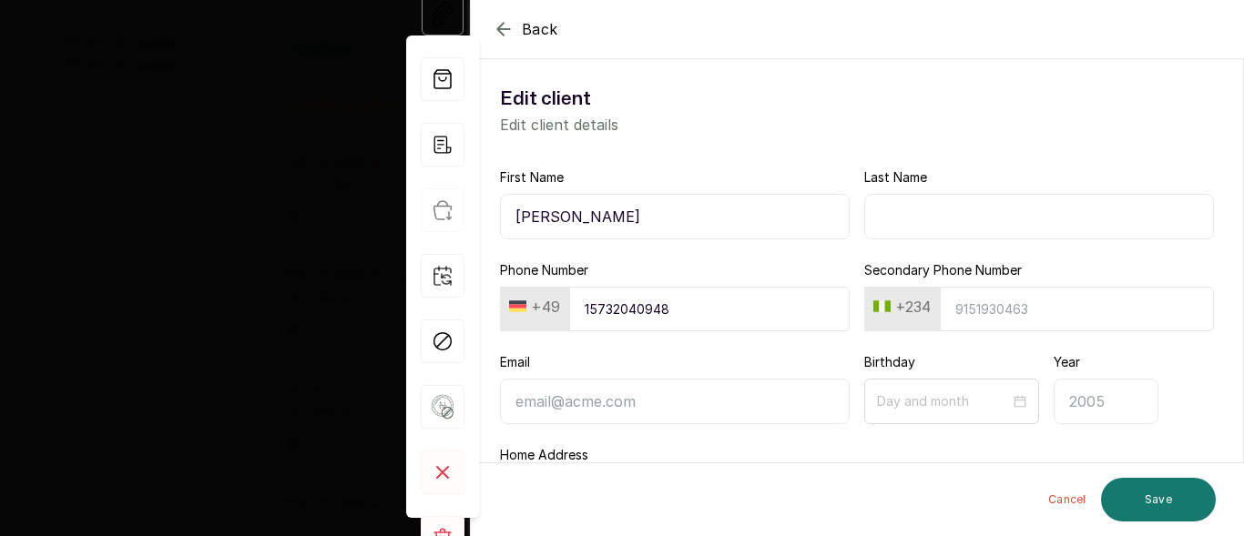
click at [498, 26] on icon "button" at bounding box center [504, 29] width 22 height 22
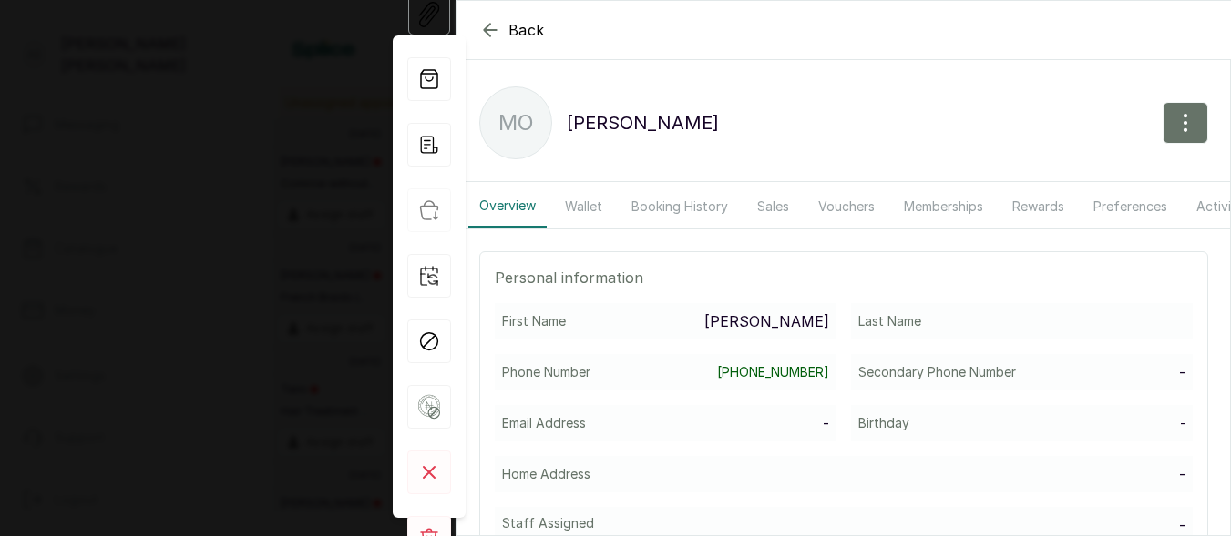
click at [485, 24] on icon "button" at bounding box center [490, 30] width 22 height 22
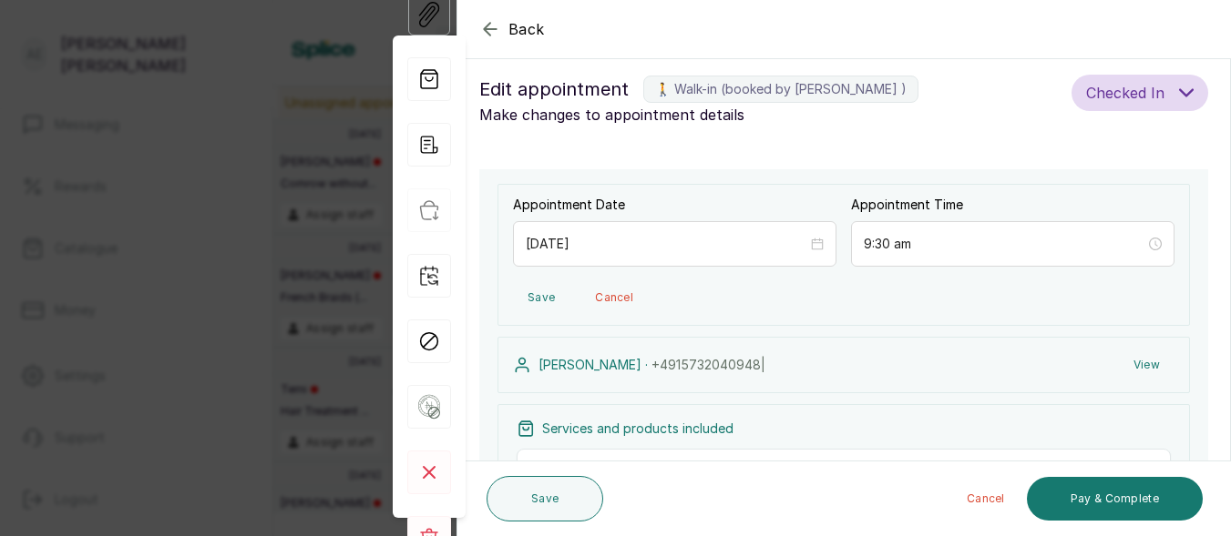
click at [485, 24] on icon "button" at bounding box center [490, 29] width 22 height 22
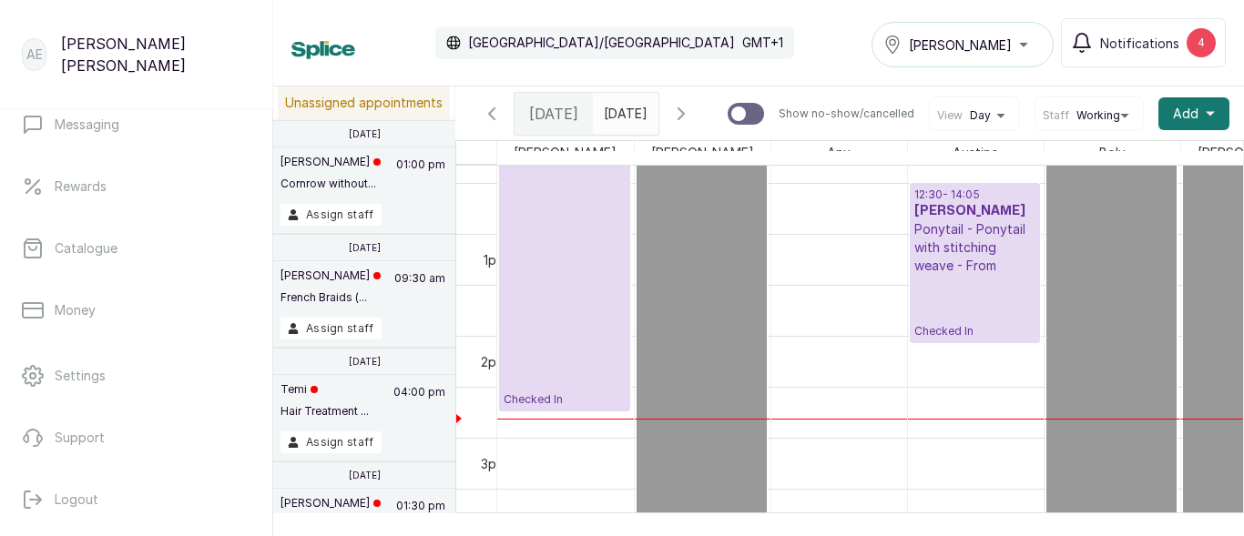
click at [974, 243] on p "Ponytail - Ponytail with stitching weave - From" at bounding box center [974, 247] width 121 height 55
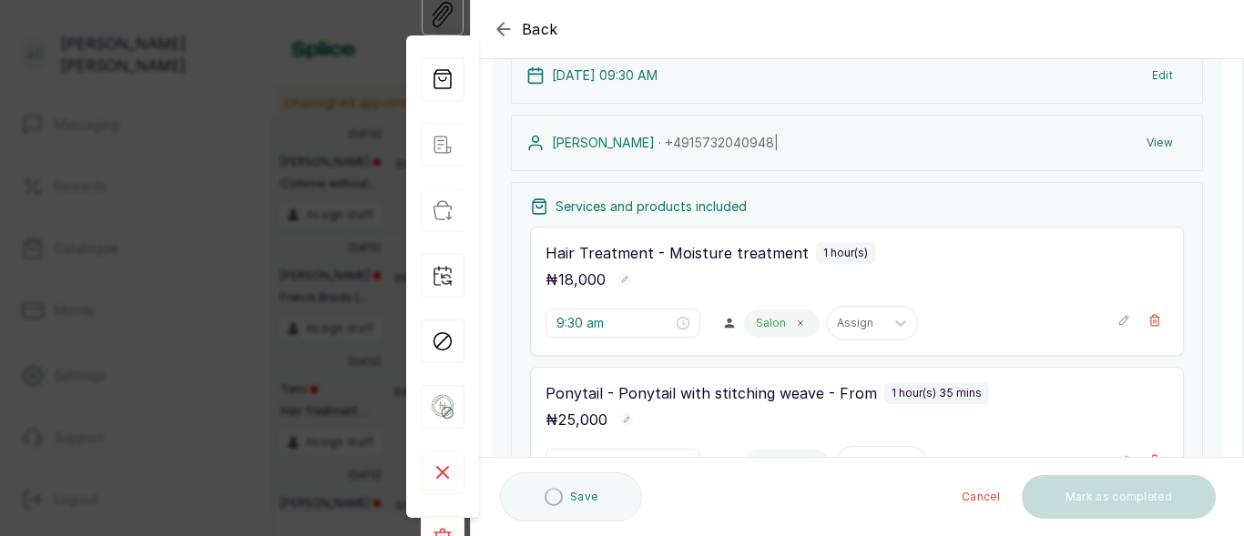
scroll to position [163, 0]
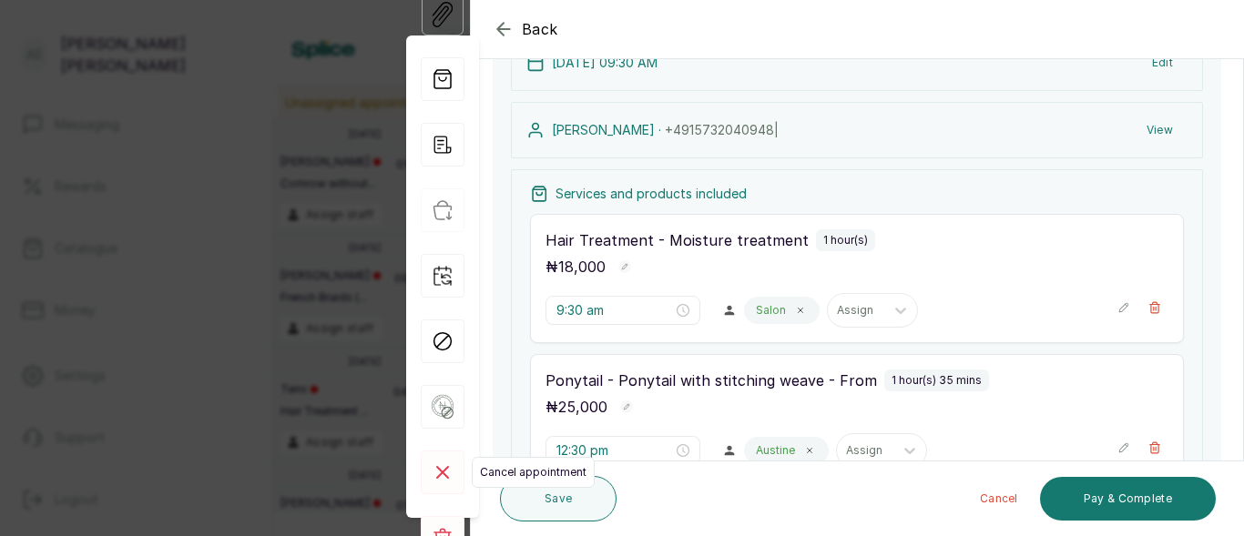
click at [442, 468] on rect at bounding box center [443, 473] width 44 height 44
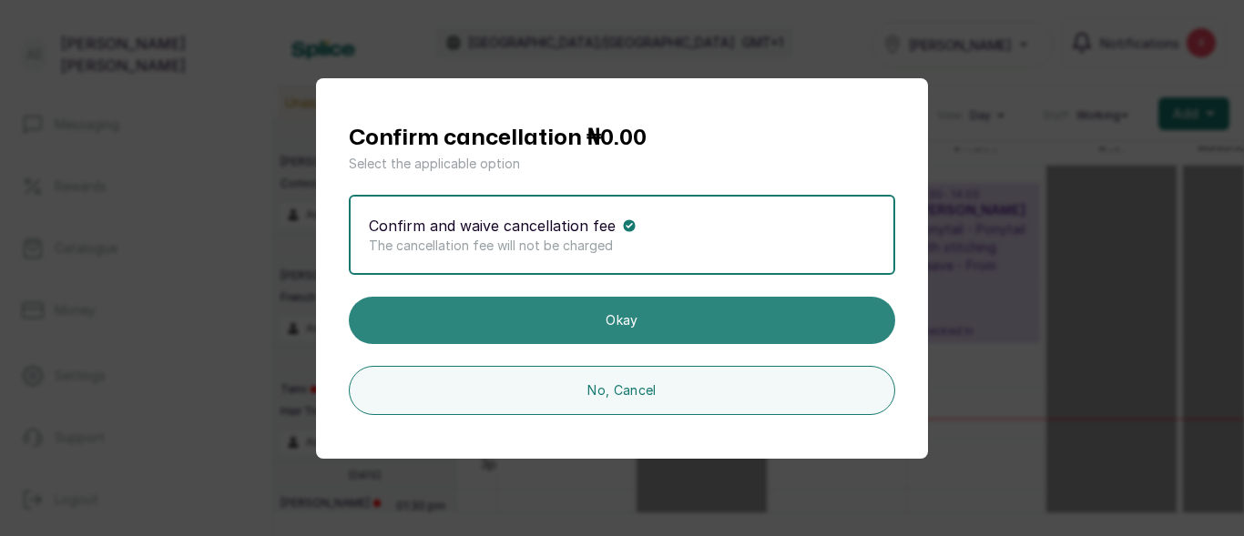
click at [703, 314] on button "Okay" at bounding box center [622, 320] width 547 height 47
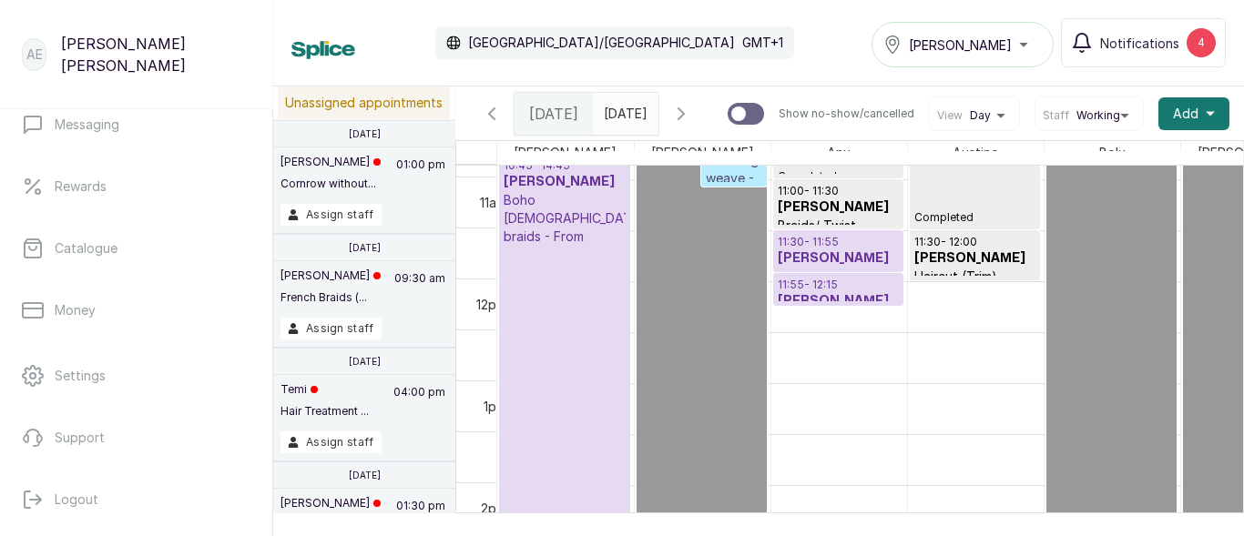
scroll to position [1109, 0]
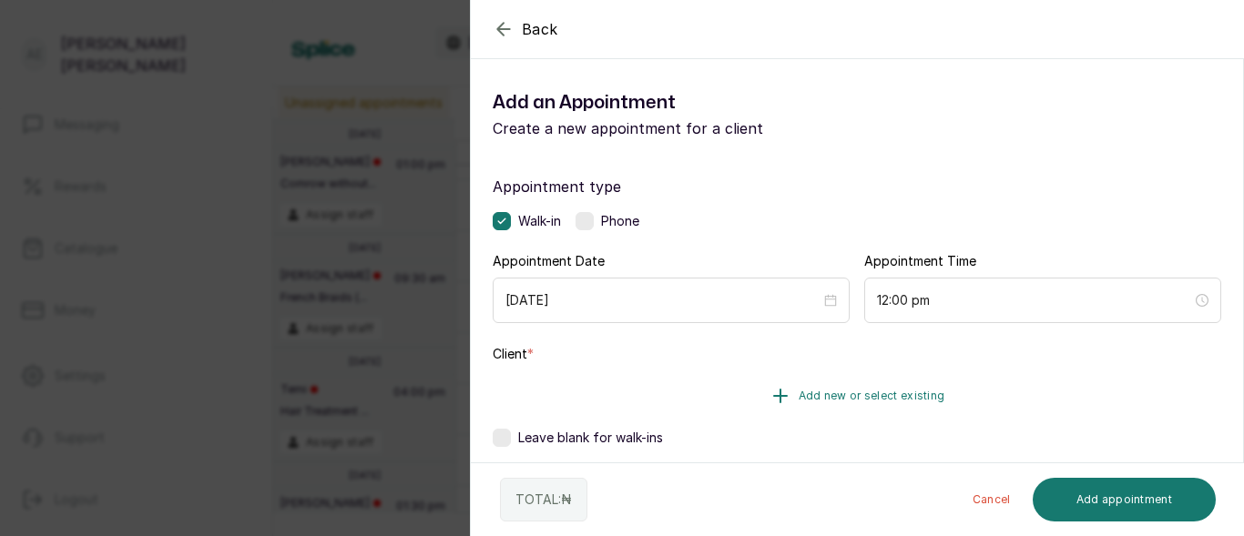
click at [783, 393] on icon "button" at bounding box center [781, 396] width 22 height 22
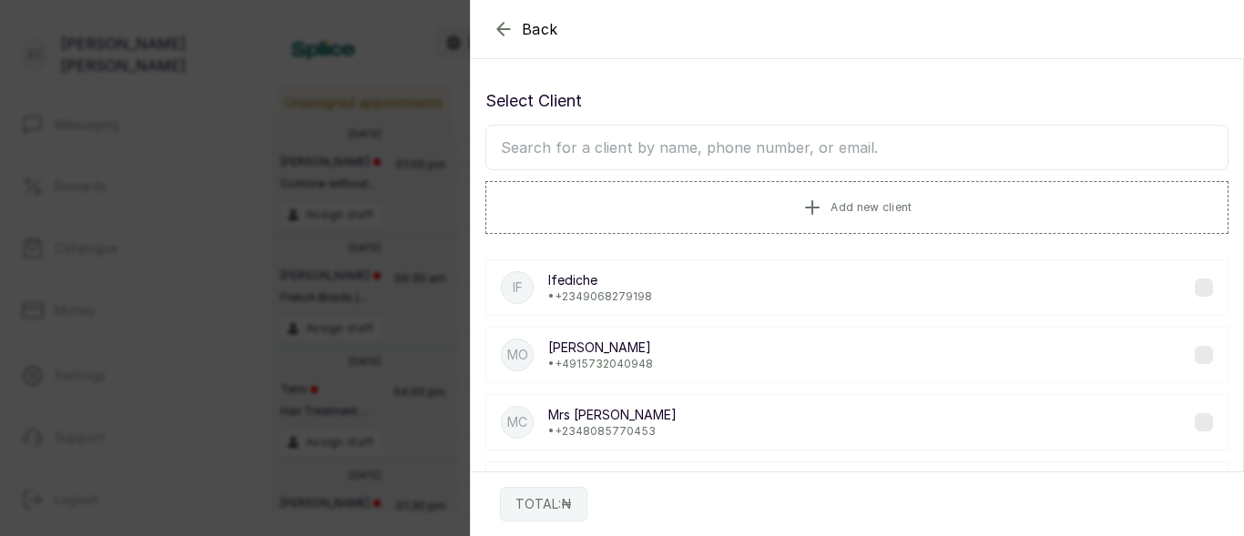
click at [719, 154] on input "text" at bounding box center [856, 148] width 743 height 46
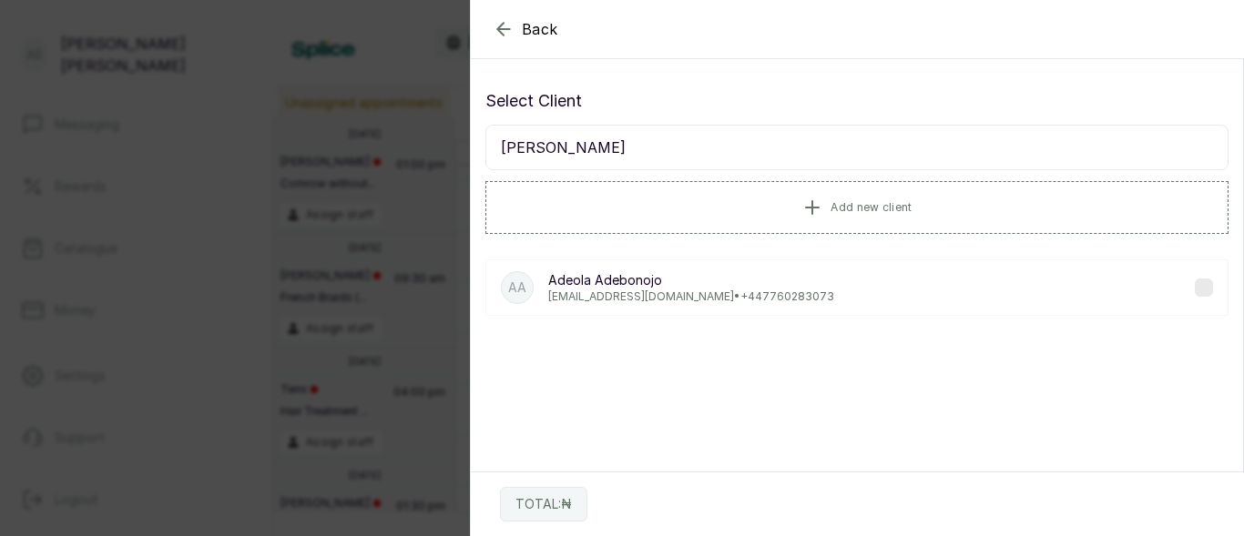
type input "adeola adebonojo"
click at [680, 291] on p "adeola2000@yahoo.co.uk • +44 7760283073" at bounding box center [691, 297] width 286 height 15
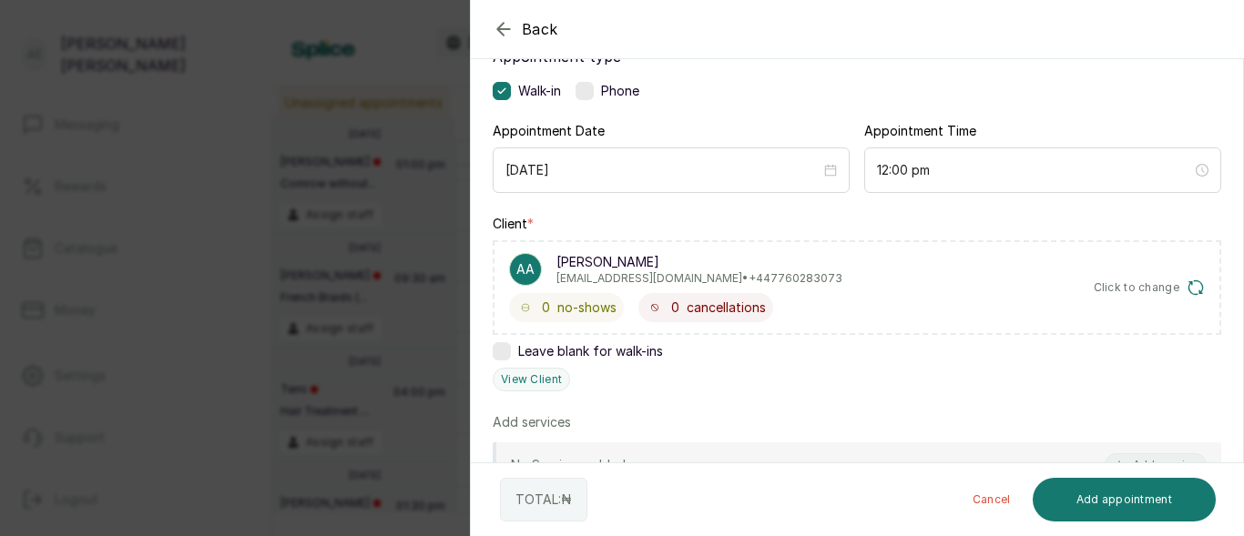
scroll to position [196, 0]
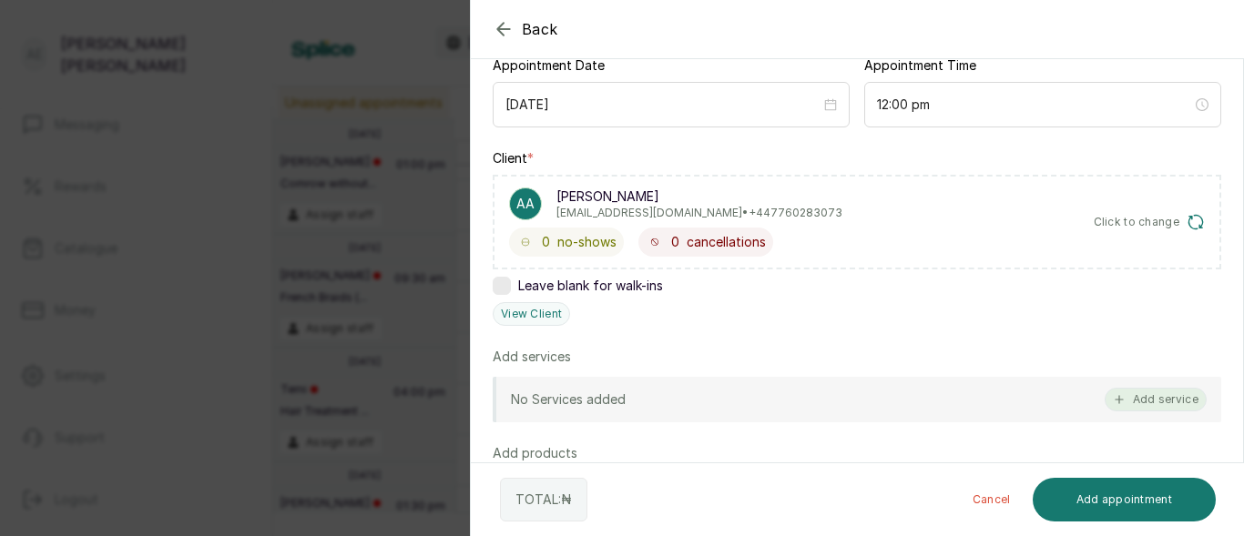
click at [1138, 401] on button "Add service" at bounding box center [1156, 400] width 102 height 24
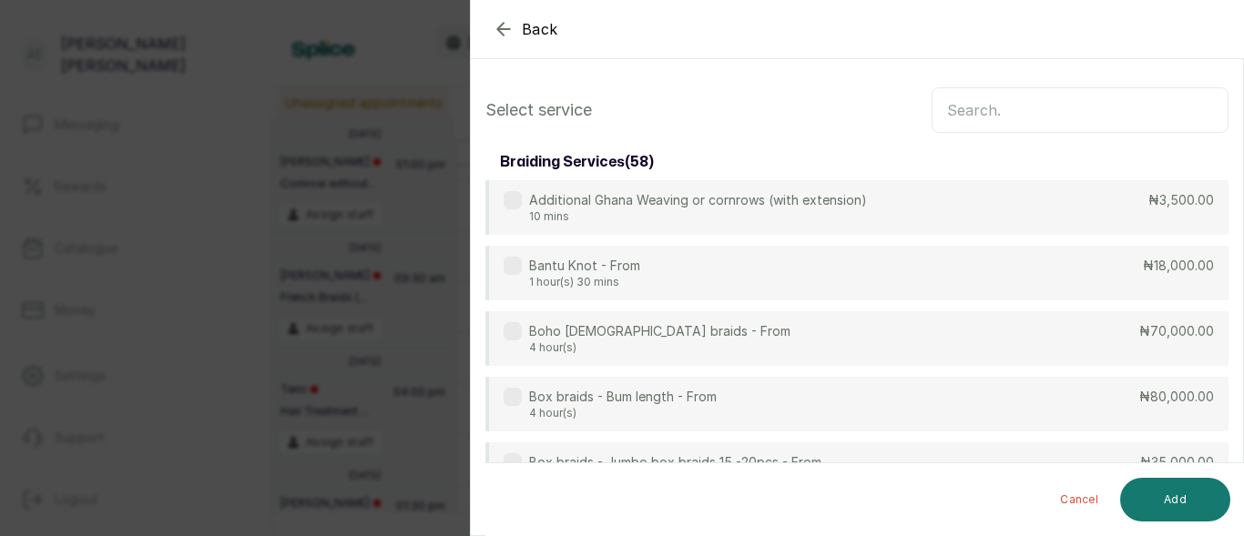
scroll to position [0, 0]
click at [1082, 110] on input "text" at bounding box center [1080, 111] width 297 height 46
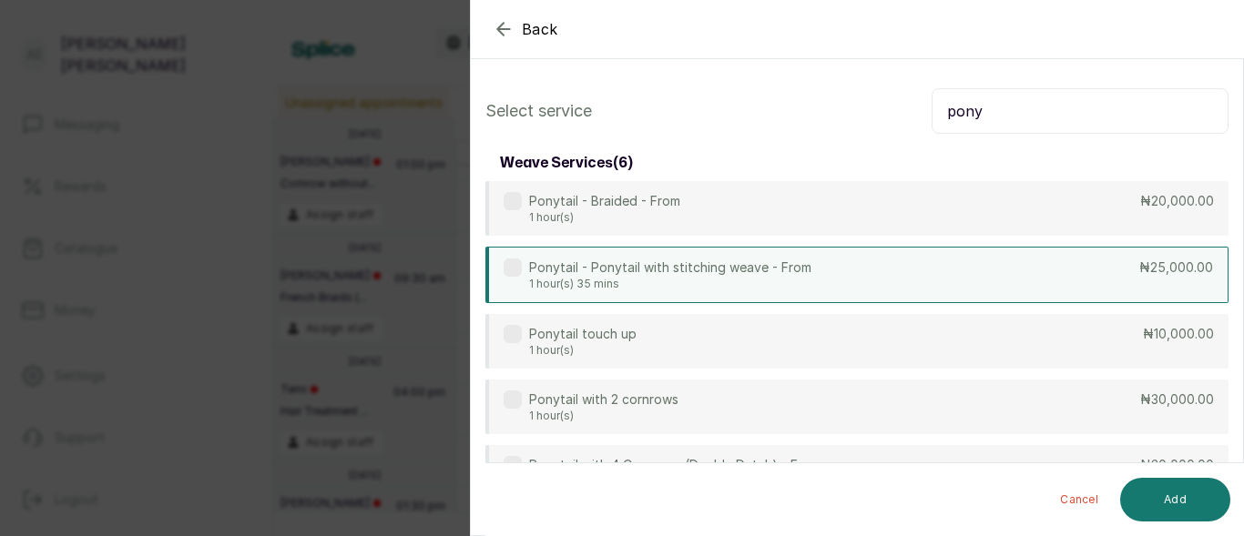
type input "pony"
click at [781, 276] on p "Ponytail - Ponytail with stitching weave - From" at bounding box center [670, 268] width 282 height 18
click at [1177, 495] on button "Add" at bounding box center [1175, 500] width 110 height 44
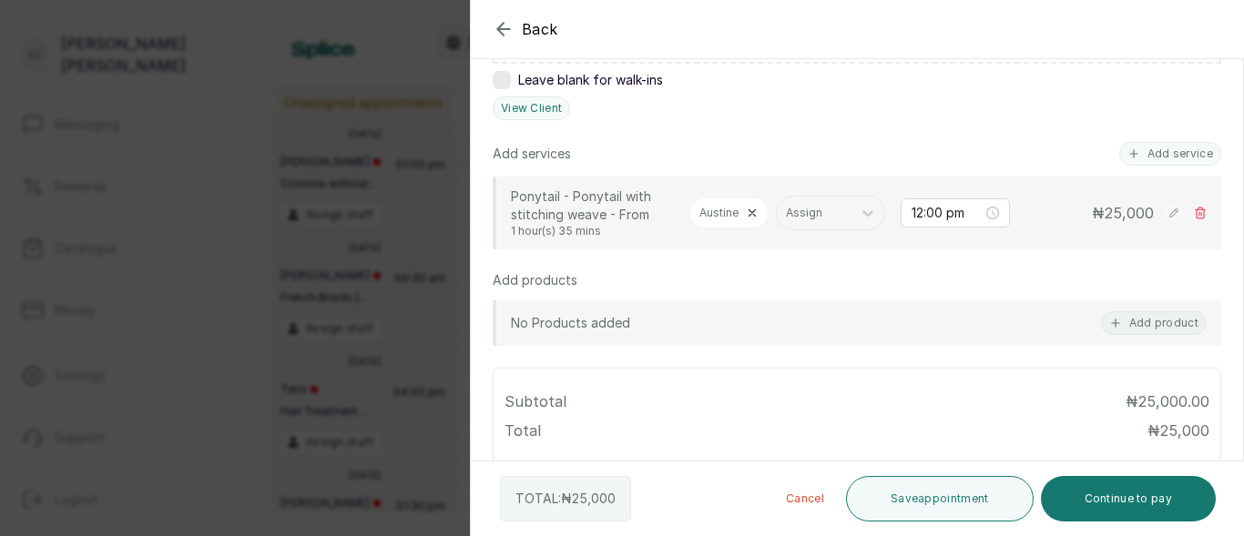
scroll to position [324, 0]
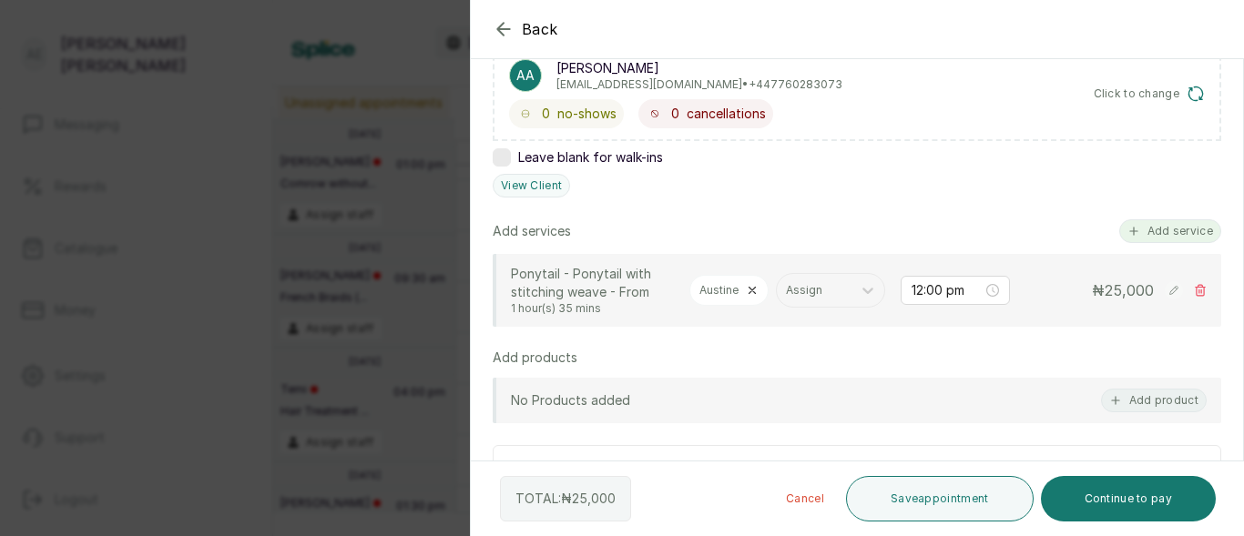
click at [1165, 223] on button "Add service" at bounding box center [1170, 232] width 102 height 24
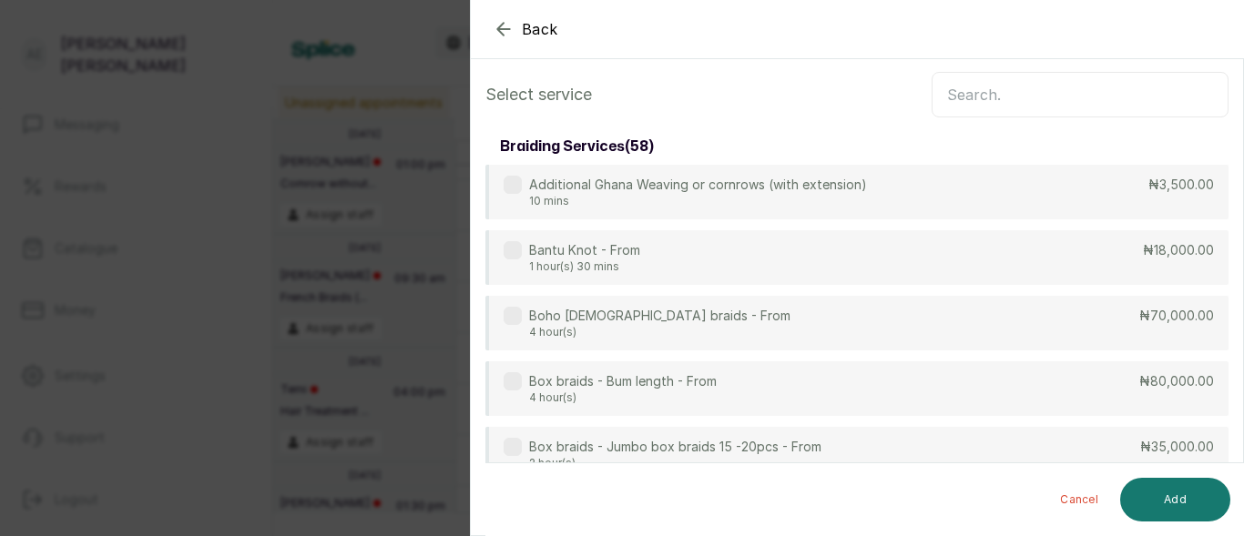
scroll to position [0, 0]
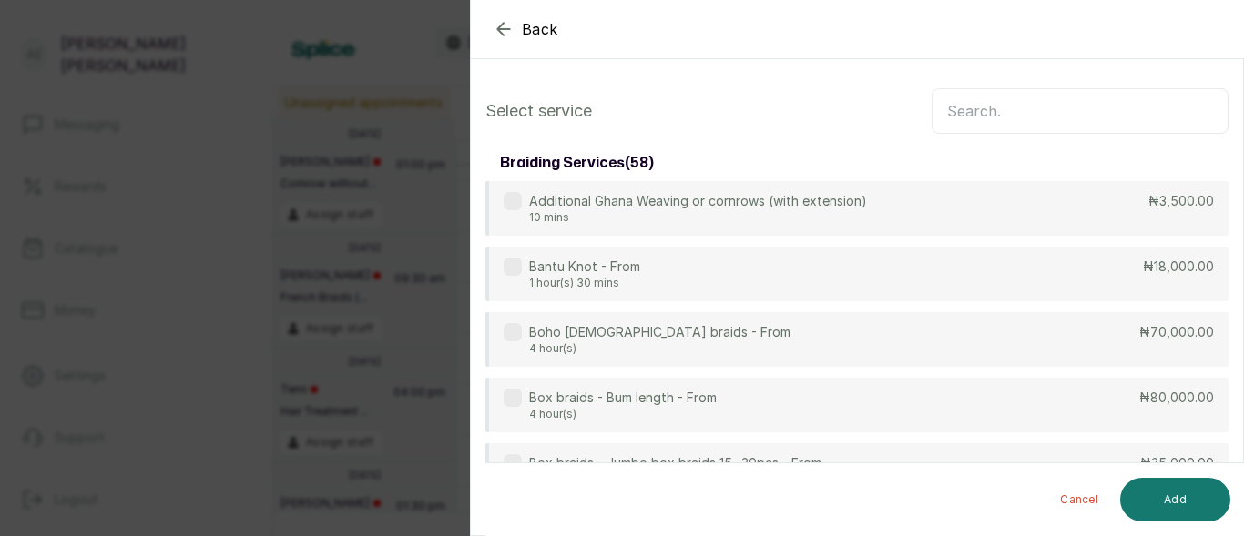
click at [1082, 105] on input "text" at bounding box center [1080, 111] width 297 height 46
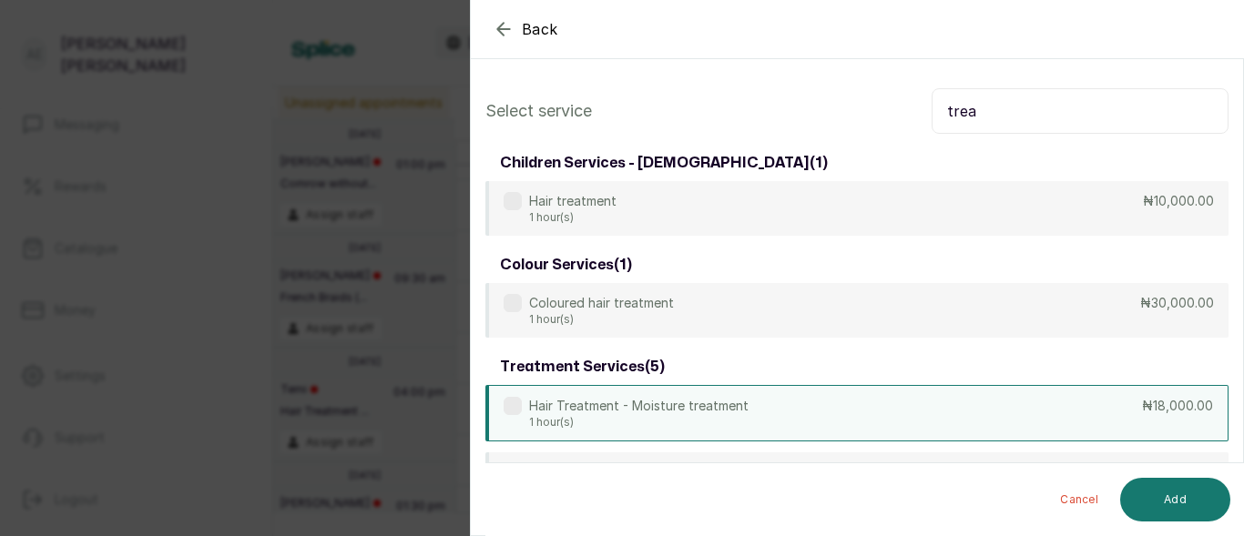
type input "trea"
click at [749, 416] on div "Hair Treatment - Moisture treatment 1 hour(s) ₦18,000.00" at bounding box center [856, 413] width 743 height 56
click at [1187, 500] on button "Add" at bounding box center [1175, 500] width 110 height 44
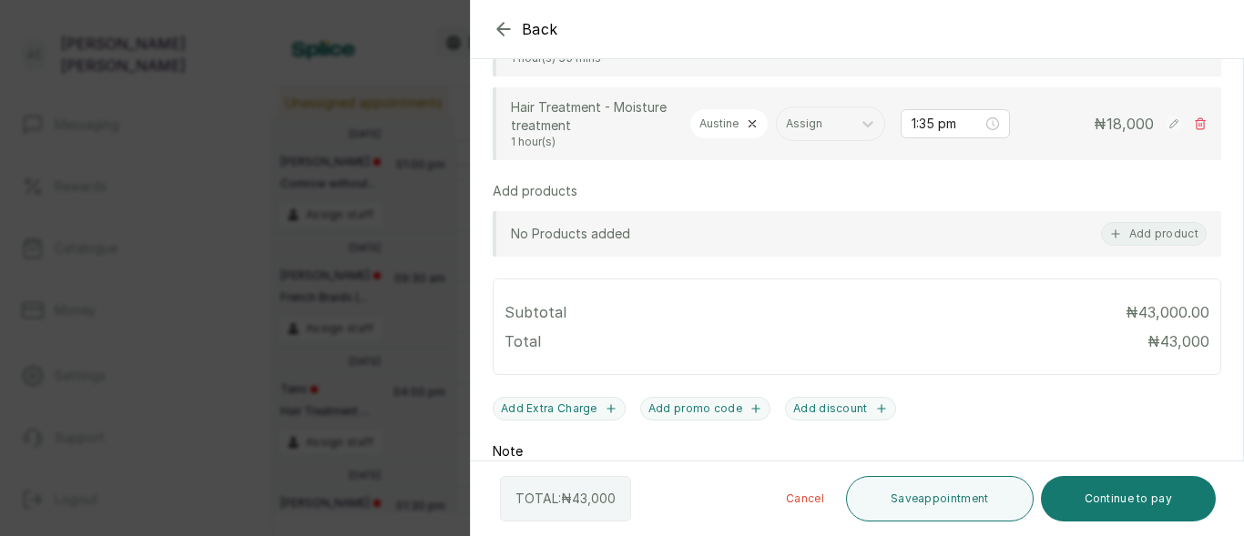
scroll to position [562, 0]
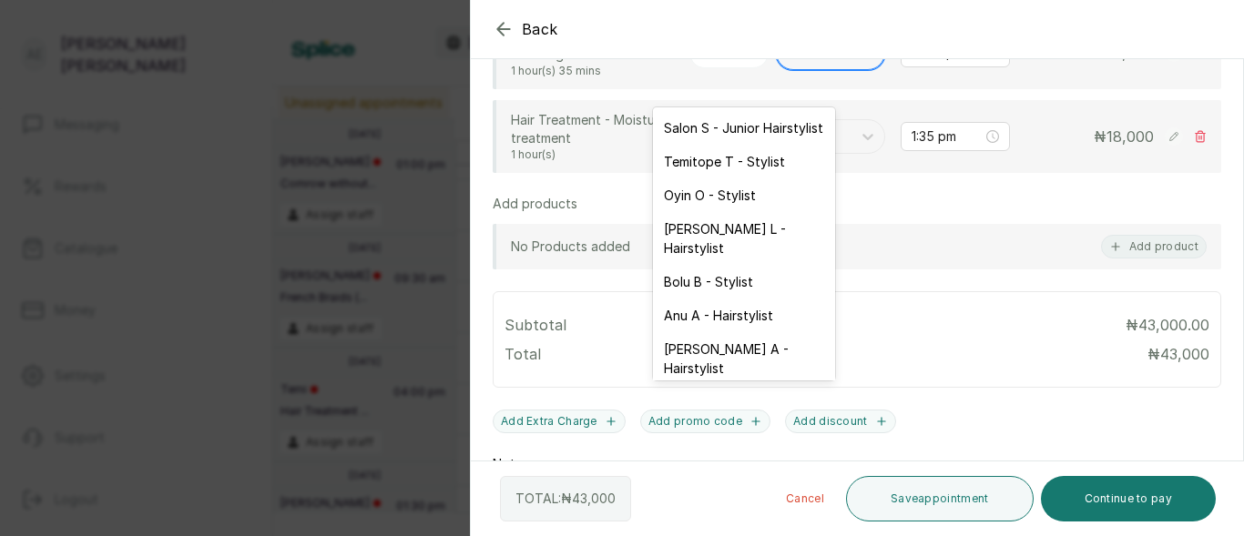
click at [852, 69] on div at bounding box center [868, 52] width 33 height 33
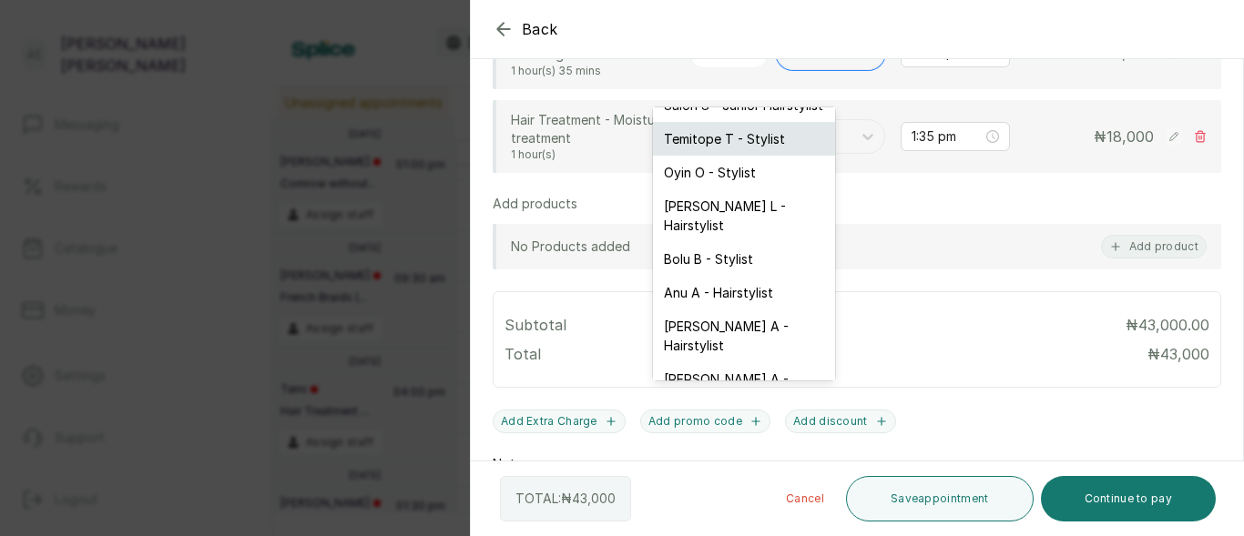
scroll to position [0, 0]
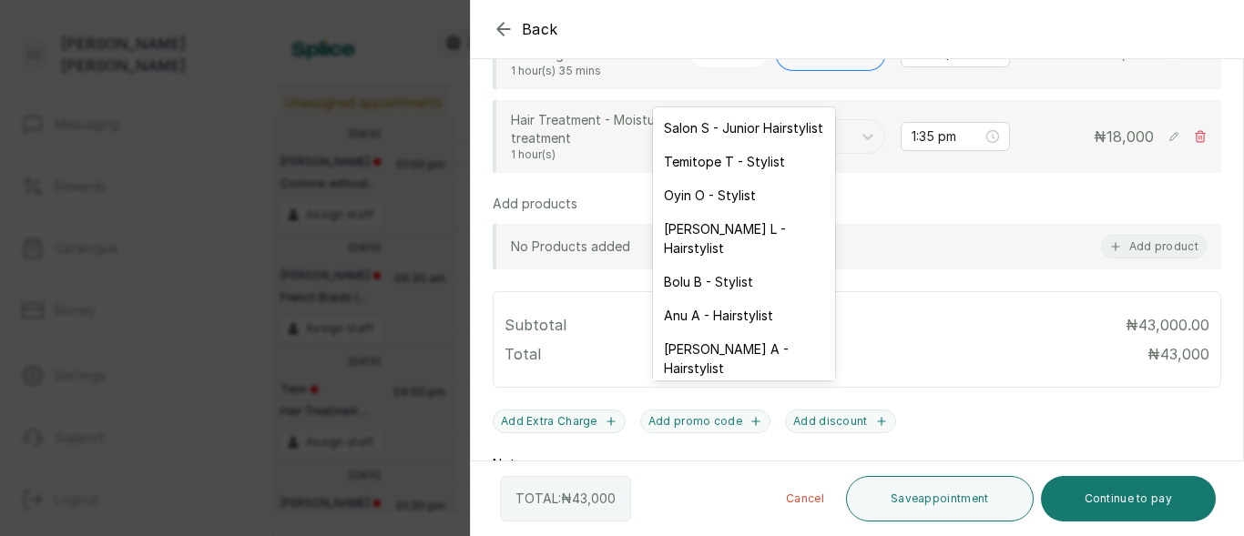
click at [880, 109] on div at bounding box center [1062, 74] width 364 height 91
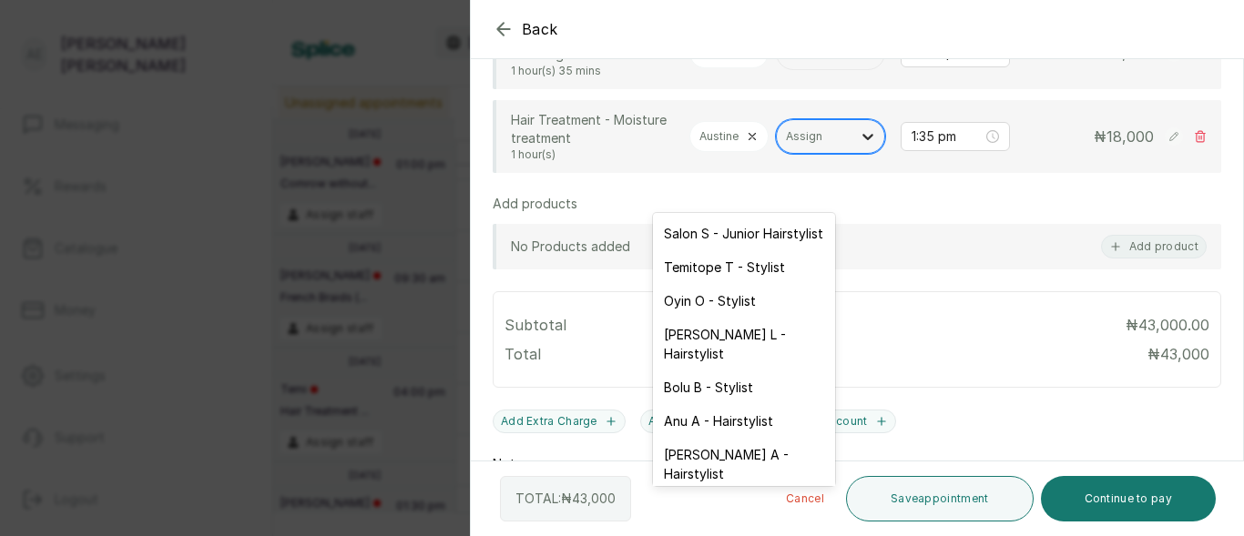
click at [859, 146] on icon at bounding box center [868, 137] width 18 height 18
click at [757, 241] on div "Salon S - Junior Hairstylist" at bounding box center [744, 234] width 182 height 34
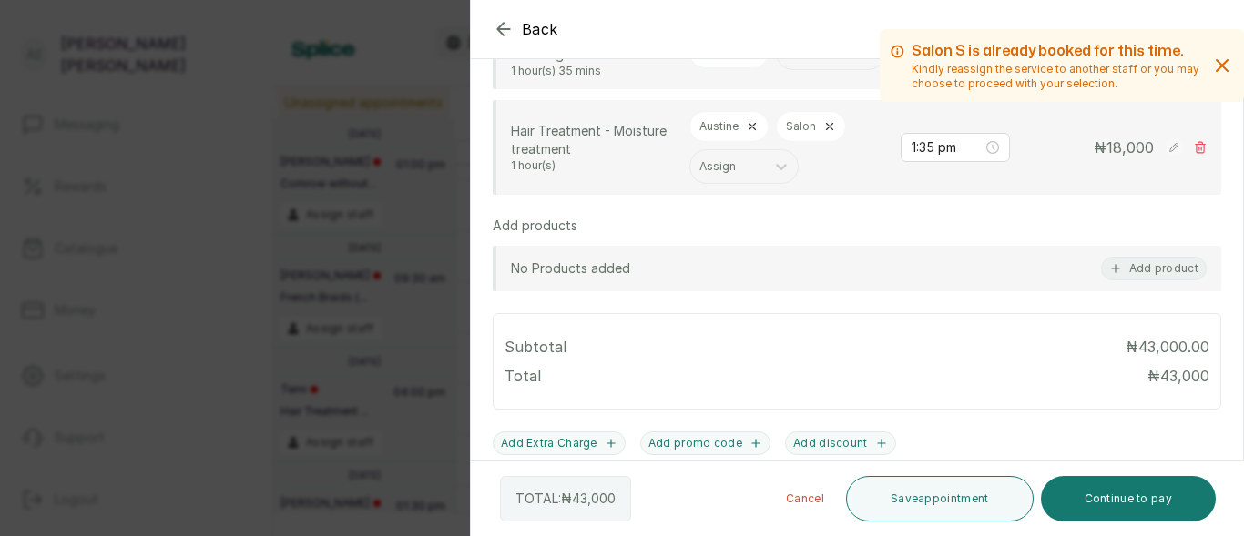
click at [912, 138] on div "Hair Treatment - Moisture treatment 1 hour(s) Austine Salon Assign 1:35 pm ₦ 18…" at bounding box center [859, 147] width 696 height 73
click at [891, 115] on div "Salon S is already booked for this time. Kindly reassign the service to another…" at bounding box center [1062, 74] width 364 height 91
click at [835, 70] on div "Austine Assign" at bounding box center [788, 53] width 197 height 35
click at [1211, 56] on icon "button" at bounding box center [1222, 66] width 22 height 22
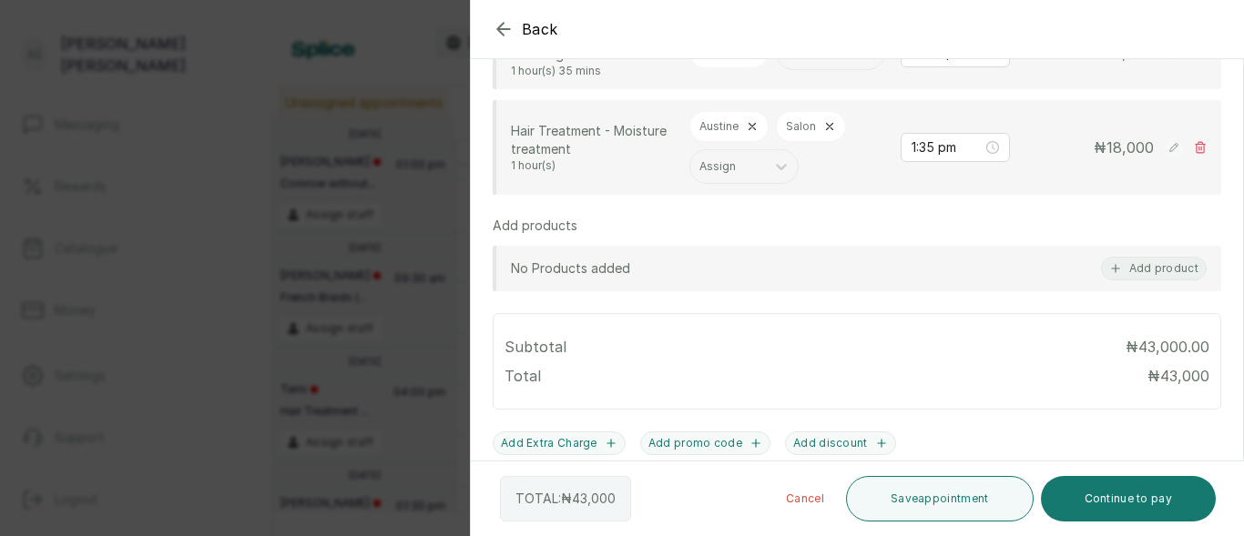
click at [987, 64] on div at bounding box center [1062, 74] width 364 height 91
click at [978, 61] on div at bounding box center [1062, 74] width 364 height 91
click at [972, 62] on div at bounding box center [1062, 74] width 364 height 91
click at [1150, 65] on div at bounding box center [1062, 74] width 364 height 91
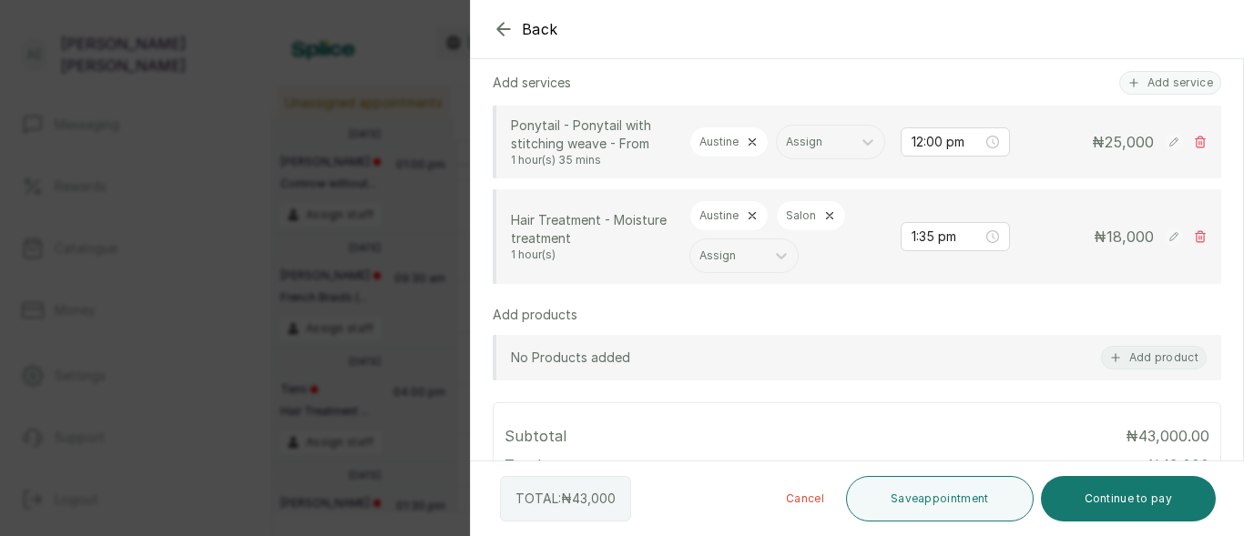
scroll to position [416, 0]
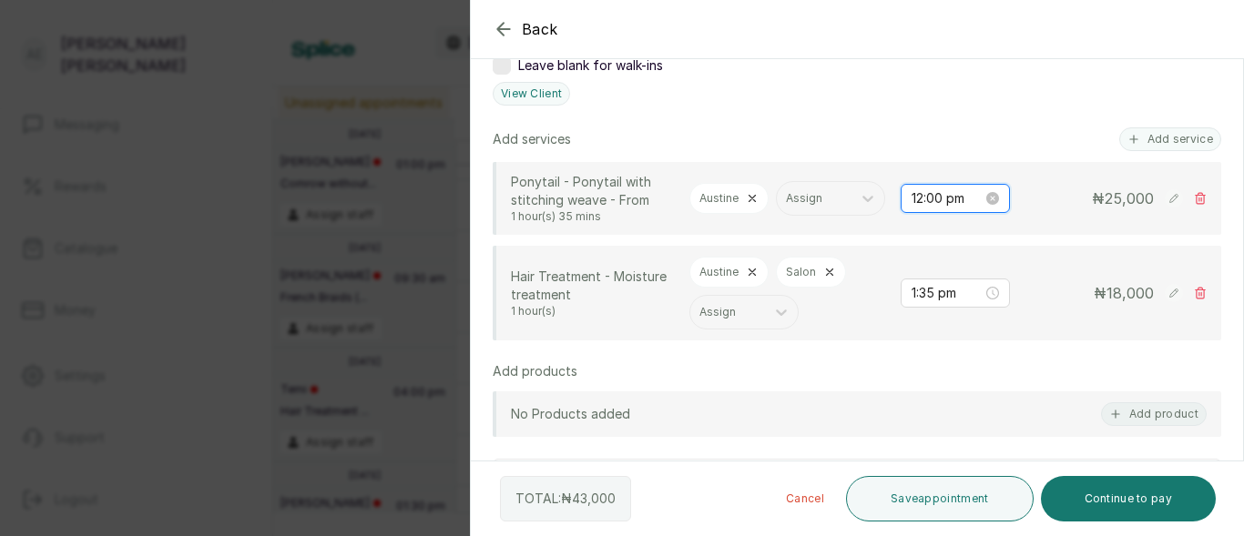
click at [930, 209] on input "12:00 pm" at bounding box center [947, 199] width 71 height 20
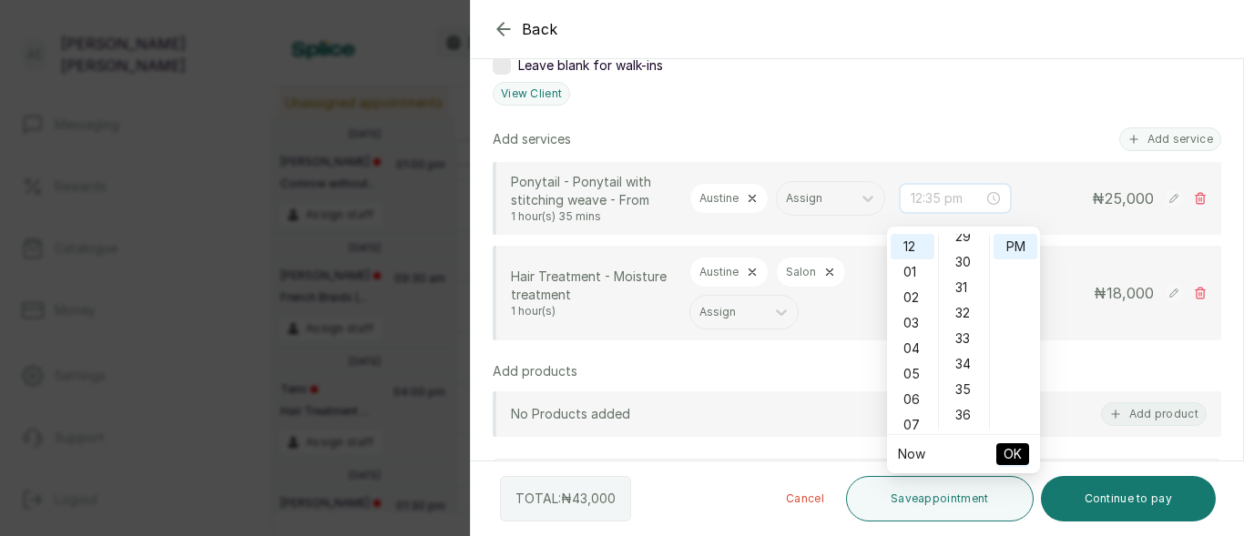
scroll to position [741, 0]
click at [964, 271] on div "30" at bounding box center [965, 272] width 44 height 26
type input "12:30 pm"
click at [1019, 445] on span "OK" at bounding box center [1013, 454] width 18 height 35
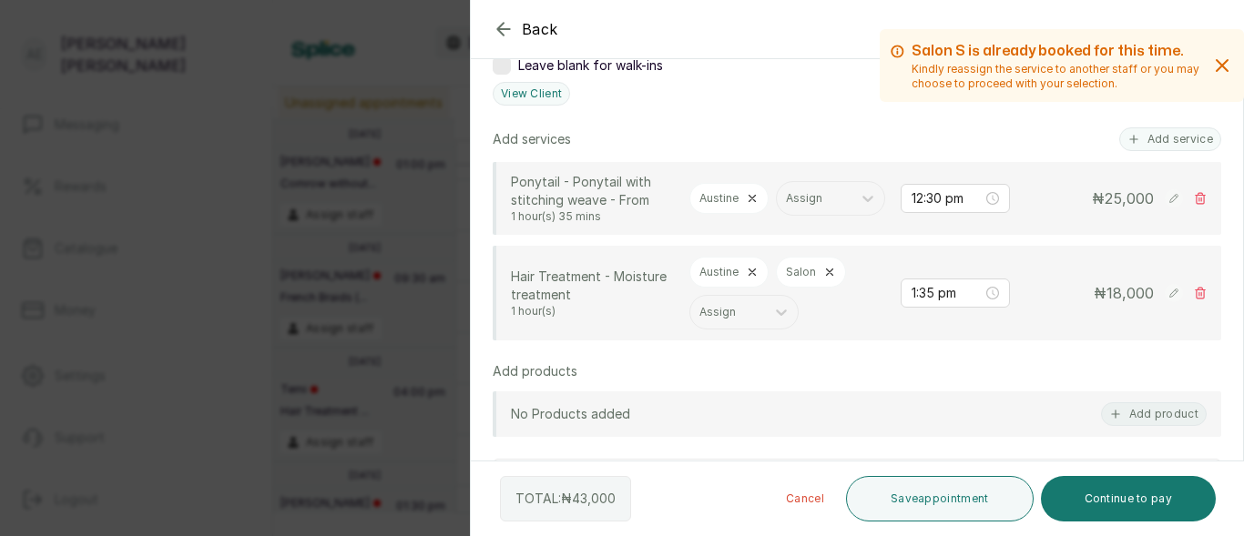
click at [751, 279] on icon at bounding box center [752, 272] width 13 height 13
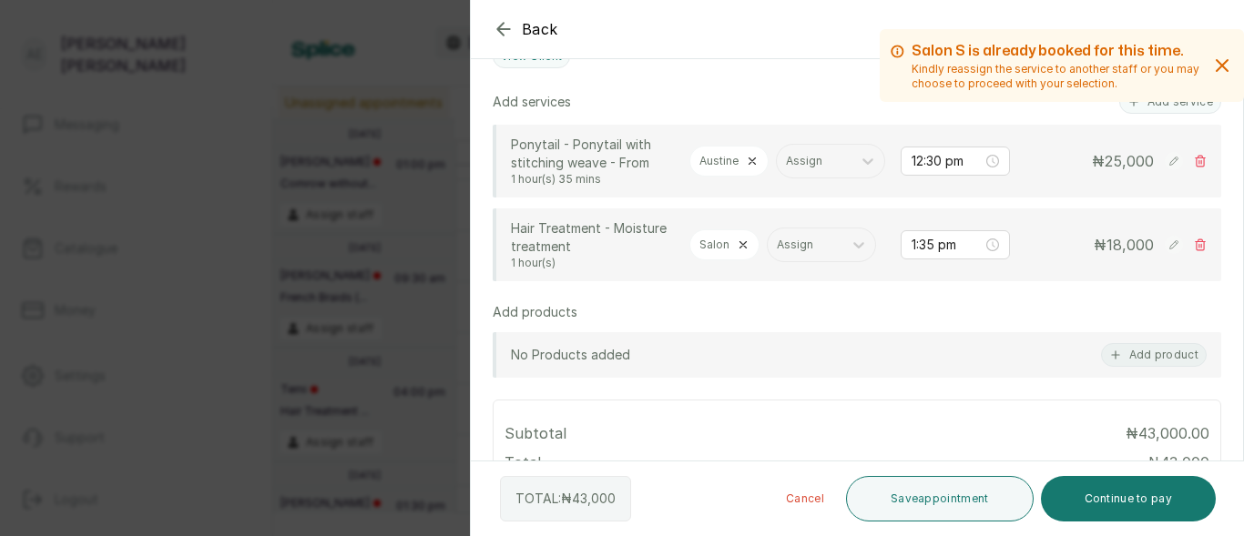
scroll to position [508, 0]
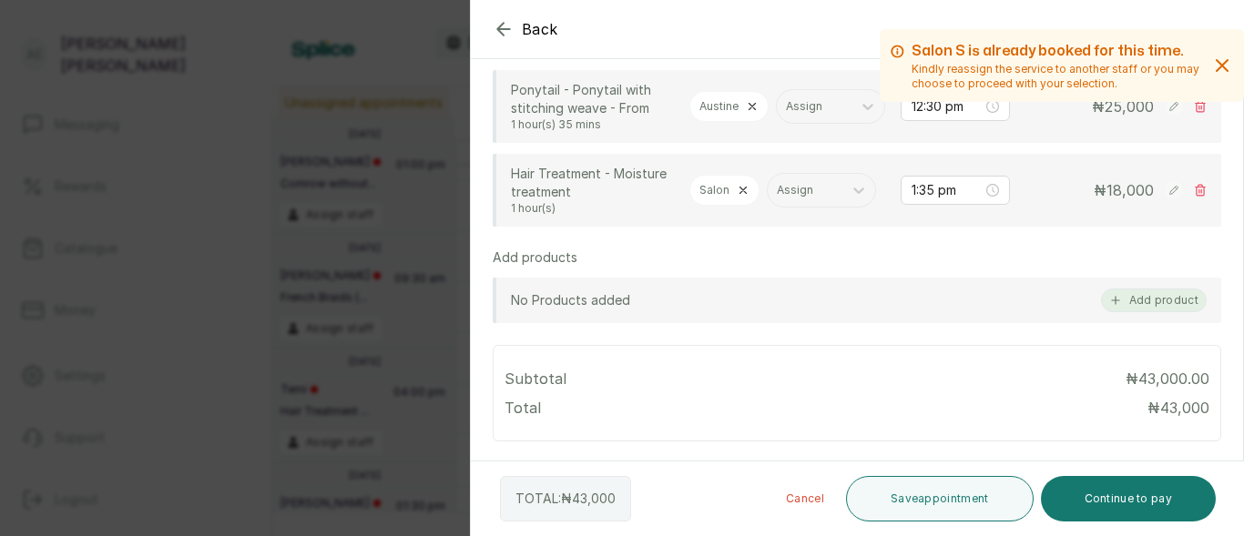
click at [1149, 312] on button "Add product" at bounding box center [1154, 301] width 106 height 24
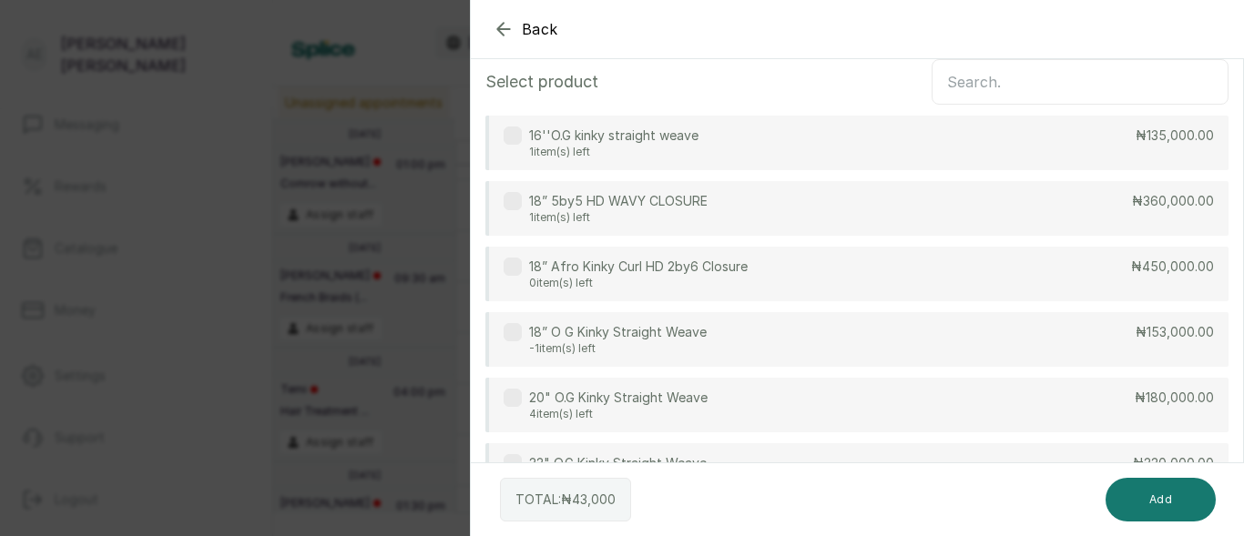
scroll to position [0, 0]
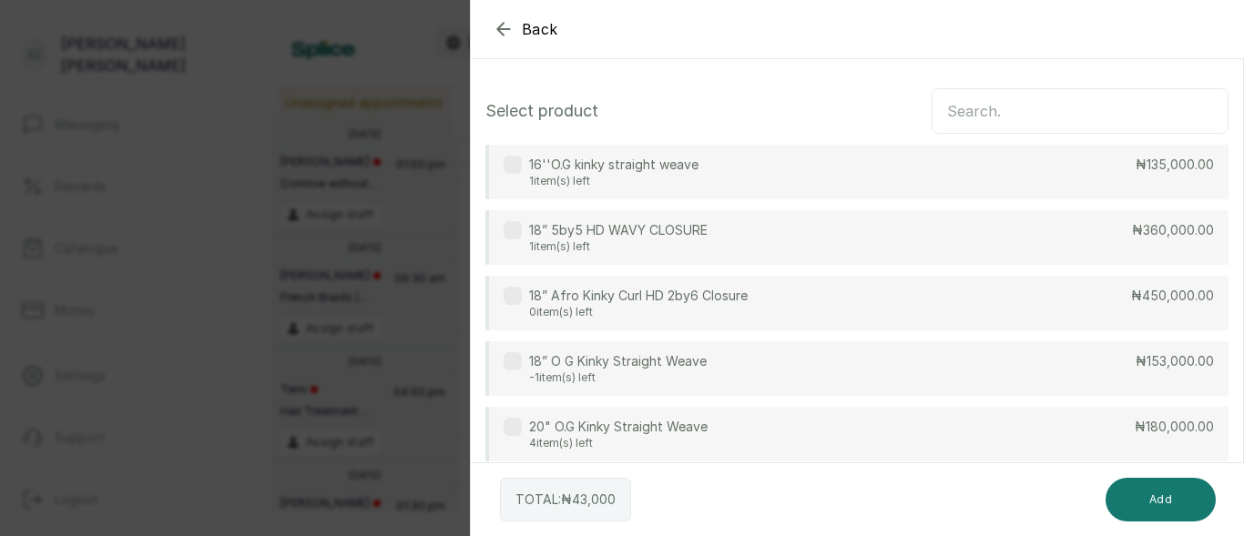
click at [1075, 117] on input "text" at bounding box center [1080, 111] width 297 height 46
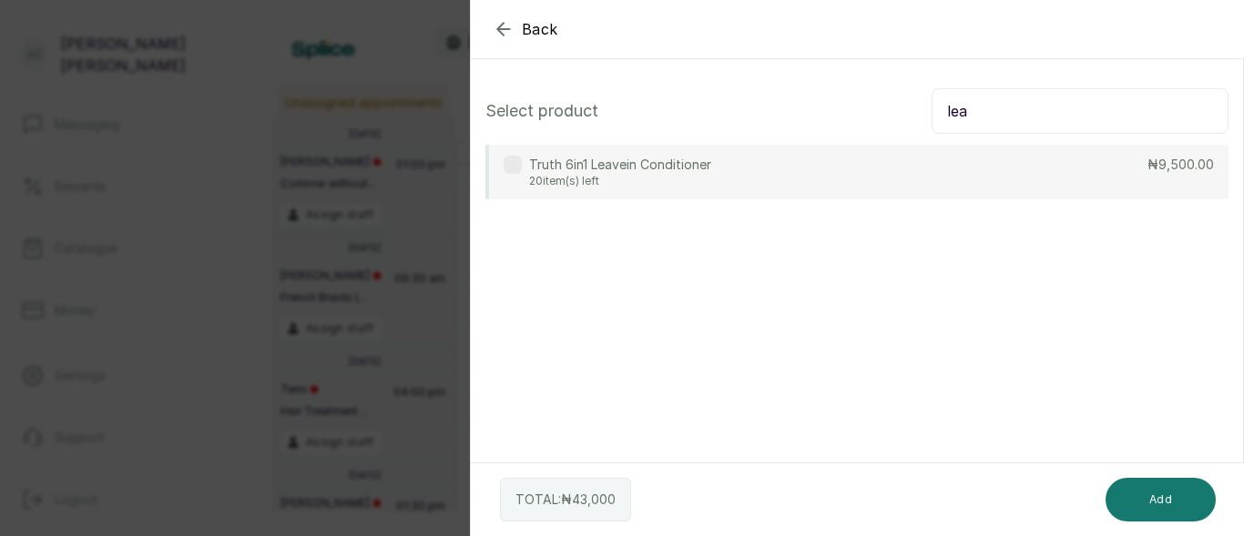
type input "lea"
click at [702, 165] on p "Truth 6in1 Leavein Conditioner" at bounding box center [620, 165] width 182 height 18
click at [1172, 499] on button "Add" at bounding box center [1161, 500] width 110 height 44
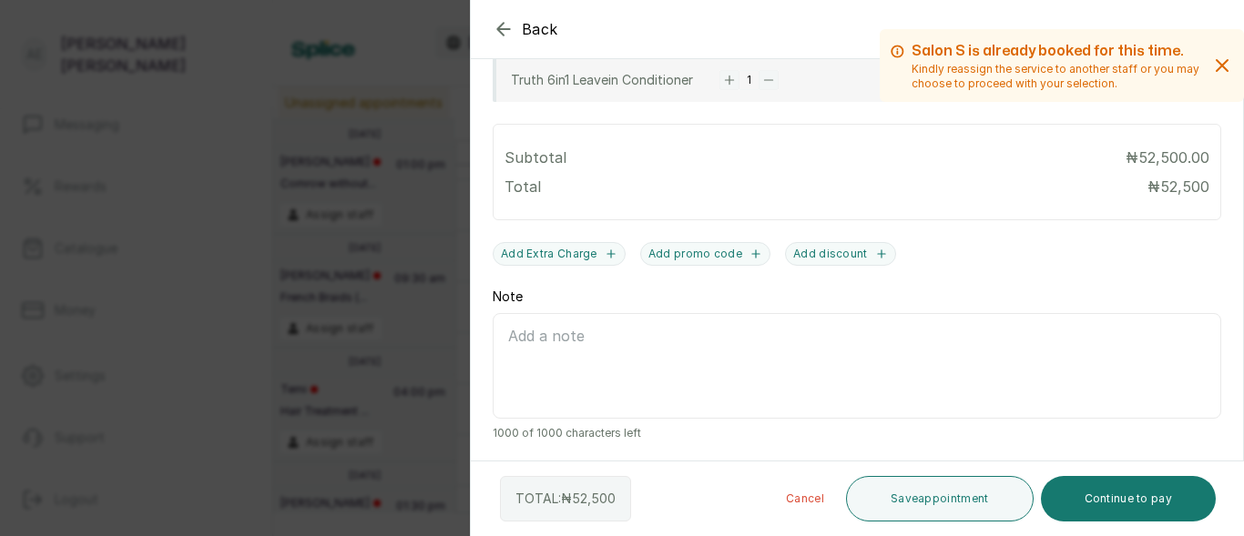
scroll to position [777, 0]
click at [973, 495] on button "Save appointment" at bounding box center [940, 499] width 188 height 46
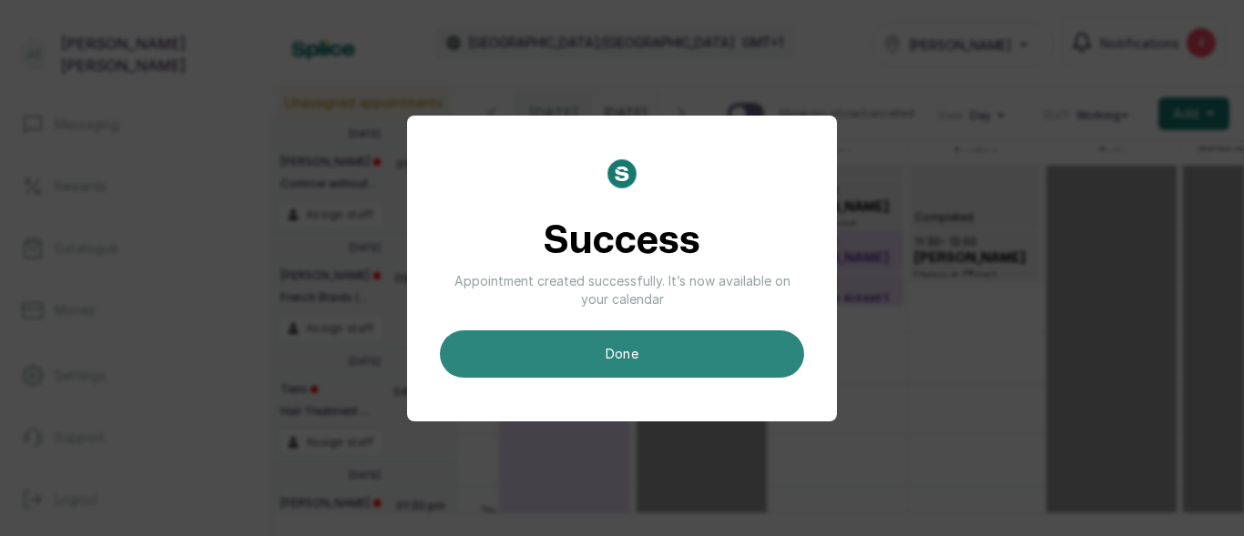
click at [648, 352] on button "done" at bounding box center [622, 354] width 364 height 47
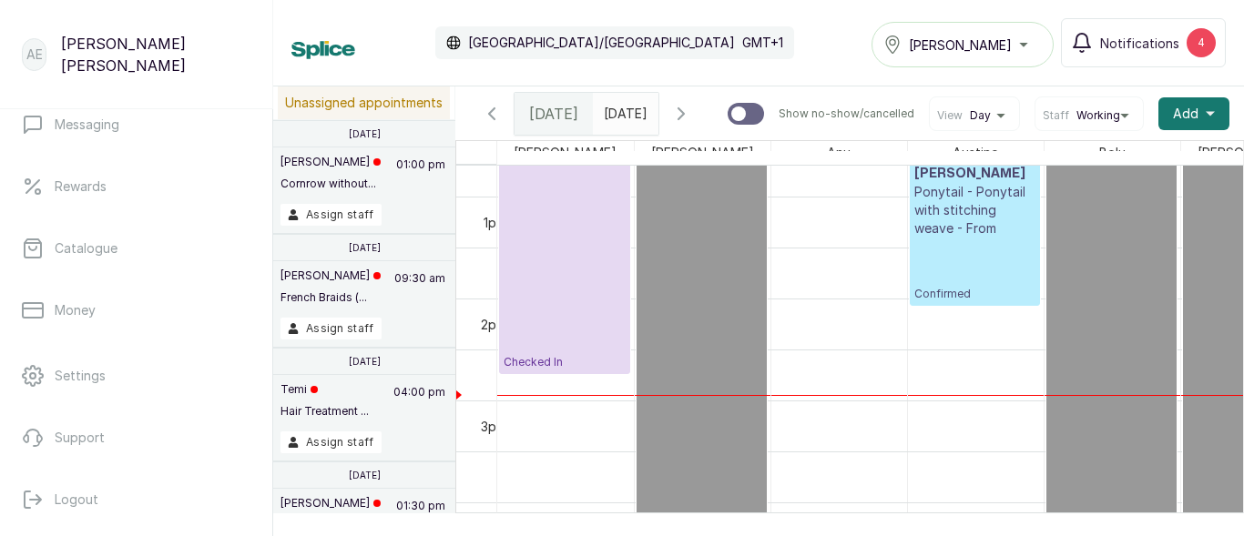
scroll to position [1310, 0]
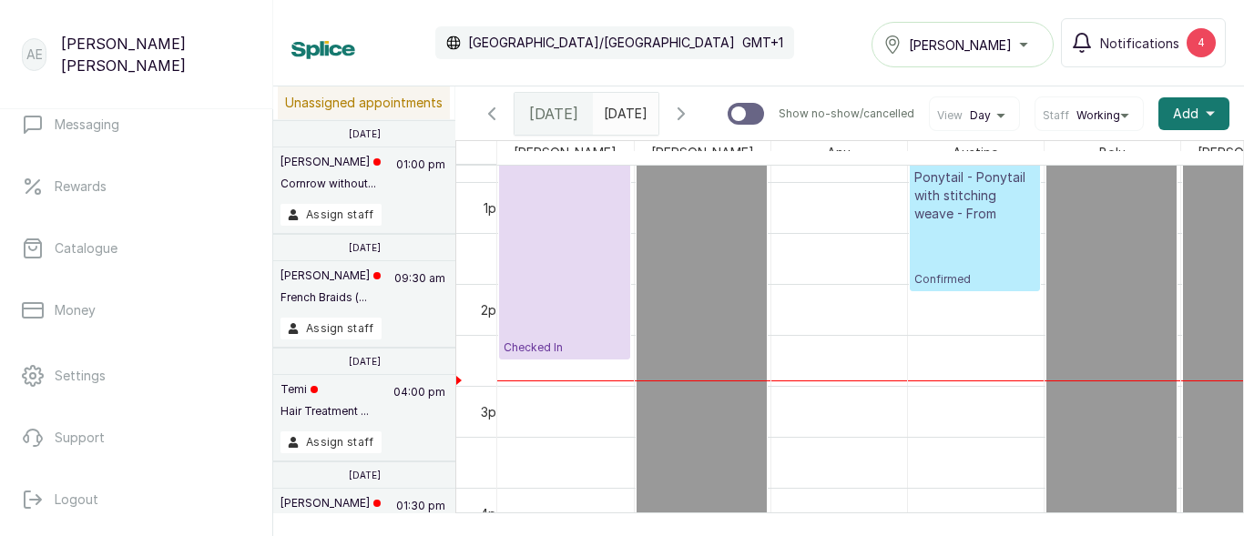
click at [946, 203] on p "Ponytail - Ponytail with stitching weave - From" at bounding box center [974, 196] width 121 height 55
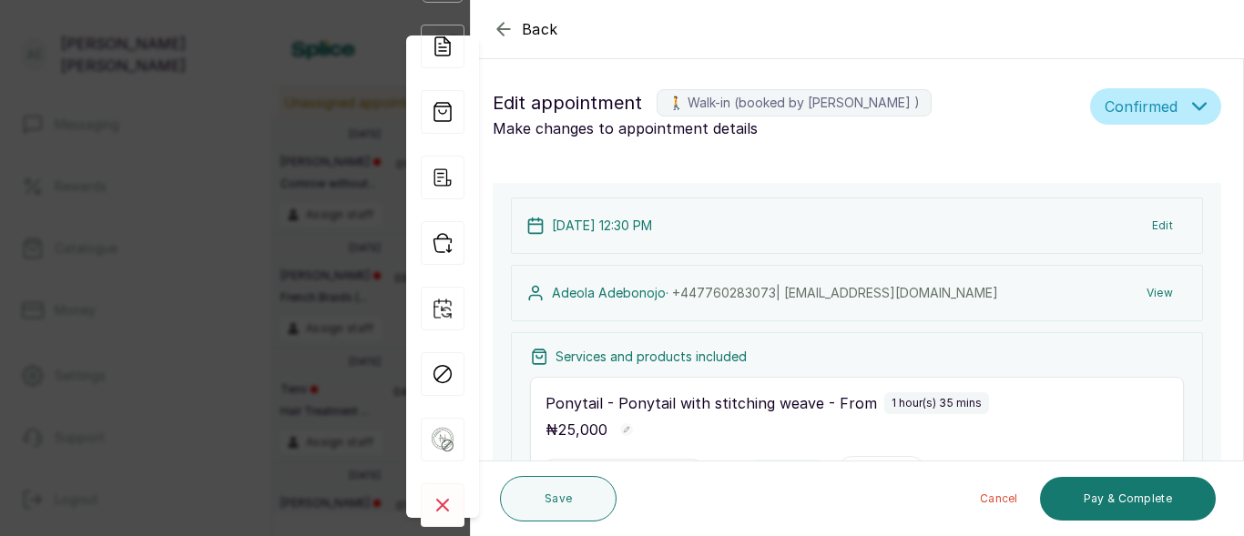
type input "12:30 pm"
type input "1:35 pm"
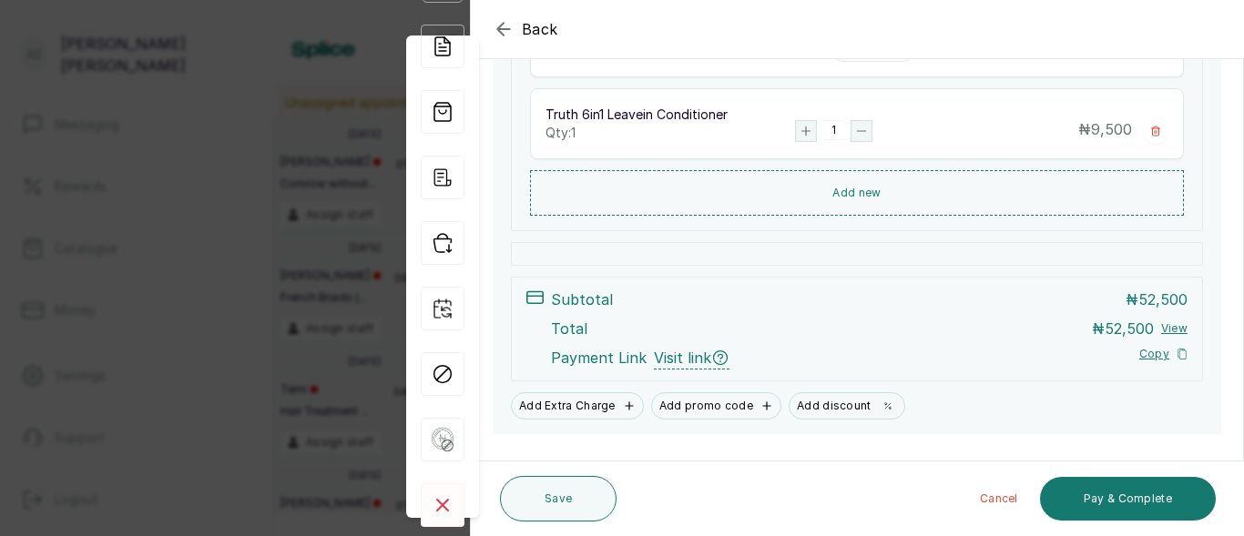
scroll to position [607, 0]
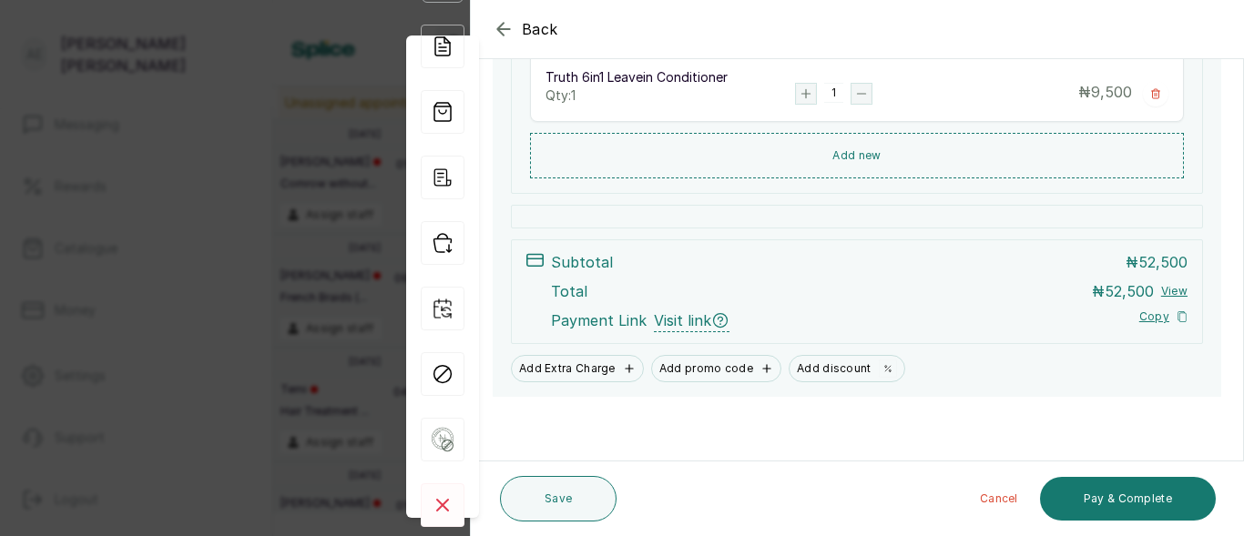
click at [506, 21] on icon "button" at bounding box center [504, 29] width 22 height 22
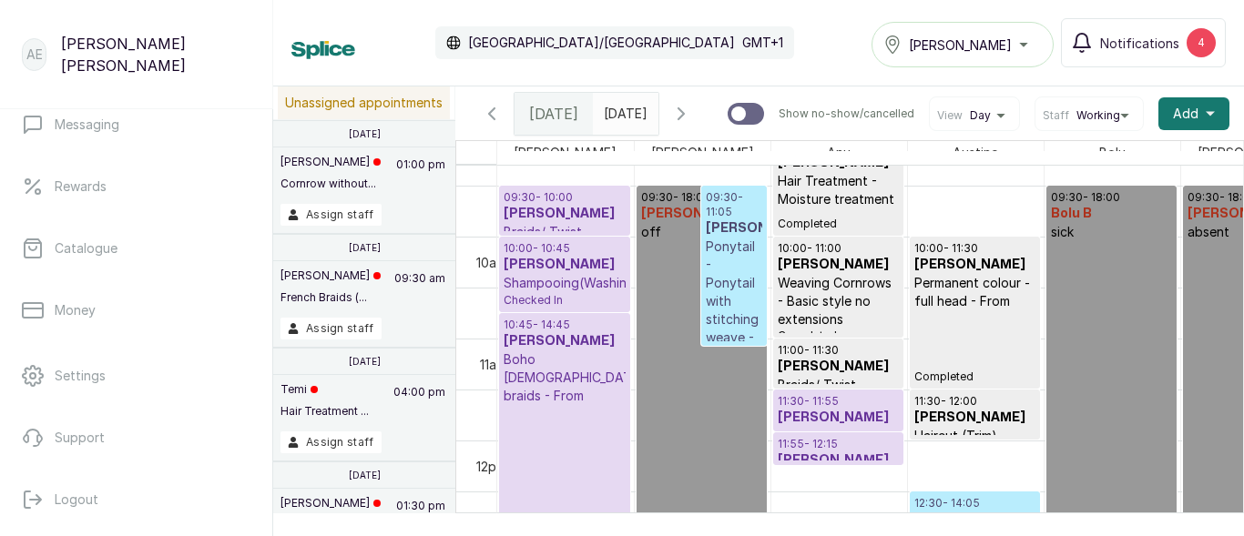
scroll to position [955, 0]
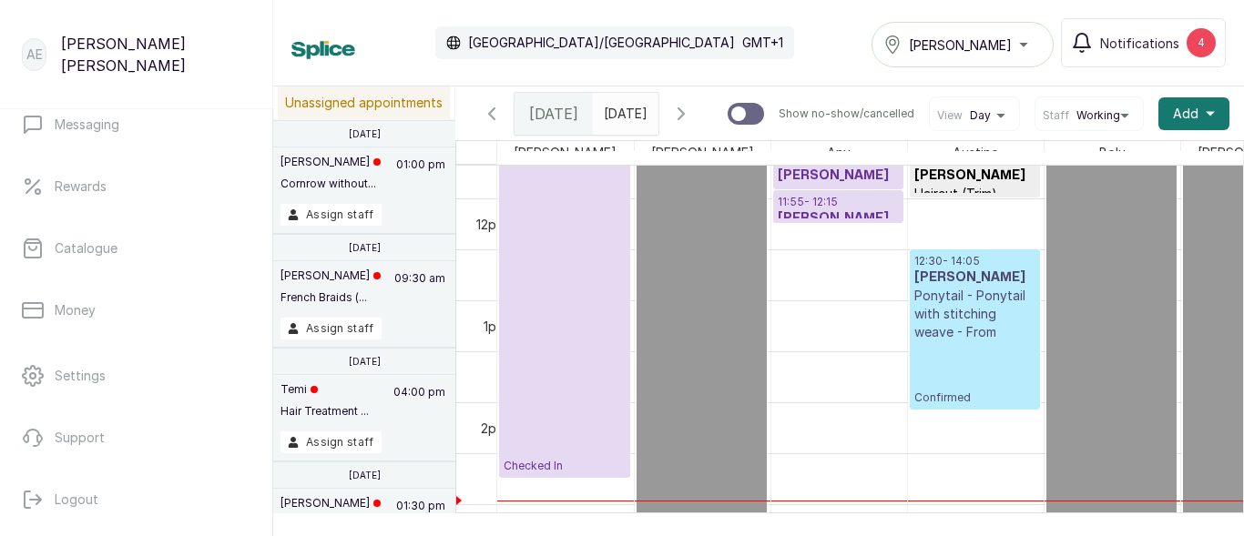
click at [972, 331] on p "Ponytail - Ponytail with stitching weave - From" at bounding box center [974, 314] width 121 height 55
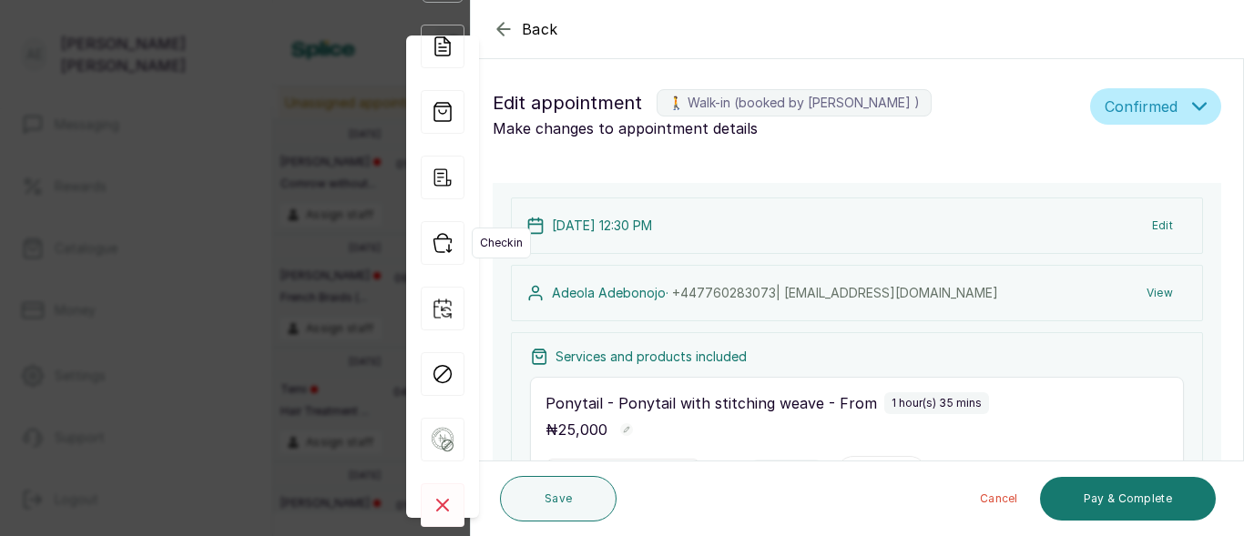
click at [440, 248] on icon "button" at bounding box center [443, 243] width 44 height 44
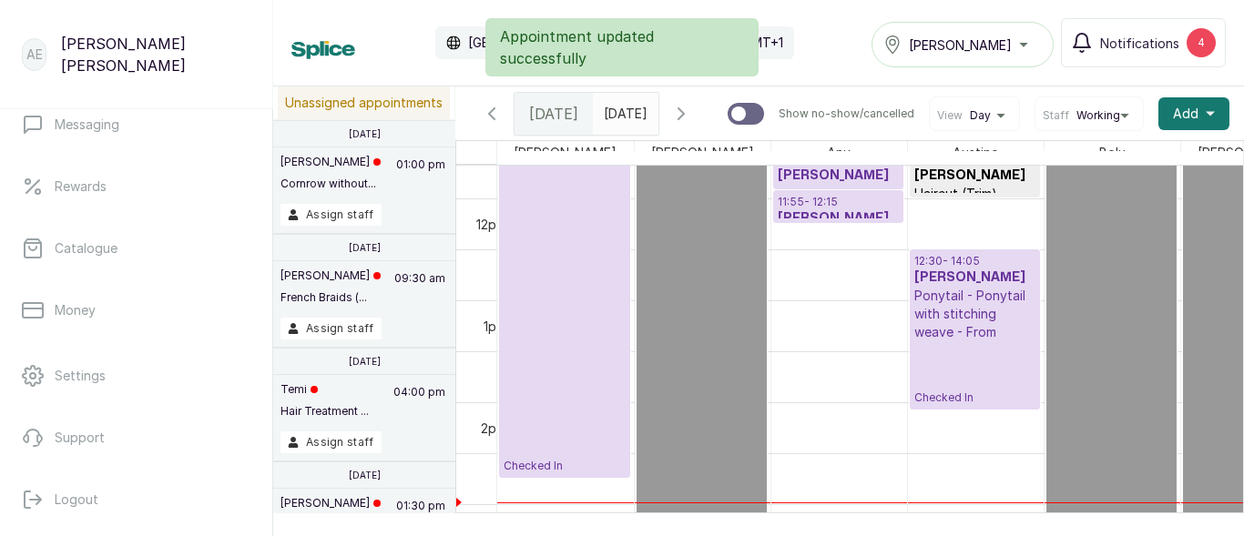
click at [988, 306] on p "Ponytail - Ponytail with stitching weave - From" at bounding box center [974, 314] width 121 height 55
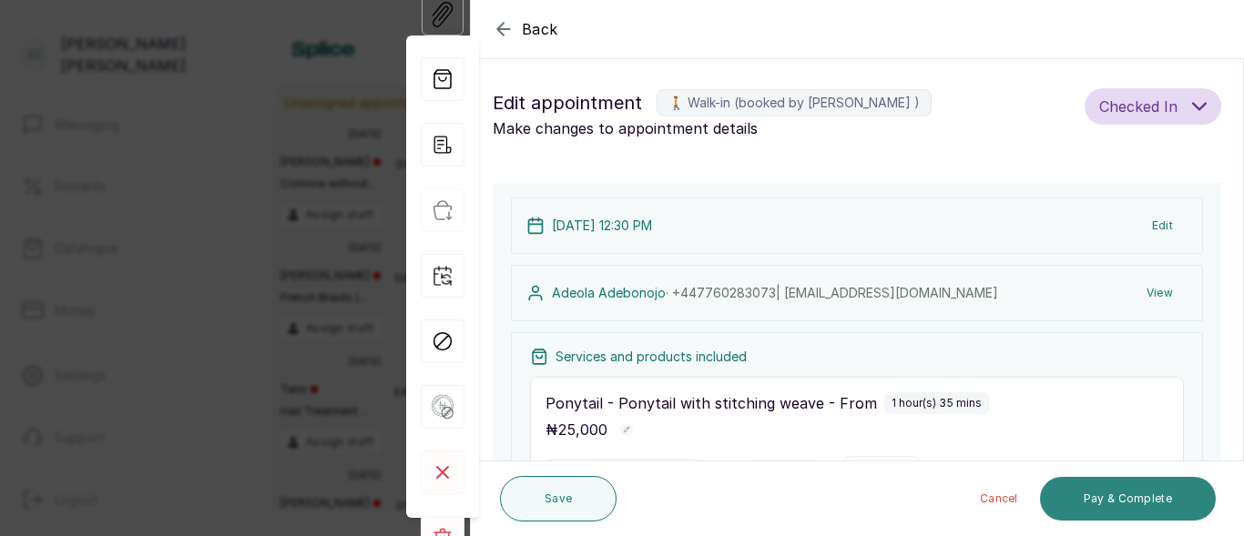
click at [1131, 495] on button "Pay & Complete" at bounding box center [1128, 499] width 176 height 44
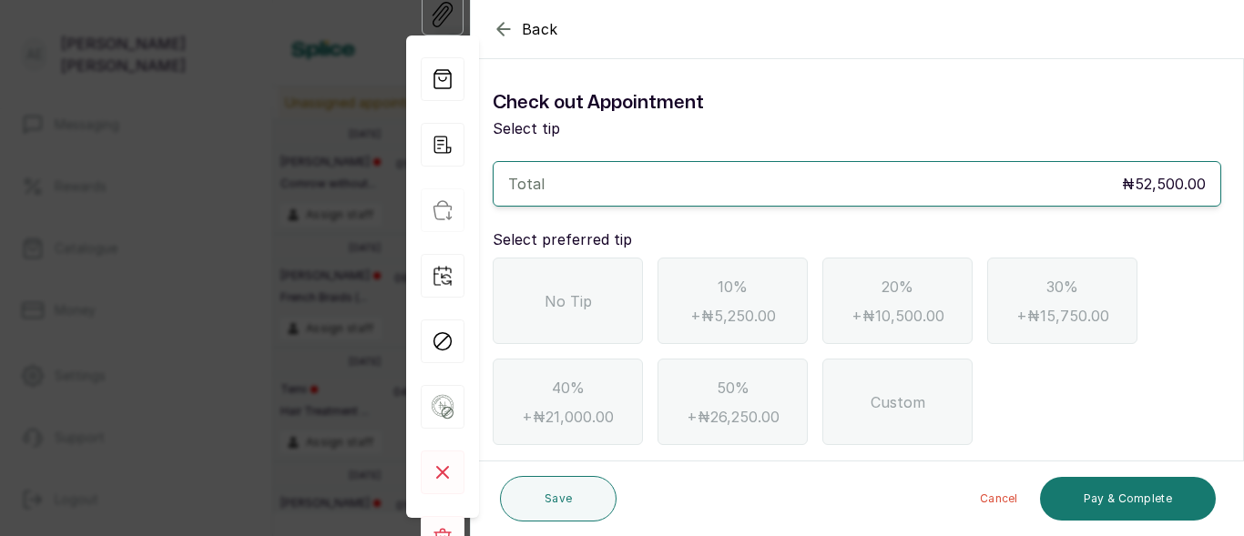
click at [564, 291] on span "No Tip" at bounding box center [568, 302] width 47 height 22
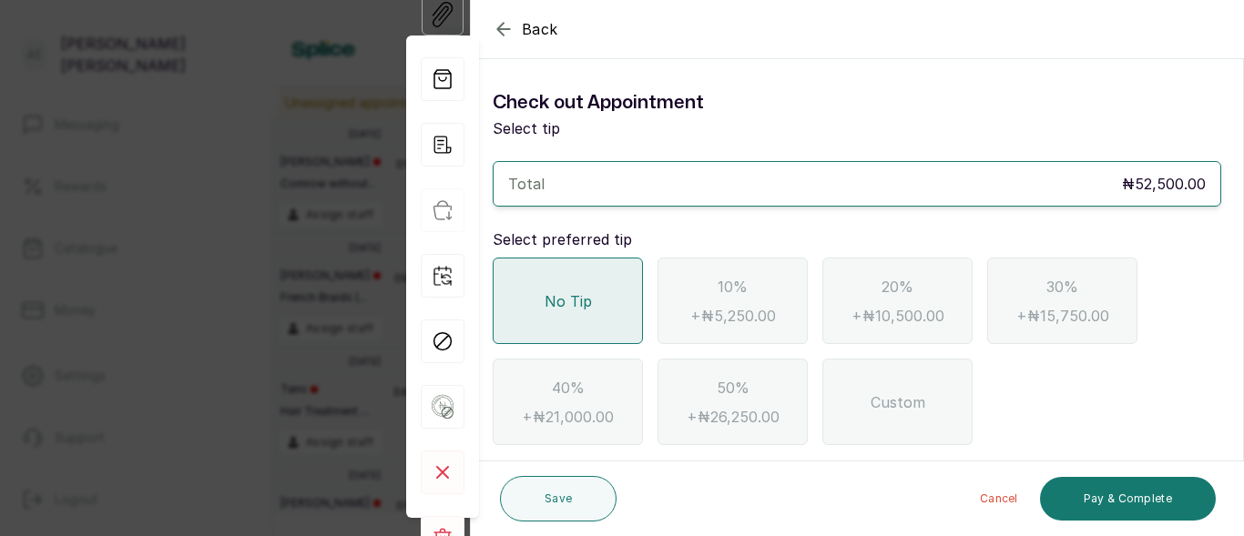
drag, startPoint x: 1122, startPoint y: 479, endPoint x: 1144, endPoint y: 423, distance: 60.6
click at [1144, 423] on div "No Tip 10% + ₦5,250.00 20% + ₦10,500.00 30% + ₦15,750.00 40% + ₦21,000.00 50% +…" at bounding box center [857, 352] width 729 height 188
click at [1127, 496] on button "Pay & Complete" at bounding box center [1128, 499] width 176 height 44
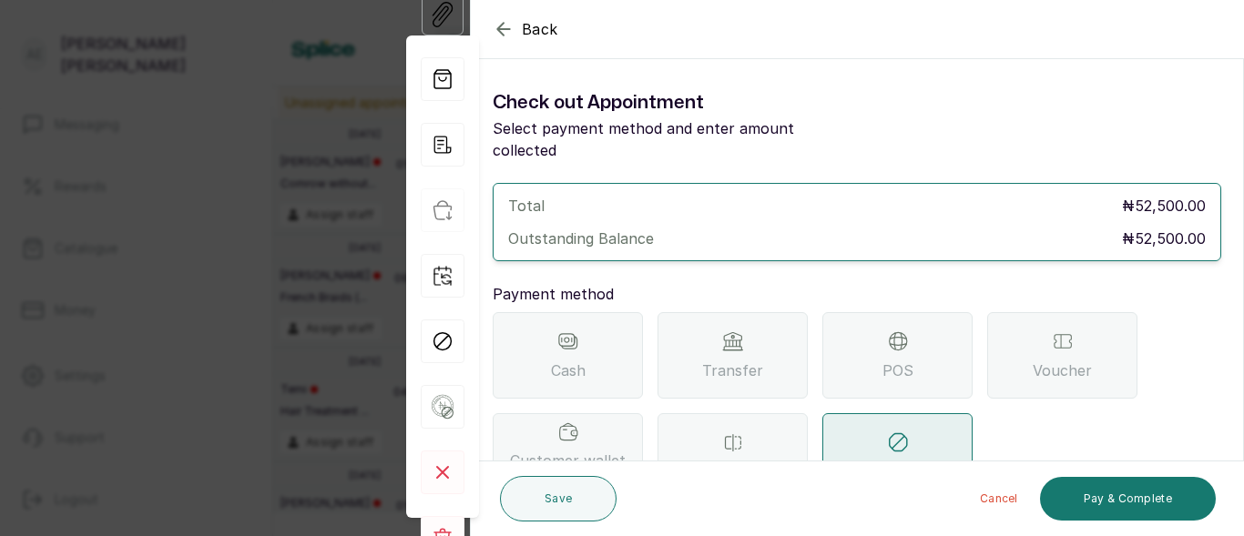
click at [746, 331] on div "Transfer" at bounding box center [733, 355] width 150 height 87
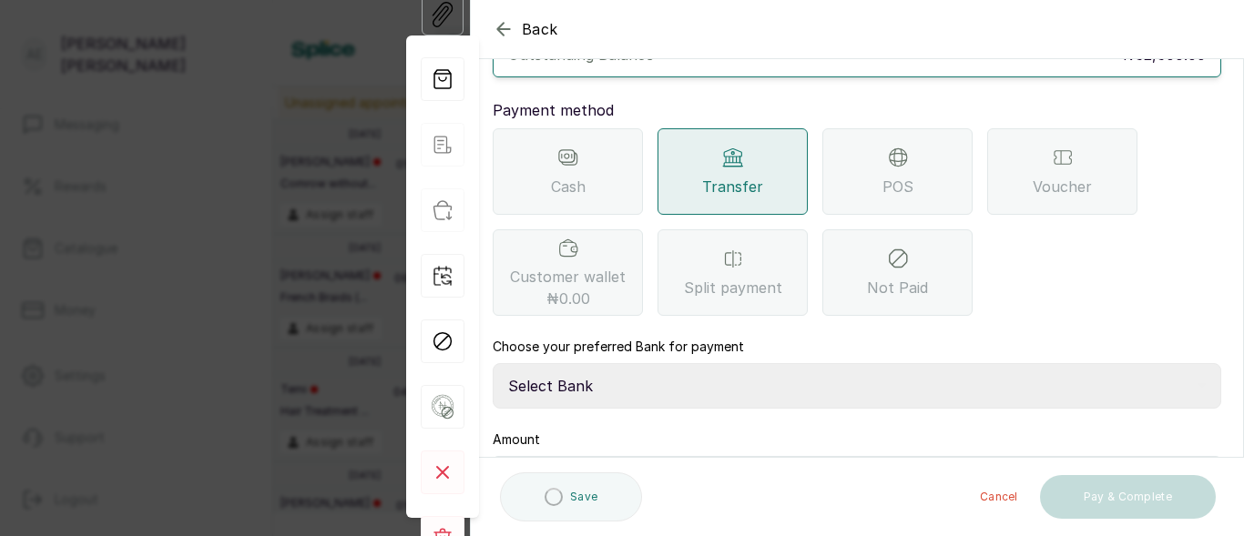
scroll to position [239, 0]
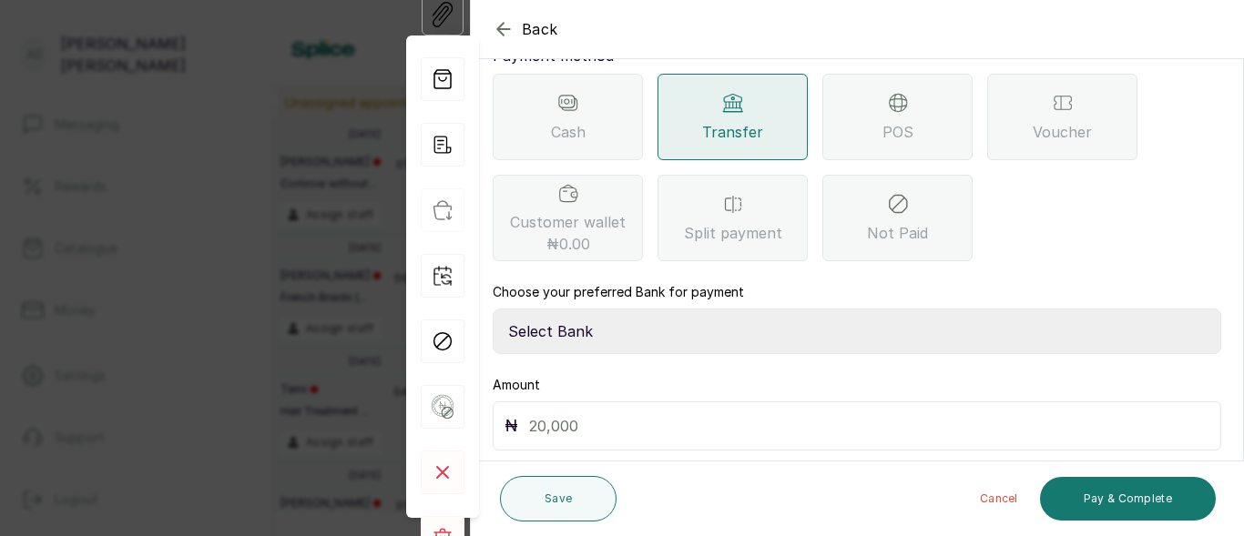
click at [706, 309] on select "Select Bank TRACTION(TRACTION) Providus Bank TASALAHQ HAIR AND BEAUTY Guaranty …" at bounding box center [857, 332] width 729 height 46
select select "5084f23c-8bbb-40fd-a21e-6ccd9d8a59da"
click at [493, 309] on select "Select Bank TRACTION(TRACTION) Providus Bank TASALAHQ HAIR AND BEAUTY Guaranty …" at bounding box center [857, 332] width 729 height 46
click at [657, 414] on input "text" at bounding box center [869, 427] width 680 height 26
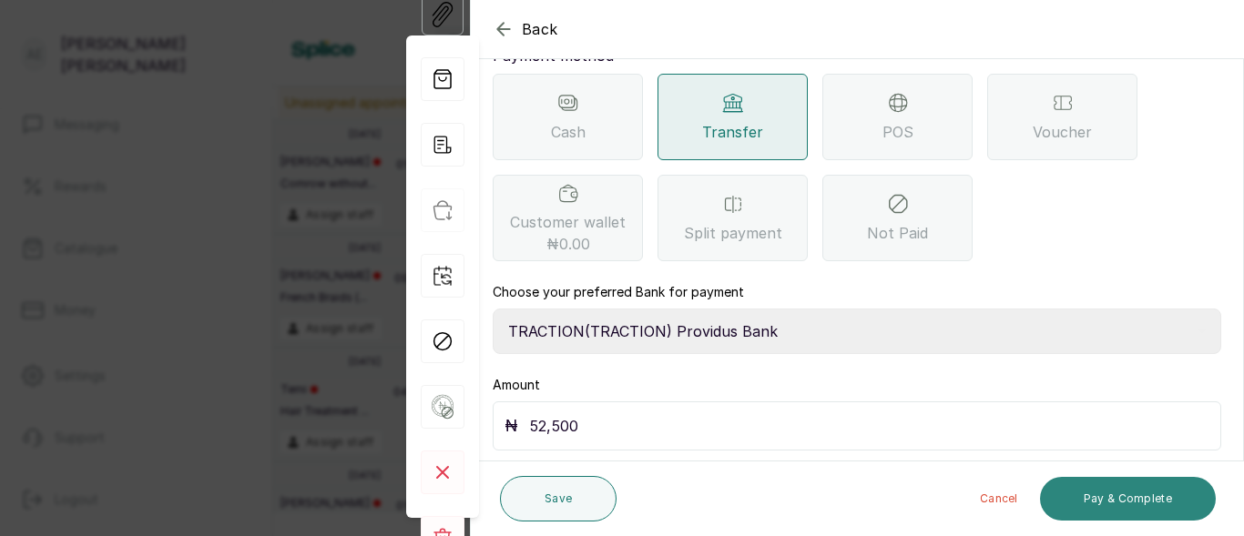
type input "52,500"
click at [1135, 498] on button "Pay & Complete" at bounding box center [1128, 499] width 176 height 44
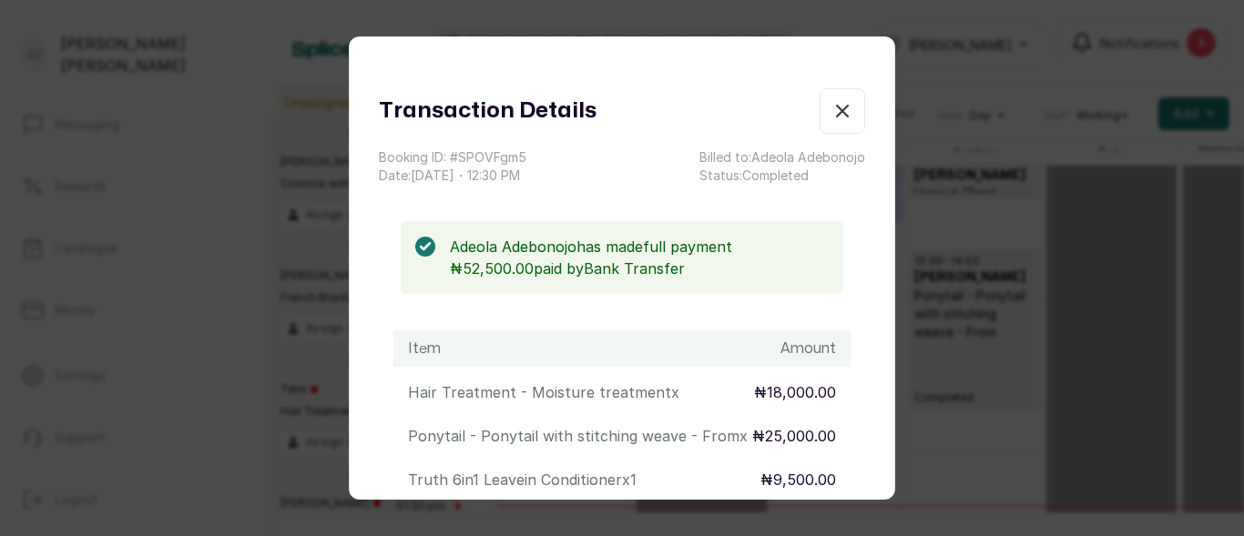
click at [832, 107] on icon "button" at bounding box center [843, 111] width 22 height 22
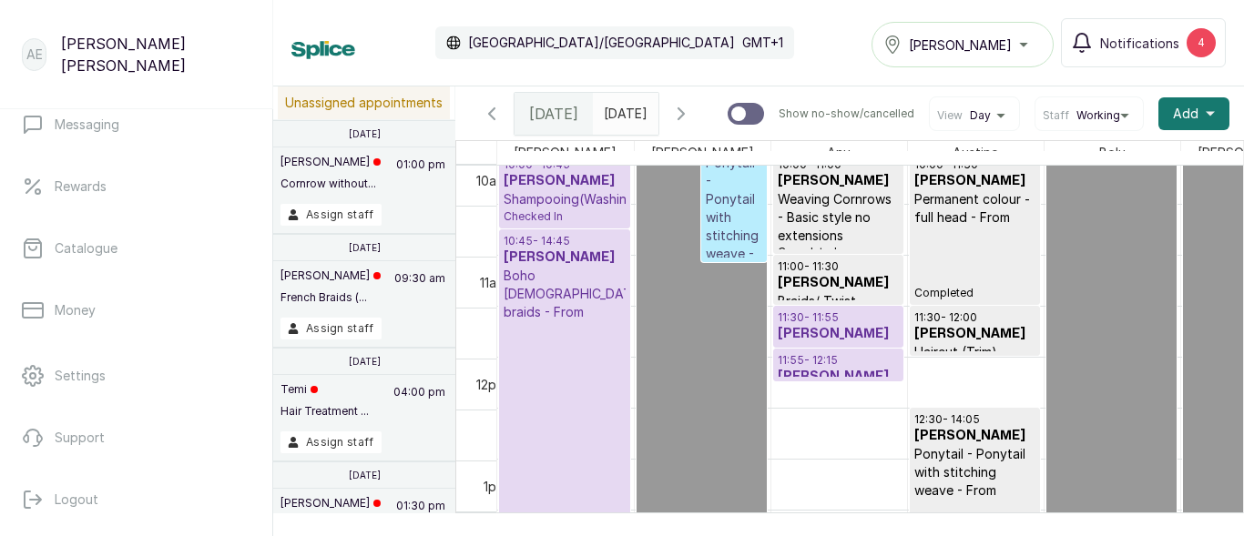
scroll to position [1033, 0]
click at [798, 343] on h3 "Bukola Ladipo" at bounding box center [838, 334] width 121 height 18
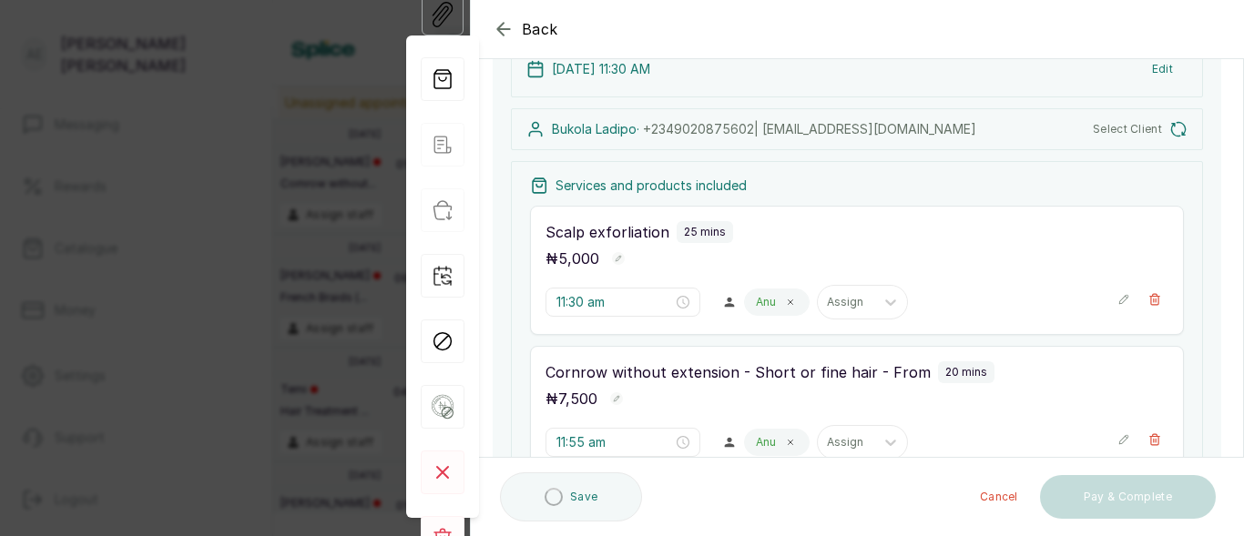
scroll to position [221, 0]
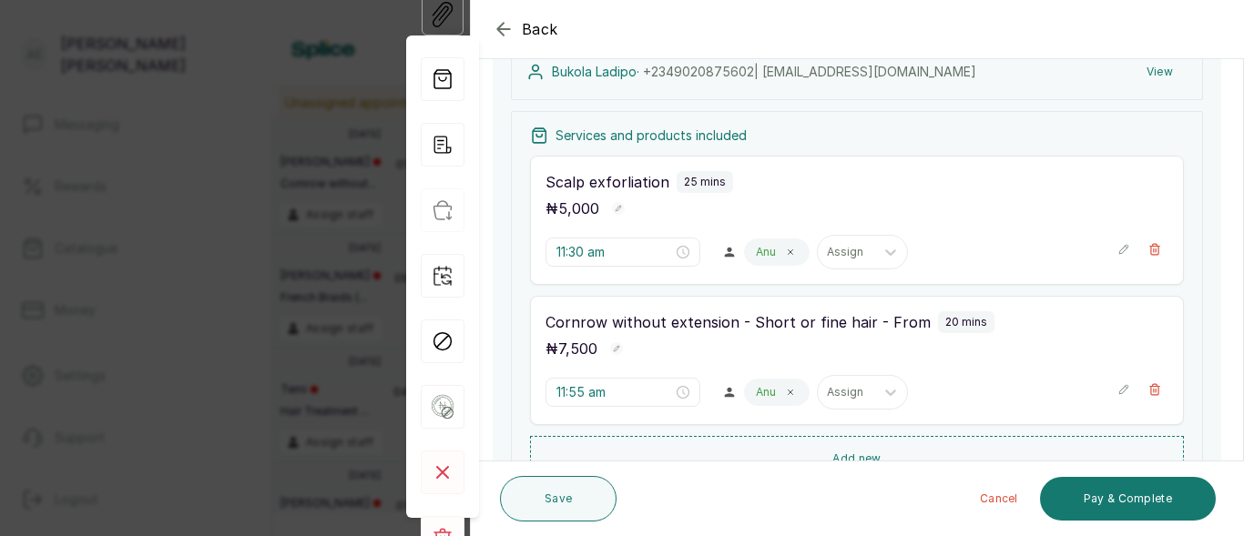
click at [664, 175] on p "Scalp exforliation" at bounding box center [608, 182] width 124 height 22
click at [1118, 245] on icon "button" at bounding box center [1124, 249] width 13 height 13
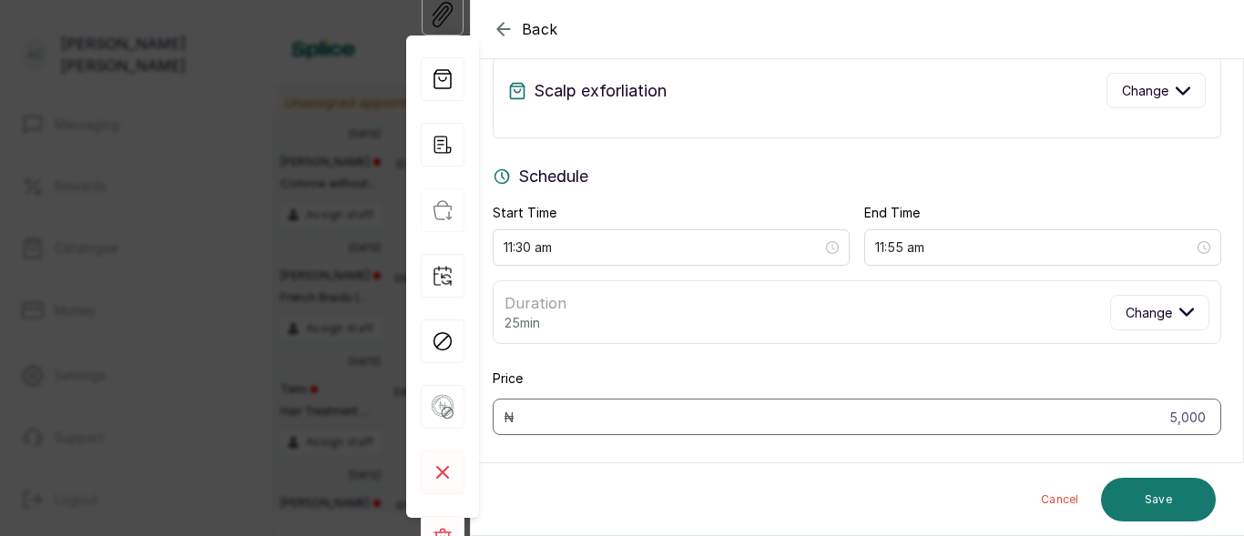
scroll to position [40, 0]
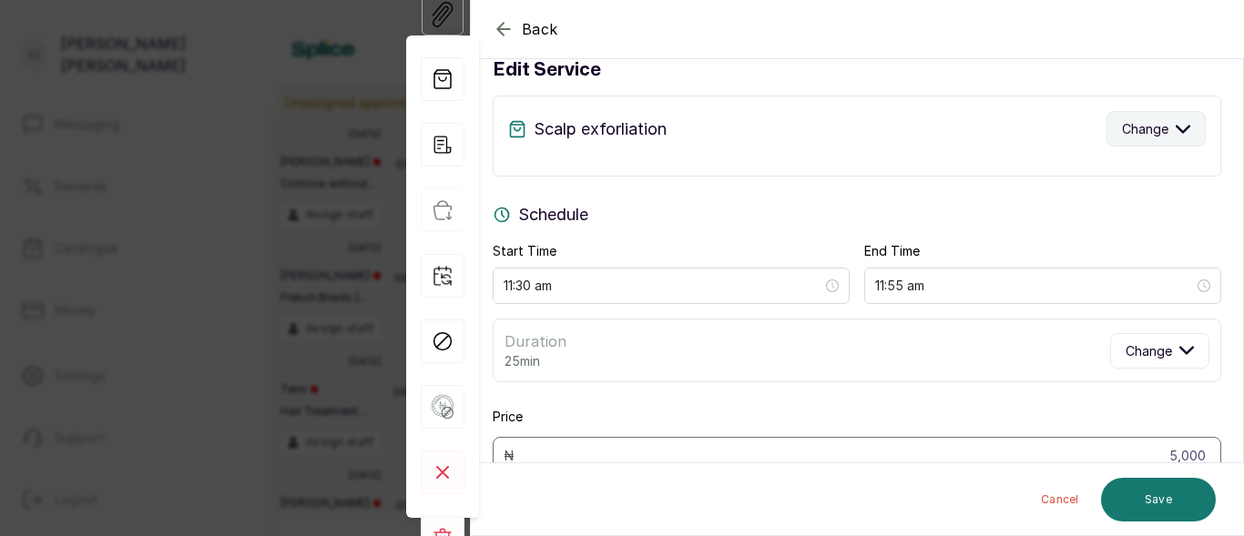
click at [1172, 120] on button "Change" at bounding box center [1156, 129] width 99 height 36
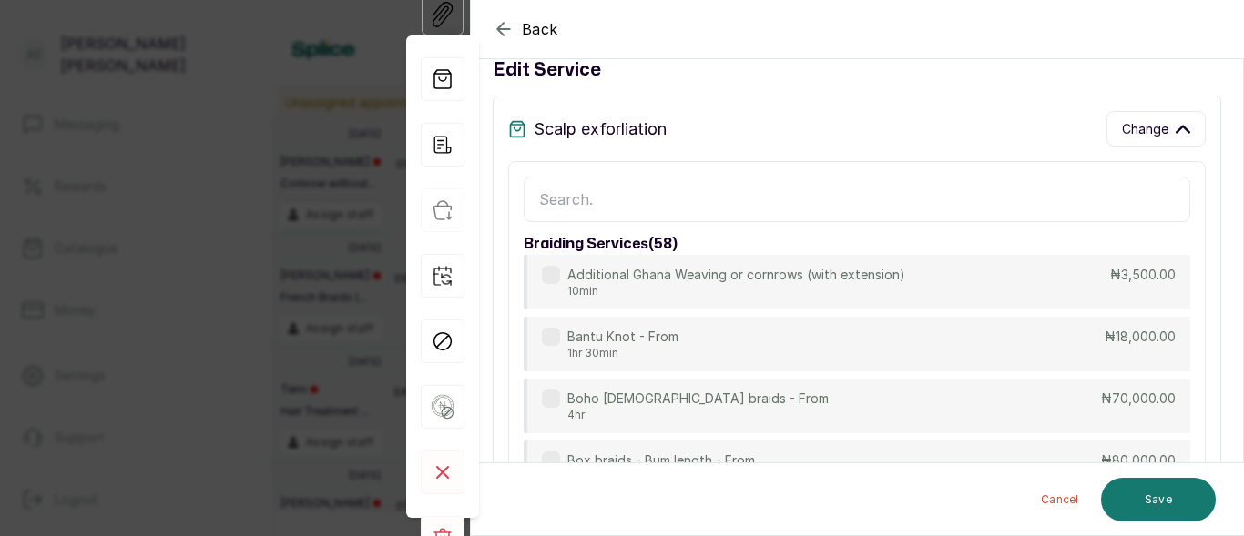
click at [887, 120] on div "Scalp exforliation Change" at bounding box center [857, 129] width 698 height 36
click at [684, 193] on input "text" at bounding box center [857, 200] width 667 height 46
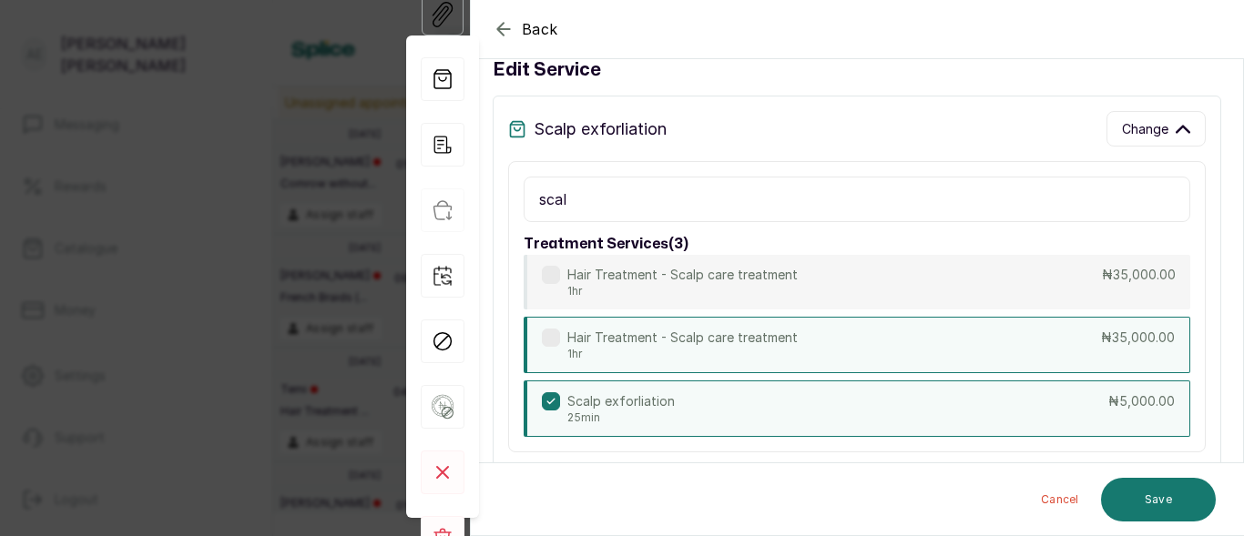
type input "scal"
click at [680, 326] on div "Hair Treatment - Scalp care treatment 1hr ₦35,000.00" at bounding box center [857, 345] width 667 height 56
type input "12:30 pm"
type input "35,000"
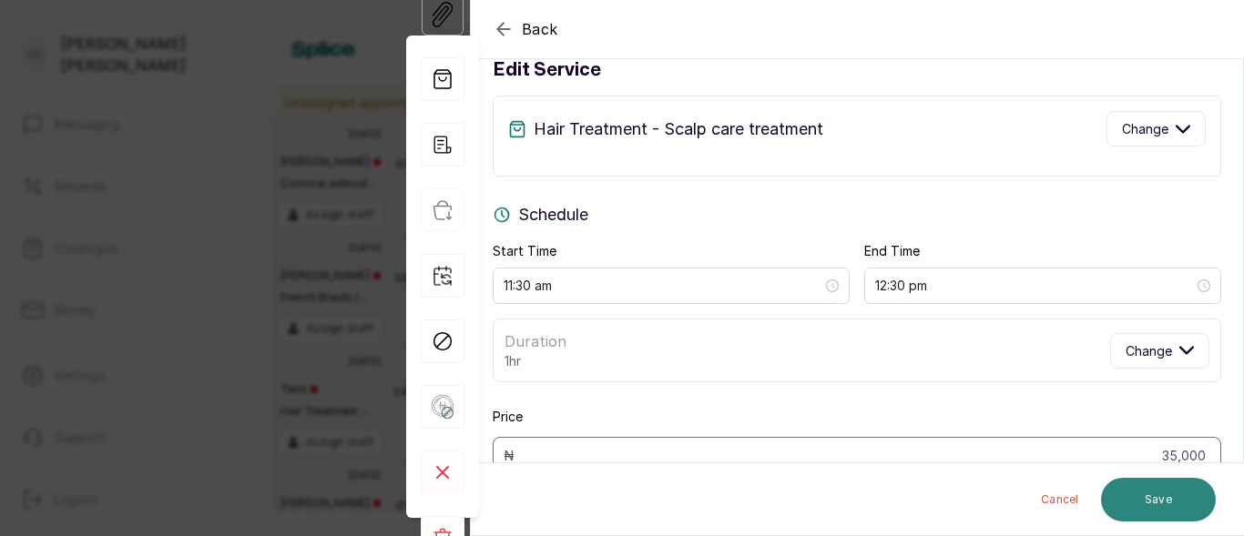
click at [1160, 486] on button "Save" at bounding box center [1158, 500] width 115 height 44
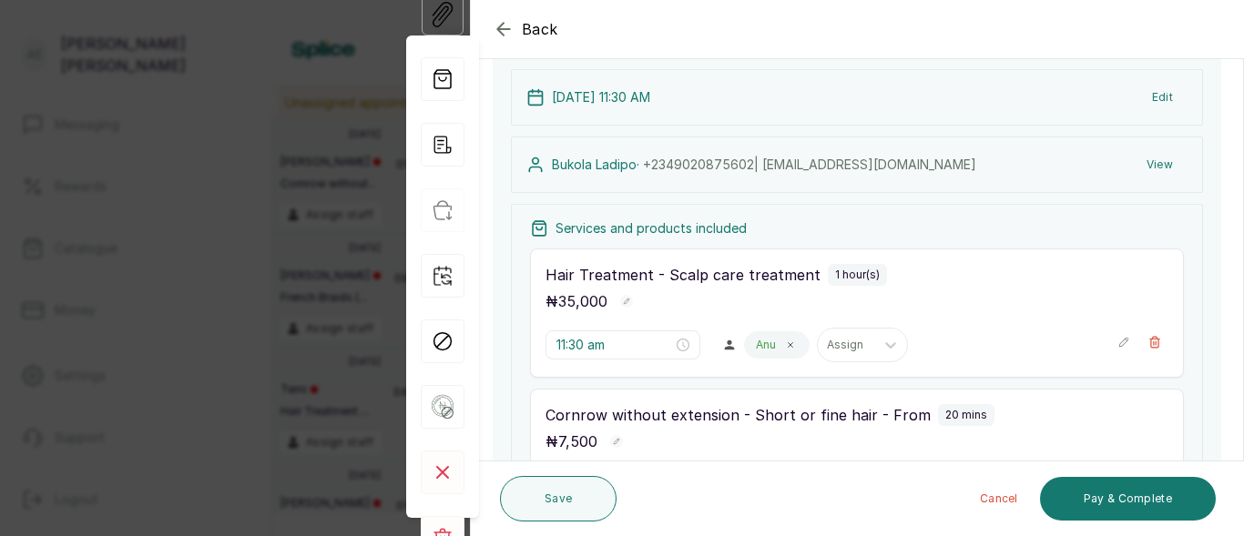
scroll to position [197, 0]
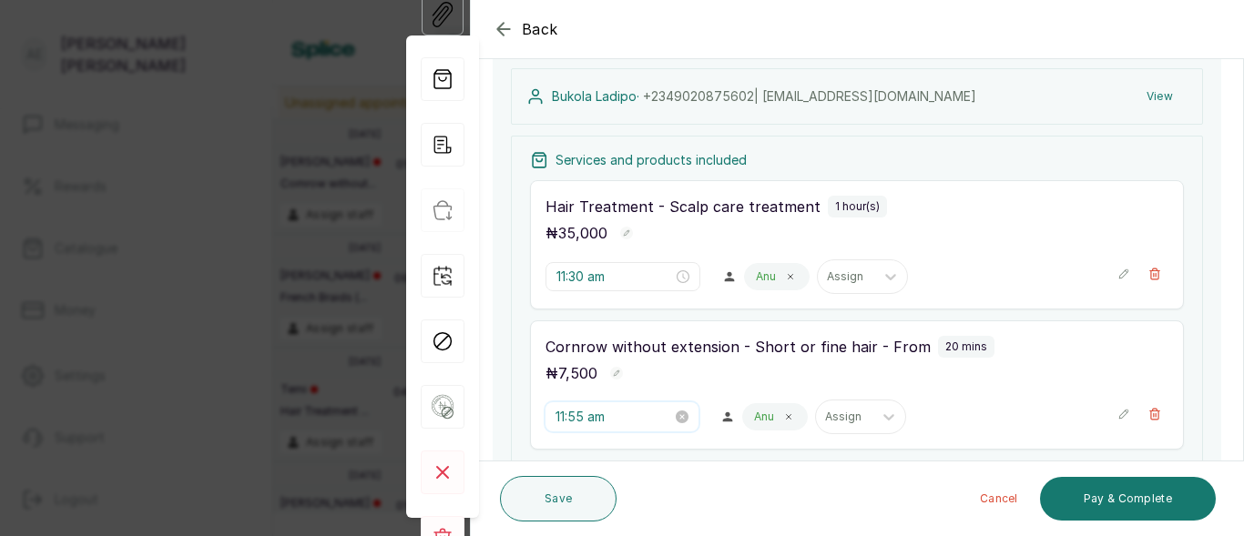
click at [617, 416] on input "11:55 am" at bounding box center [614, 417] width 117 height 20
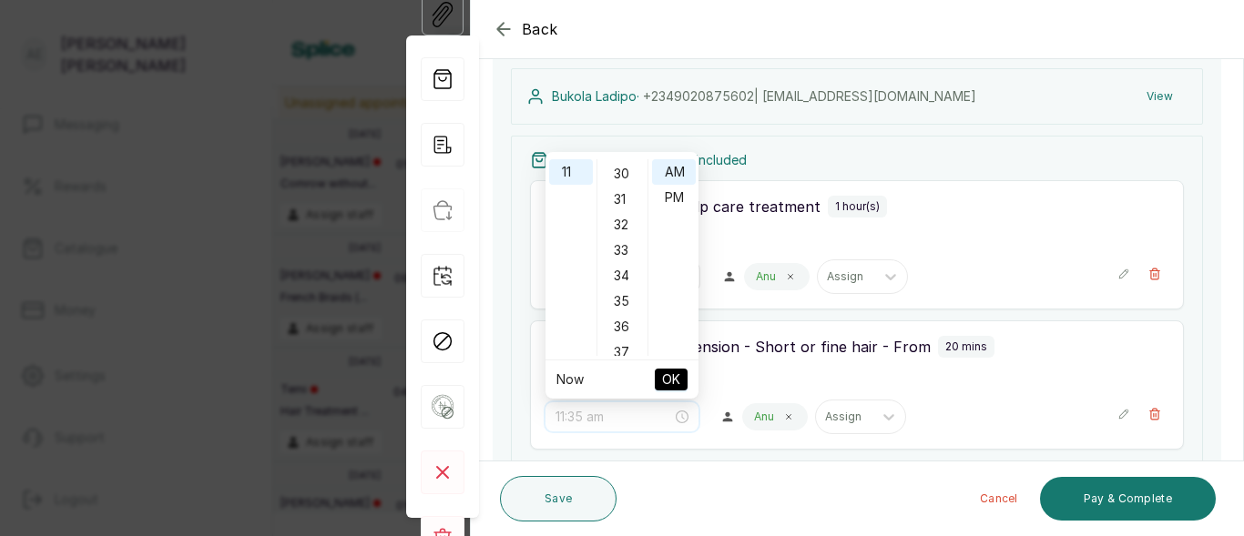
scroll to position [762, 0]
click at [625, 169] on div "30" at bounding box center [623, 175] width 44 height 26
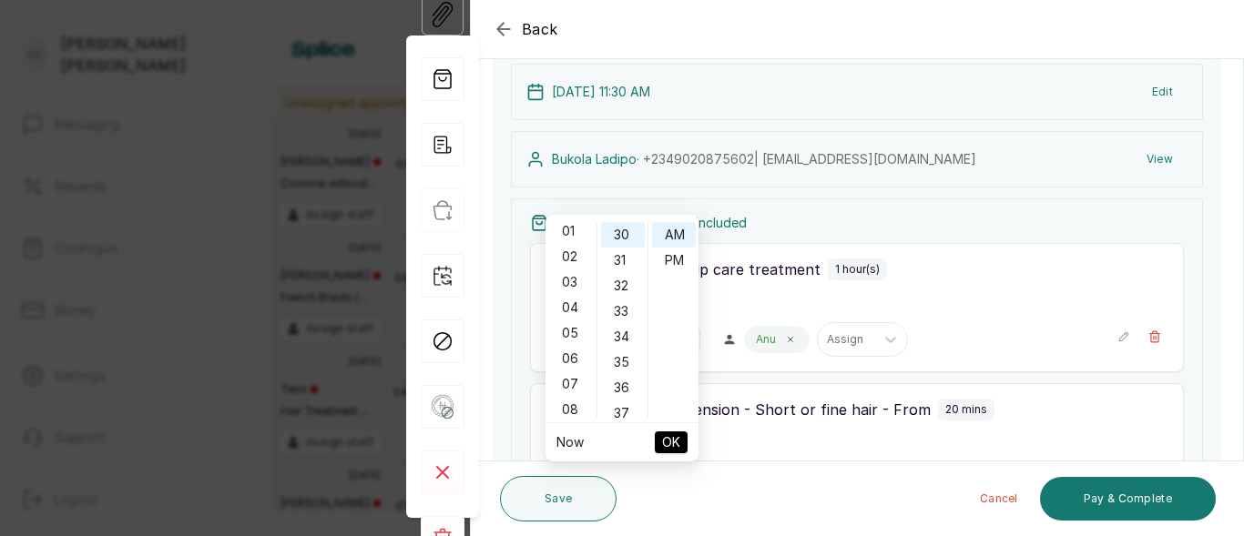
scroll to position [0, 0]
click at [563, 234] on div "12" at bounding box center [571, 235] width 44 height 26
click at [572, 230] on div "12" at bounding box center [571, 235] width 44 height 26
type input "12:30 am"
click at [671, 433] on span "OK" at bounding box center [671, 442] width 18 height 35
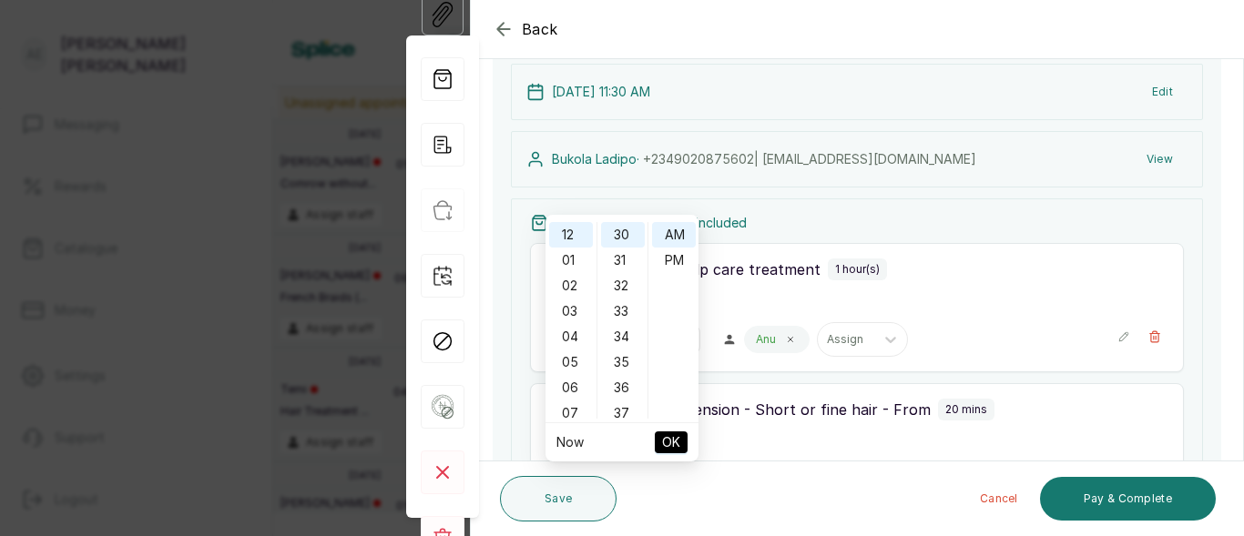
type input "12:30 am"
type input "11:30 am"
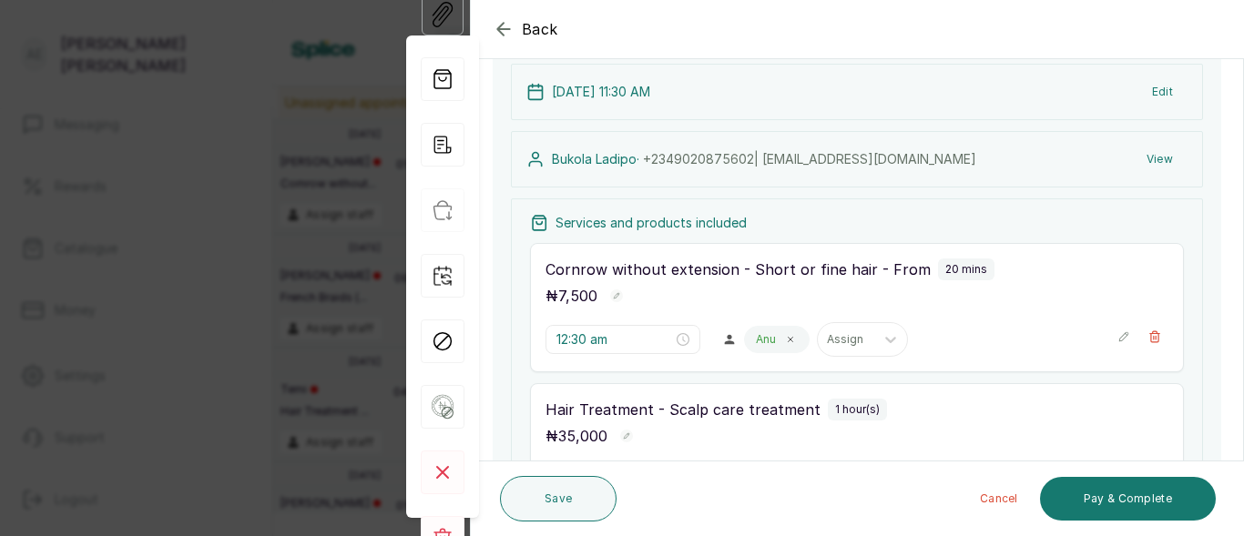
drag, startPoint x: 671, startPoint y: 433, endPoint x: 814, endPoint y: 88, distance: 372.8
click at [814, 88] on div "17 Sep 2025, 11:30 AM Edit" at bounding box center [857, 92] width 692 height 56
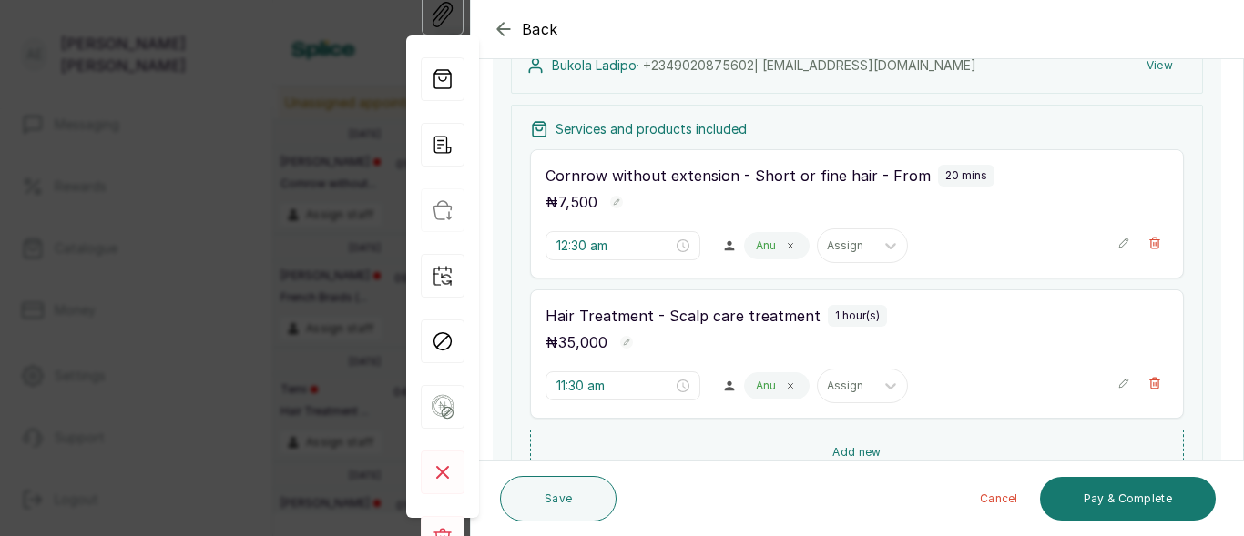
scroll to position [250, 0]
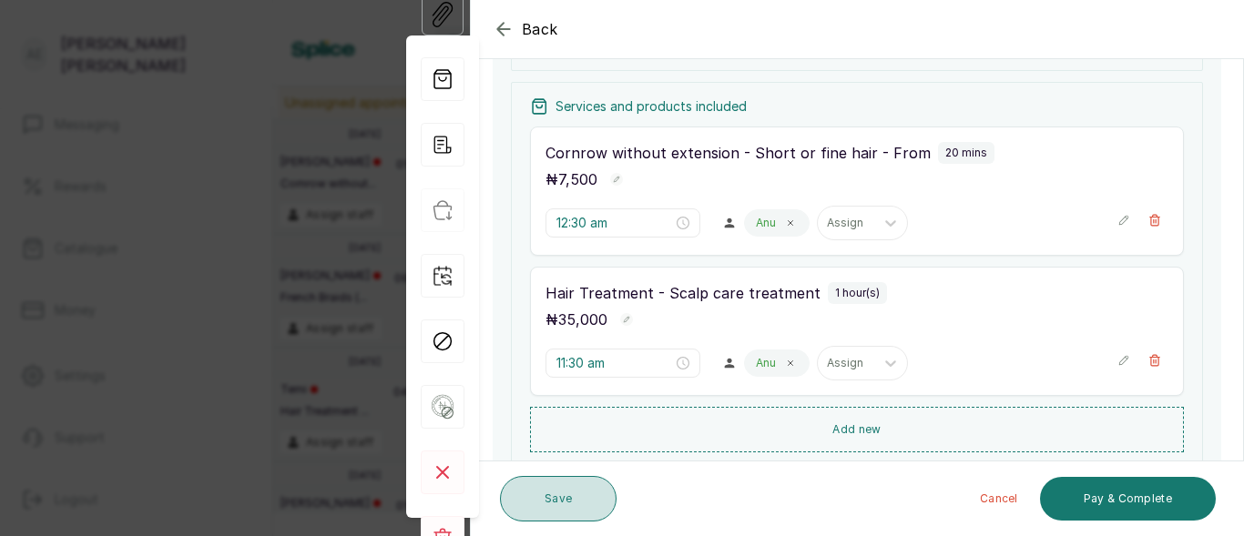
click at [583, 501] on button "Save" at bounding box center [558, 499] width 117 height 46
